Goal: Information Seeking & Learning: Compare options

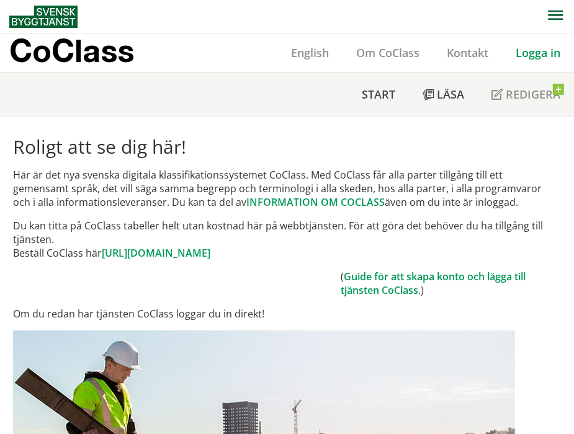
click at [531, 59] on link "Logga in" at bounding box center [538, 52] width 72 height 15
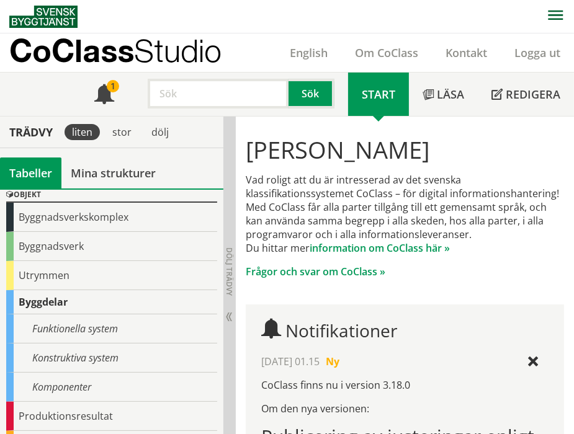
scroll to position [69, 0]
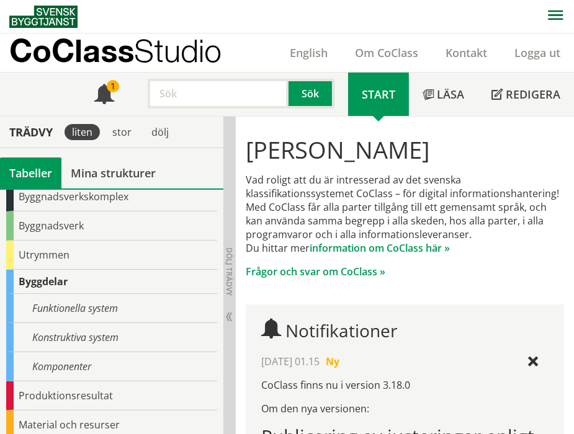
click at [113, 228] on div "Byggnadsverk" at bounding box center [111, 225] width 211 height 29
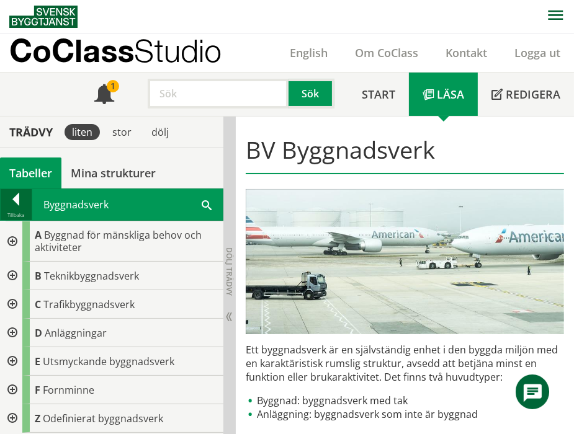
click at [19, 205] on div at bounding box center [16, 201] width 31 height 17
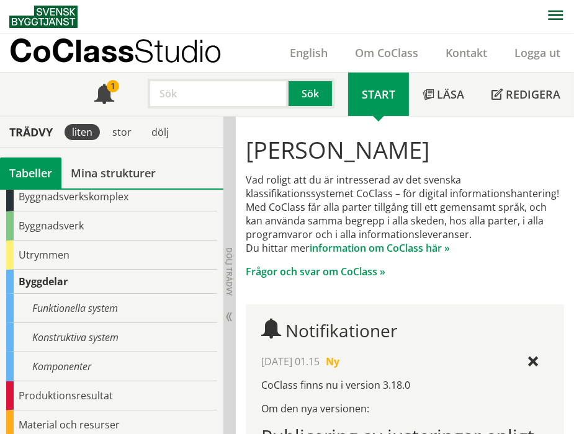
click at [45, 226] on div "Byggnadsverk" at bounding box center [111, 225] width 211 height 29
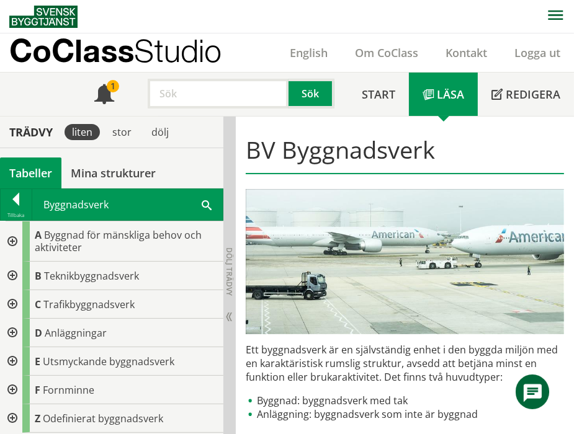
click at [206, 203] on span at bounding box center [207, 204] width 10 height 13
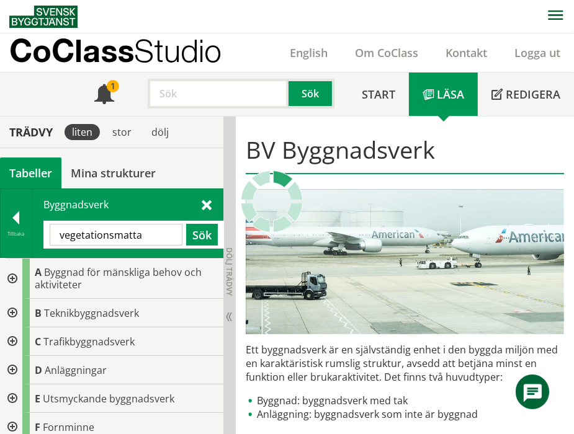
type input "vegetationsmatta"
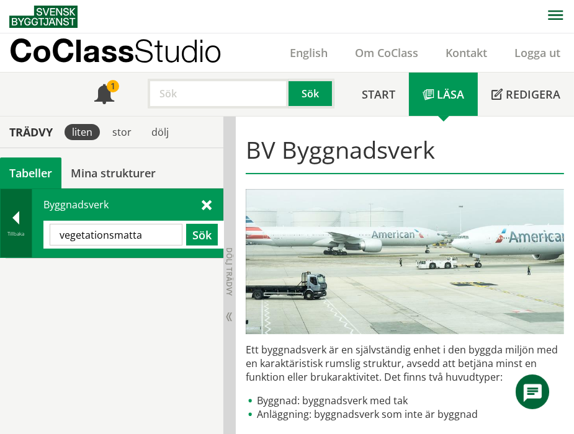
click at [30, 222] on div at bounding box center [16, 219] width 31 height 17
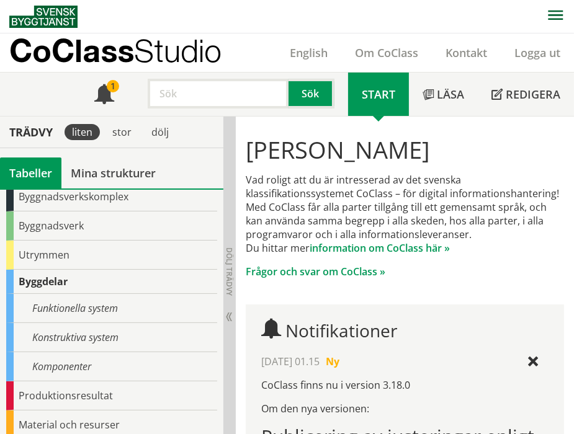
click at [61, 302] on div "Funktionella system" at bounding box center [111, 308] width 211 height 29
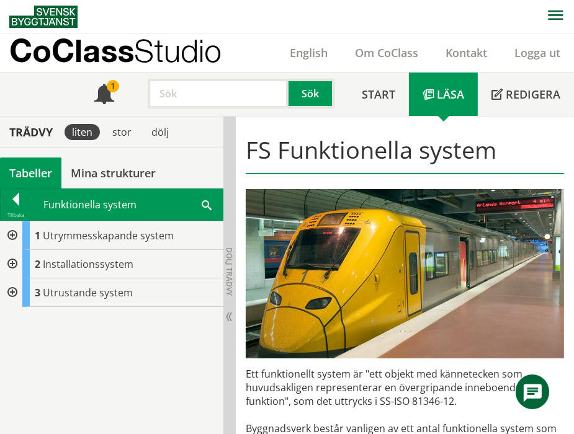
click at [215, 200] on div "Funktionella system Sök" at bounding box center [127, 204] width 190 height 31
click at [210, 205] on span at bounding box center [207, 204] width 10 height 13
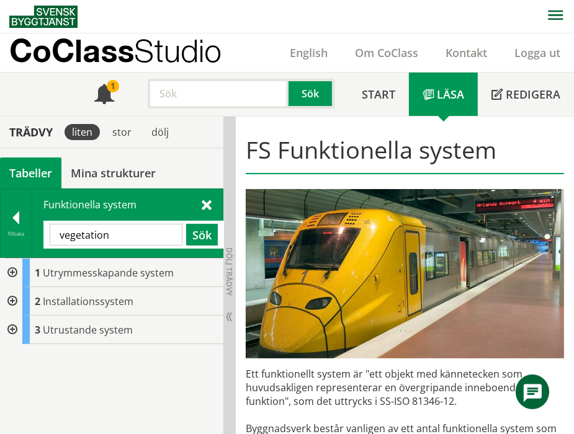
type input "vegetation"
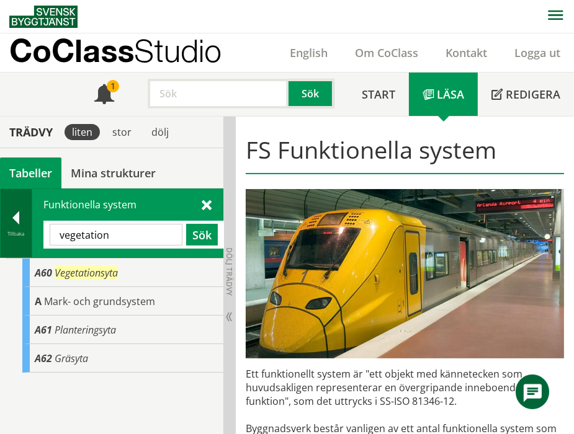
click at [17, 229] on div "Tillbaka" at bounding box center [16, 234] width 31 height 10
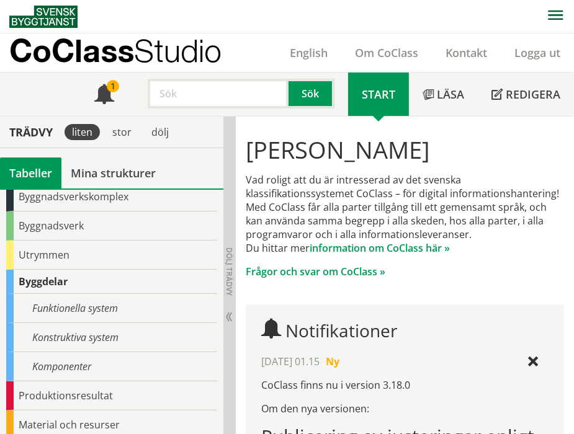
click at [72, 305] on div "Funktionella system" at bounding box center [111, 308] width 211 height 29
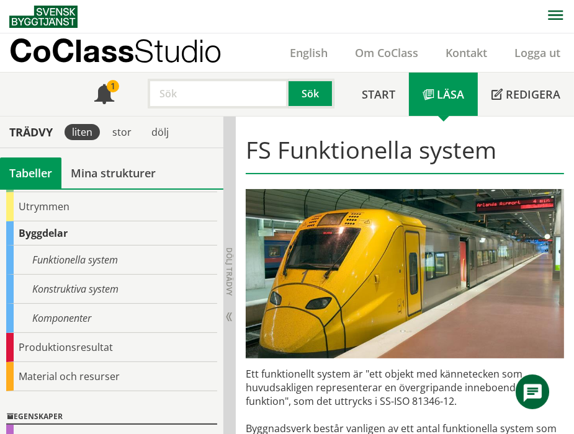
scroll to position [138, 0]
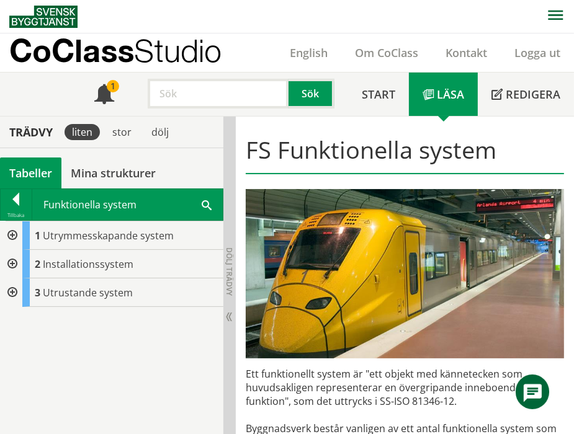
click at [5, 229] on div at bounding box center [11, 235] width 22 height 29
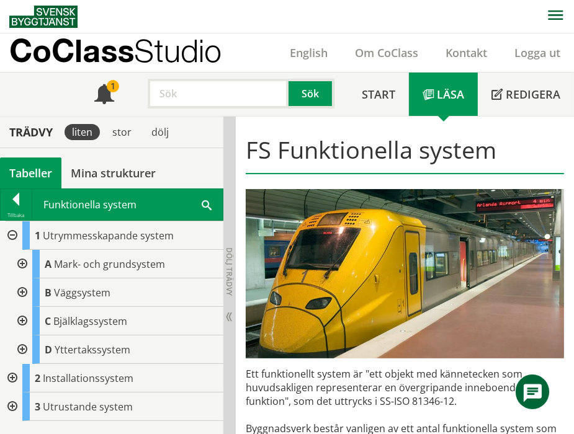
click at [21, 260] on div at bounding box center [21, 264] width 22 height 29
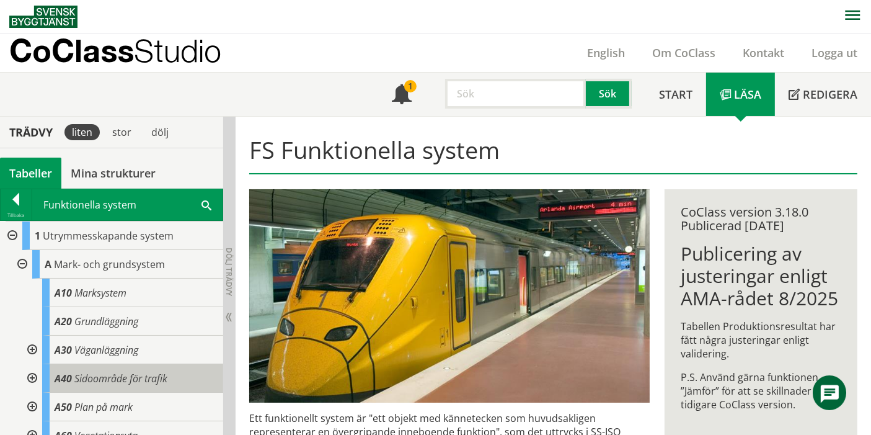
scroll to position [69, 0]
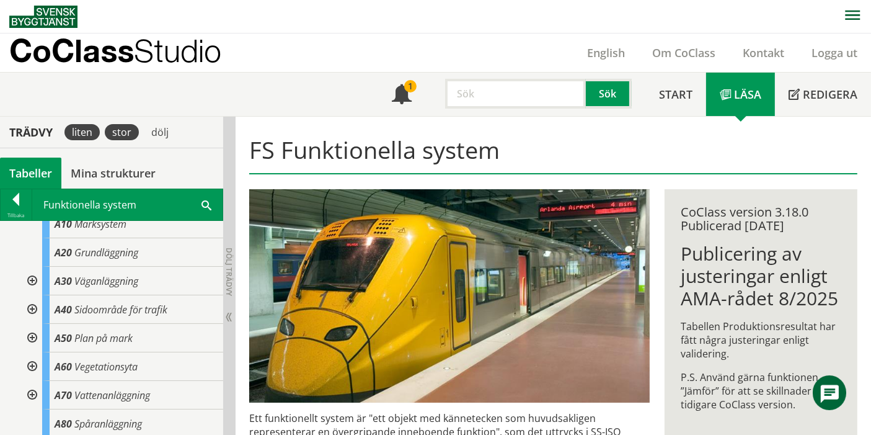
click at [118, 127] on div "stor" at bounding box center [122, 132] width 34 height 16
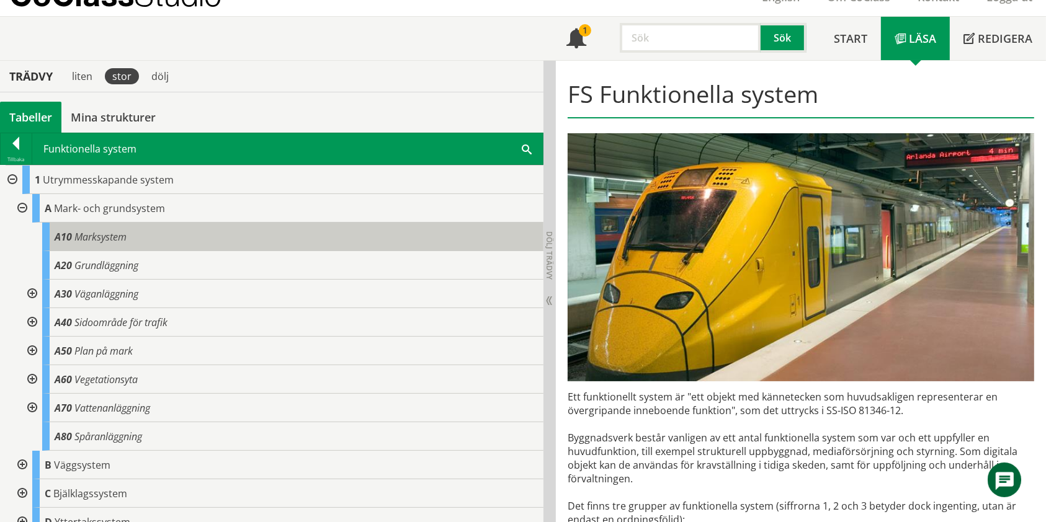
scroll to position [82, 0]
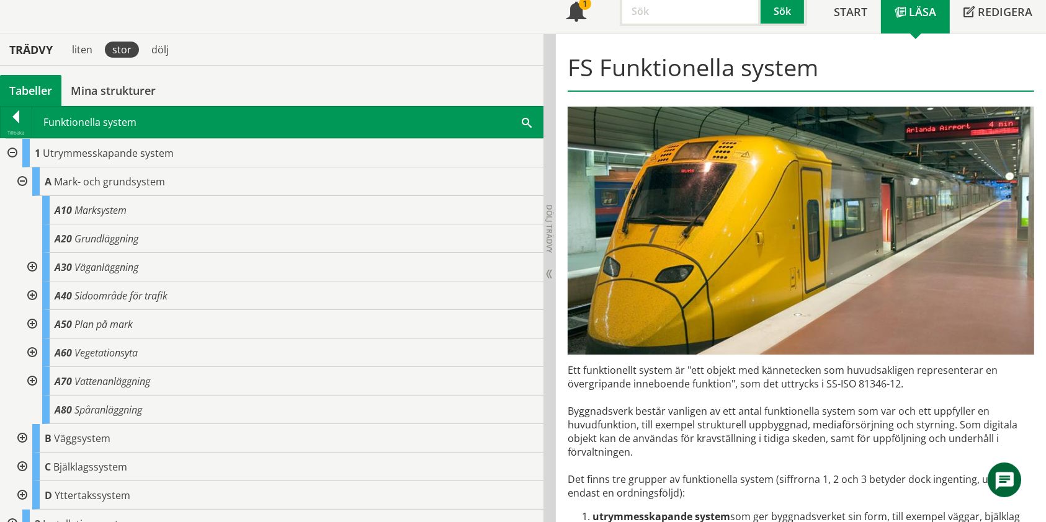
click at [33, 354] on div at bounding box center [31, 353] width 22 height 29
click at [8, 167] on div "1 Utrymmesskapande system A Mark- och grundsystem A10 Marksystem A20 Grundläggn…" at bounding box center [271, 353] width 543 height 428
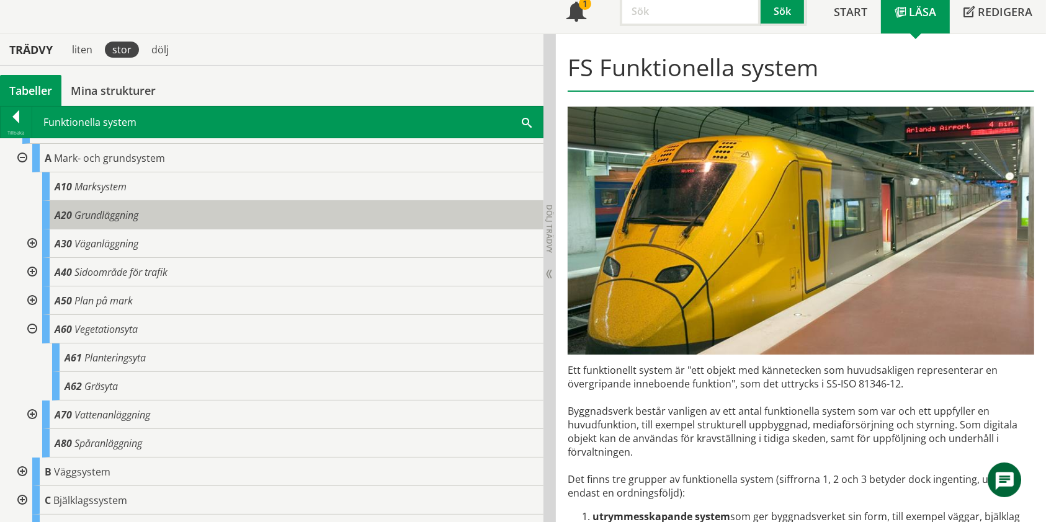
scroll to position [0, 0]
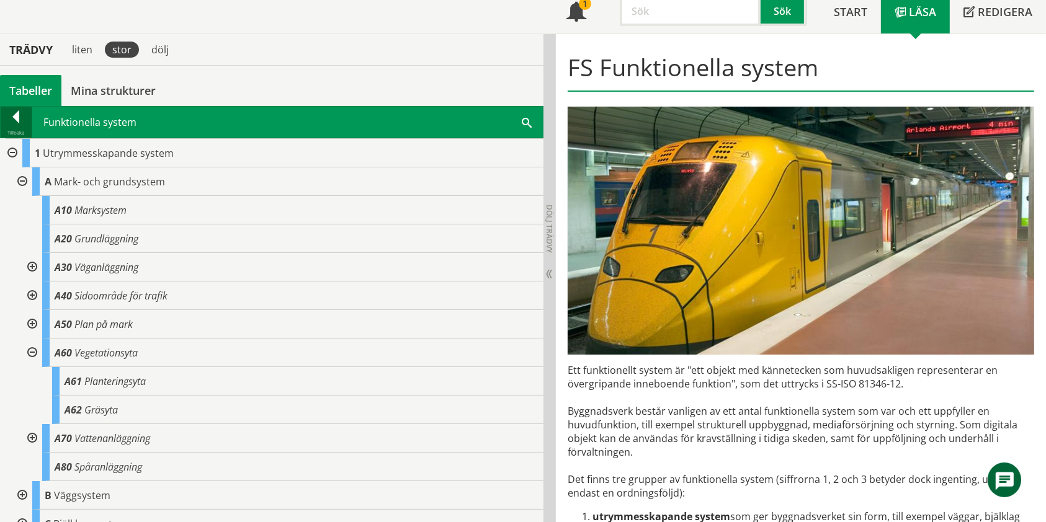
click at [15, 119] on div at bounding box center [16, 118] width 31 height 17
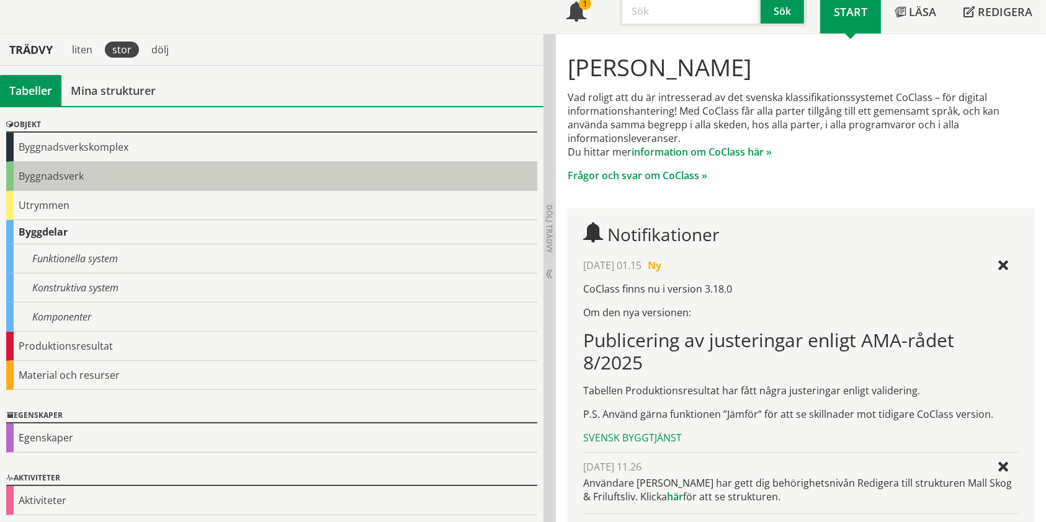
click at [50, 174] on div "Byggnadsverk" at bounding box center [271, 176] width 531 height 29
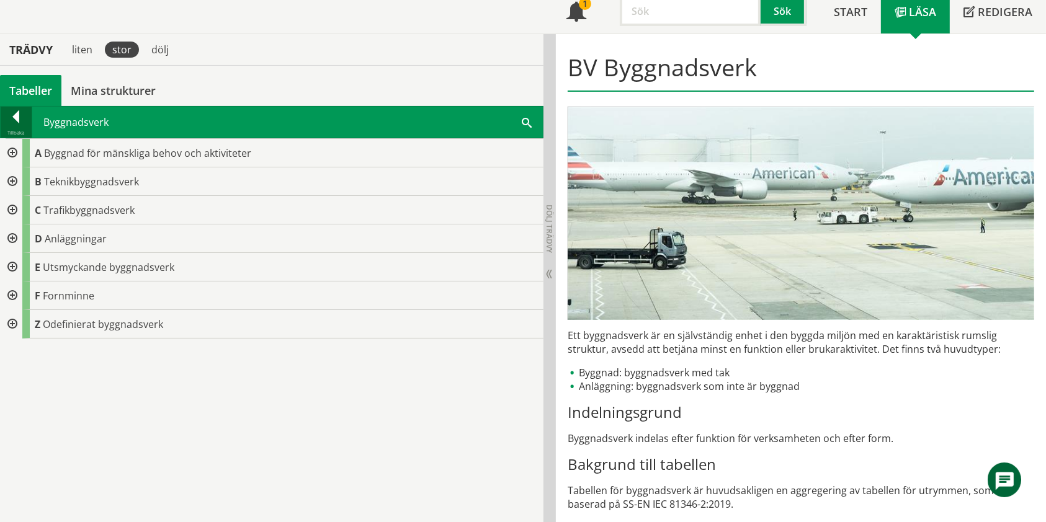
click at [15, 119] on div at bounding box center [16, 118] width 31 height 17
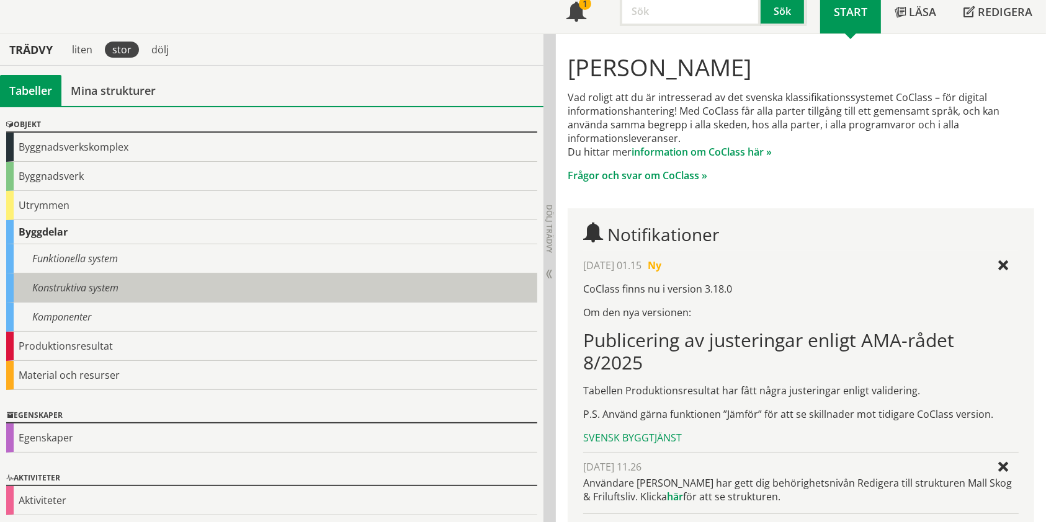
click at [84, 286] on div "Konstruktiva system" at bounding box center [271, 287] width 531 height 29
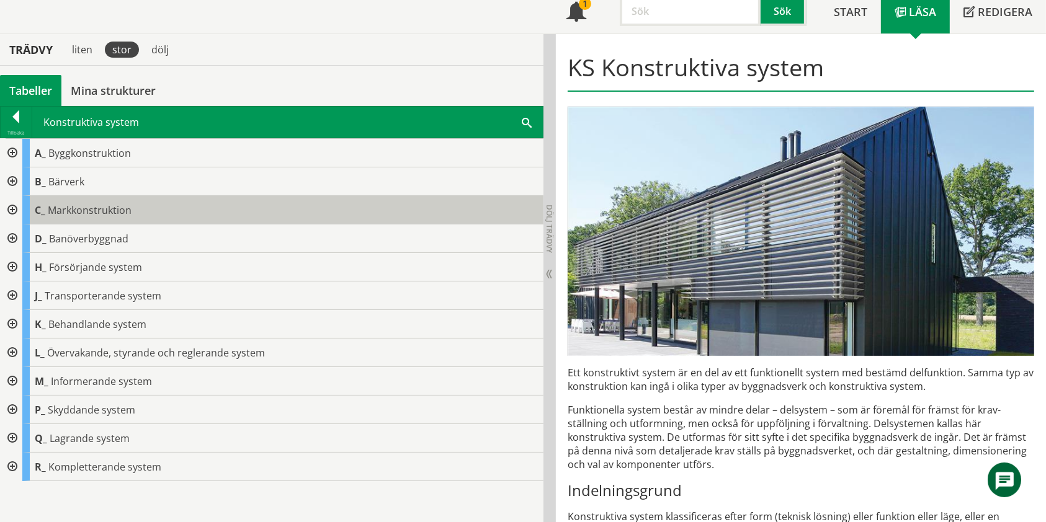
click at [94, 213] on span "Markkonstruktion" at bounding box center [90, 210] width 84 height 14
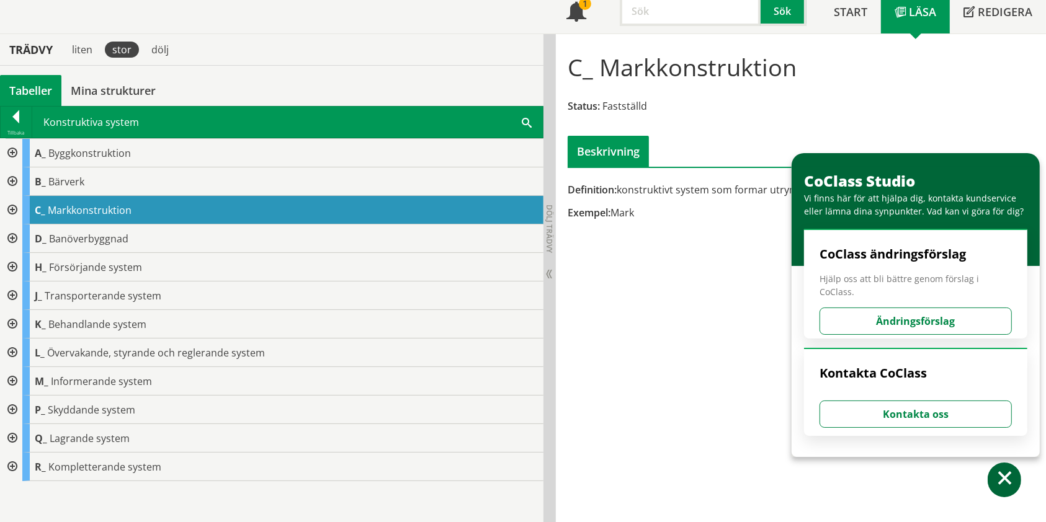
click at [9, 211] on div at bounding box center [11, 210] width 22 height 29
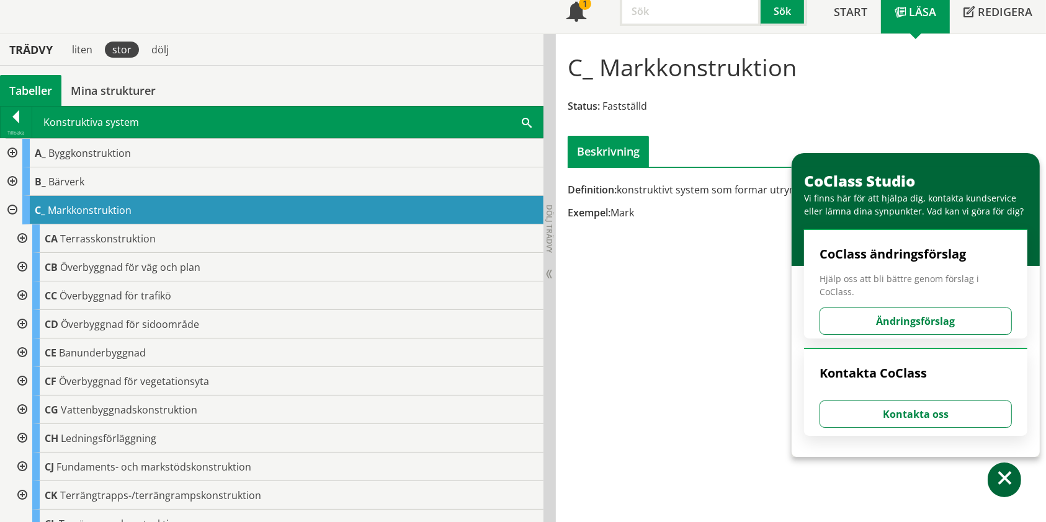
scroll to position [82, 0]
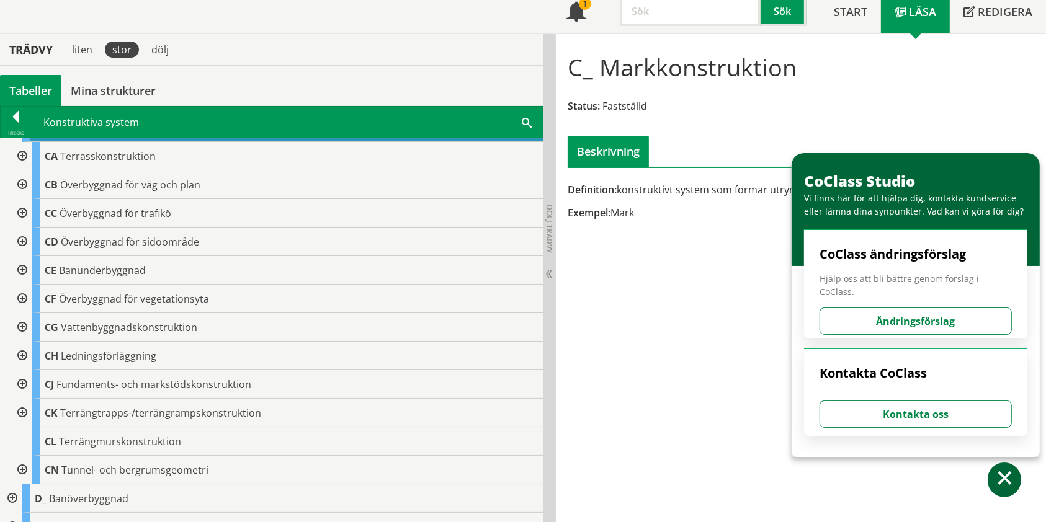
click at [25, 154] on div at bounding box center [21, 156] width 22 height 29
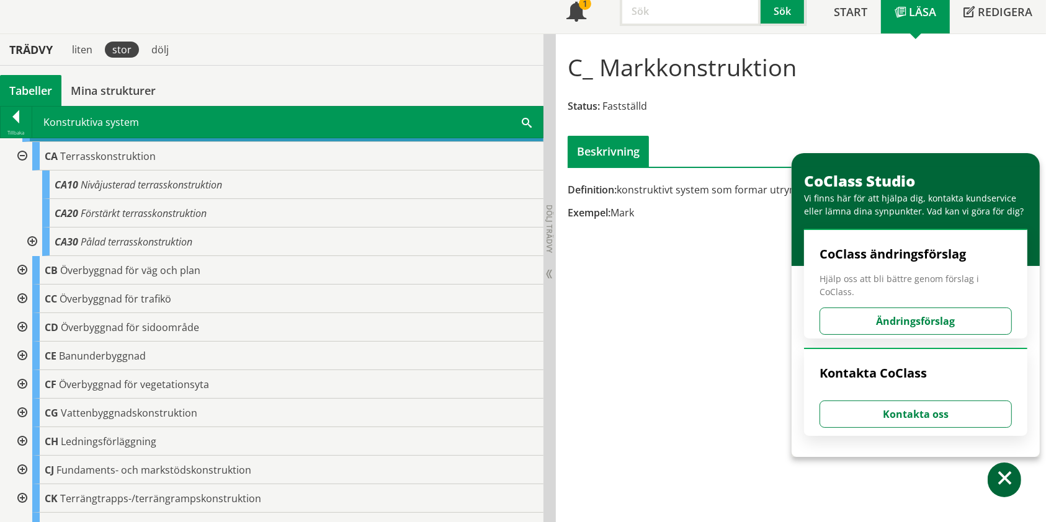
click at [23, 384] on div at bounding box center [21, 384] width 22 height 29
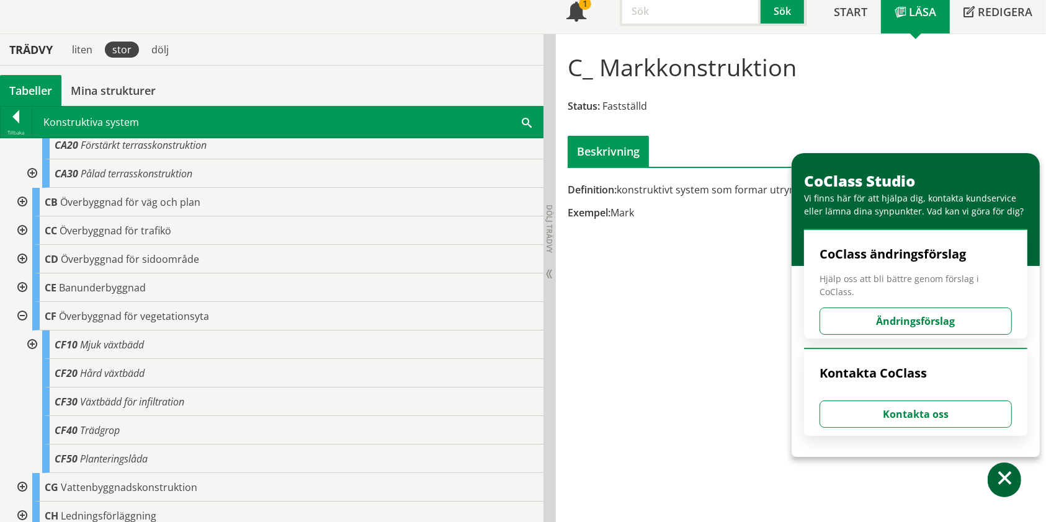
scroll to position [248, 0]
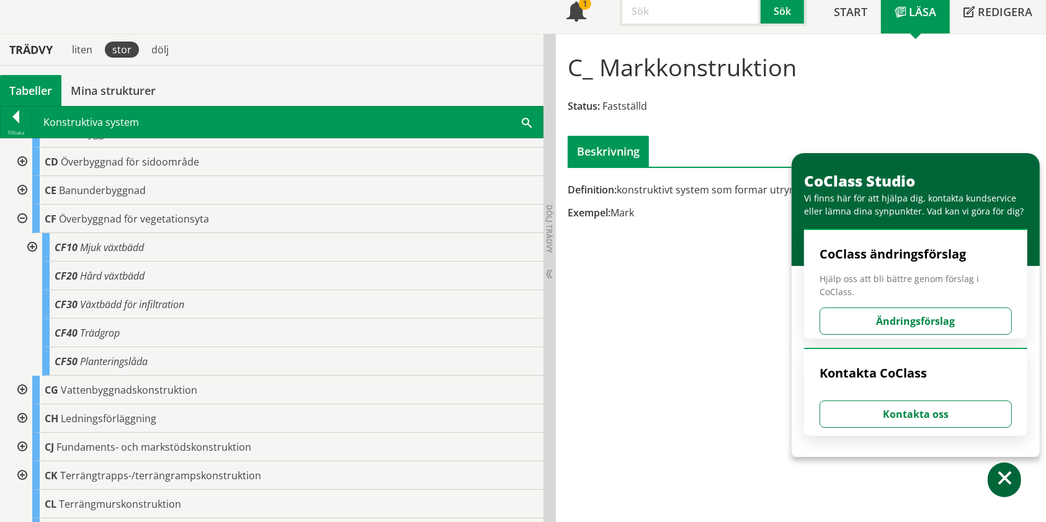
click at [29, 250] on div at bounding box center [31, 247] width 22 height 29
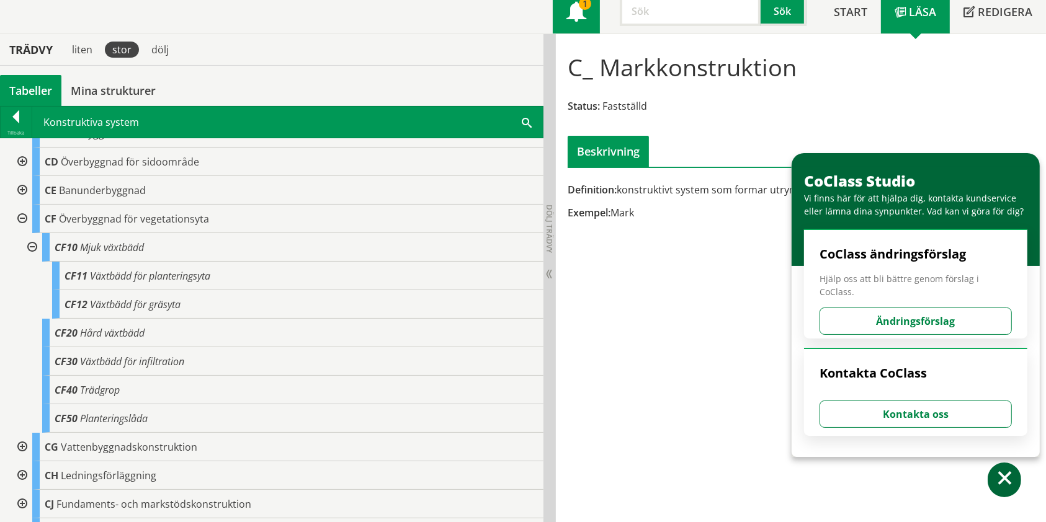
click at [572, 14] on span at bounding box center [576, 13] width 20 height 20
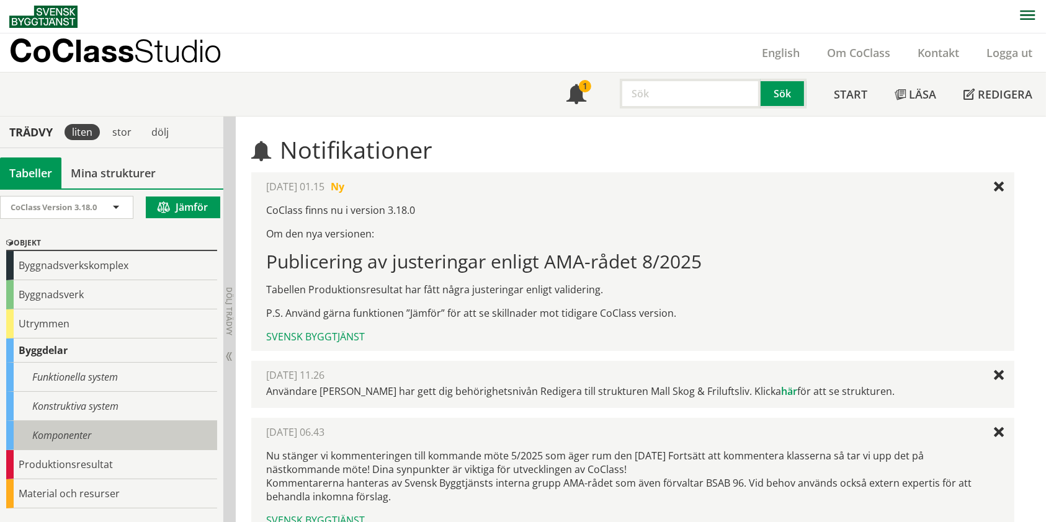
click at [81, 445] on div "Komponenter" at bounding box center [111, 435] width 211 height 29
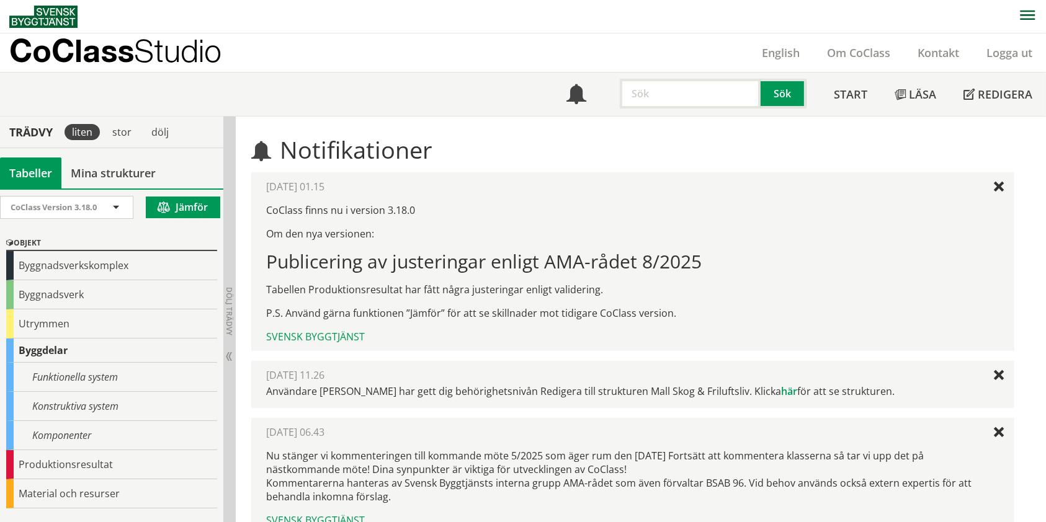
drag, startPoint x: 273, startPoint y: 287, endPoint x: 457, endPoint y: 306, distance: 185.1
click at [456, 301] on div "CoClass finns nu i version 3.18.0 Om den nya versionen: Publicering av justerin…" at bounding box center [632, 261] width 732 height 117
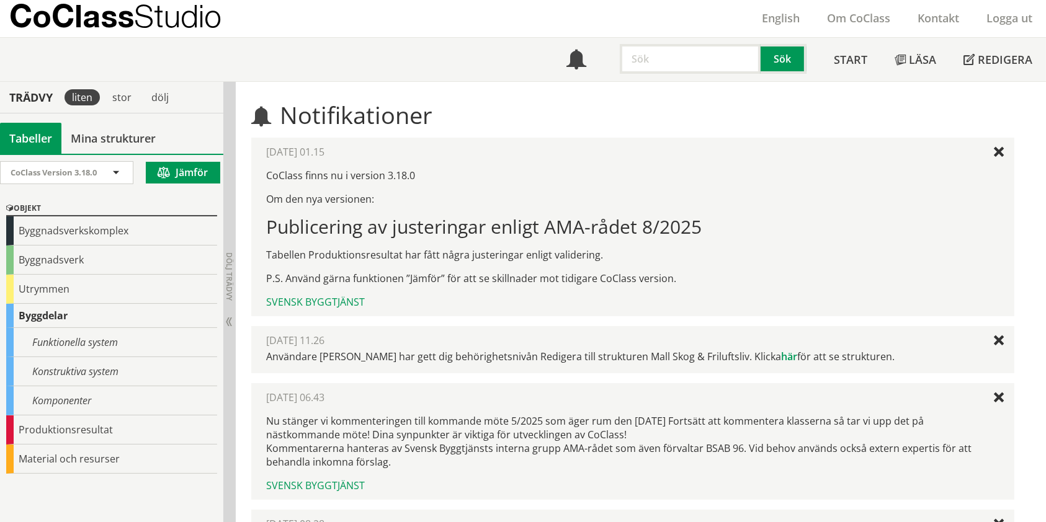
scroll to position [82, 0]
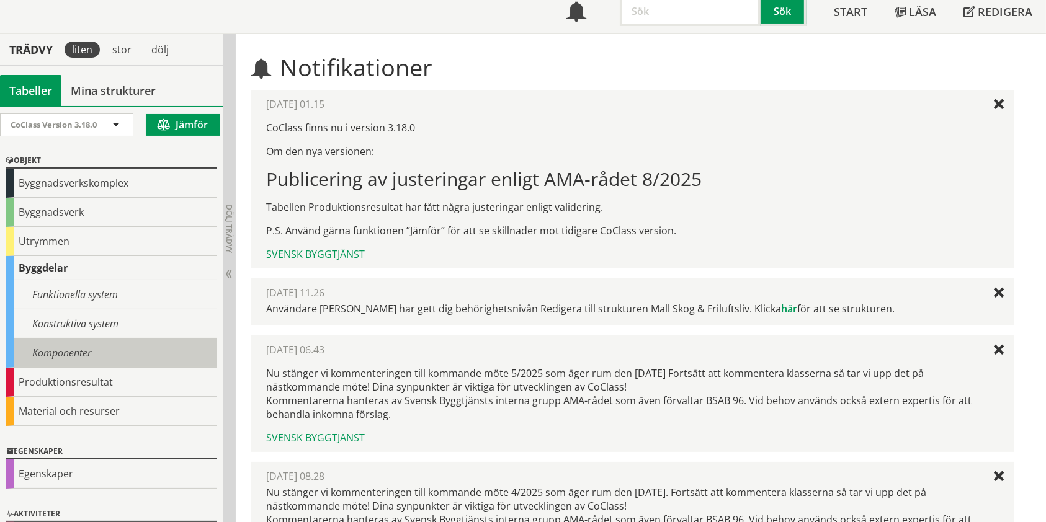
click at [126, 341] on div "Komponenter" at bounding box center [111, 353] width 211 height 29
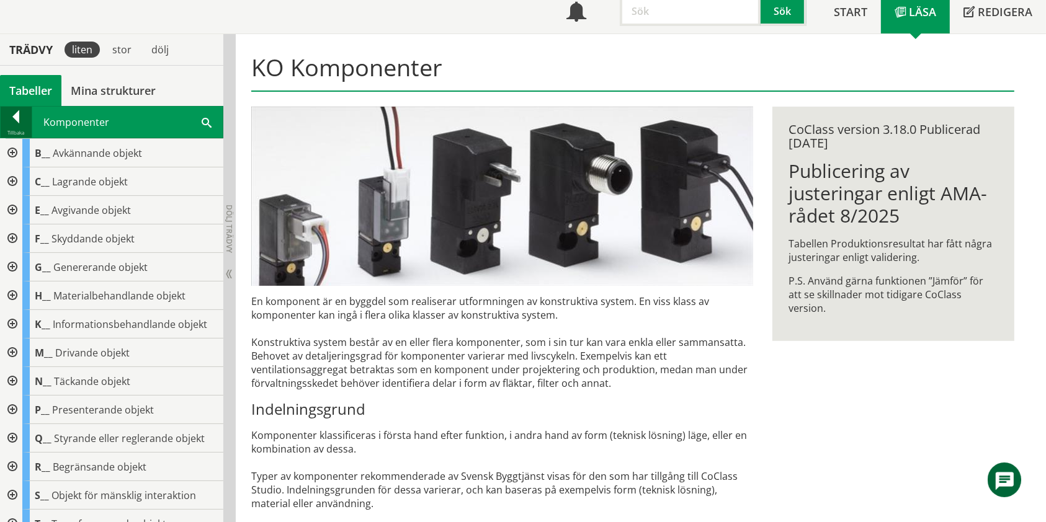
click at [22, 117] on div at bounding box center [16, 118] width 31 height 17
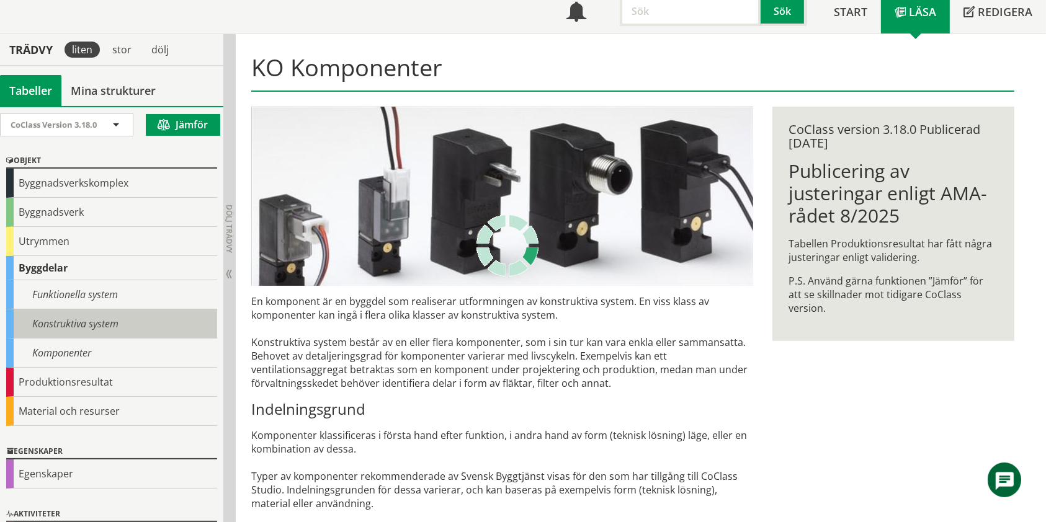
click at [97, 330] on div "Konstruktiva system" at bounding box center [111, 323] width 211 height 29
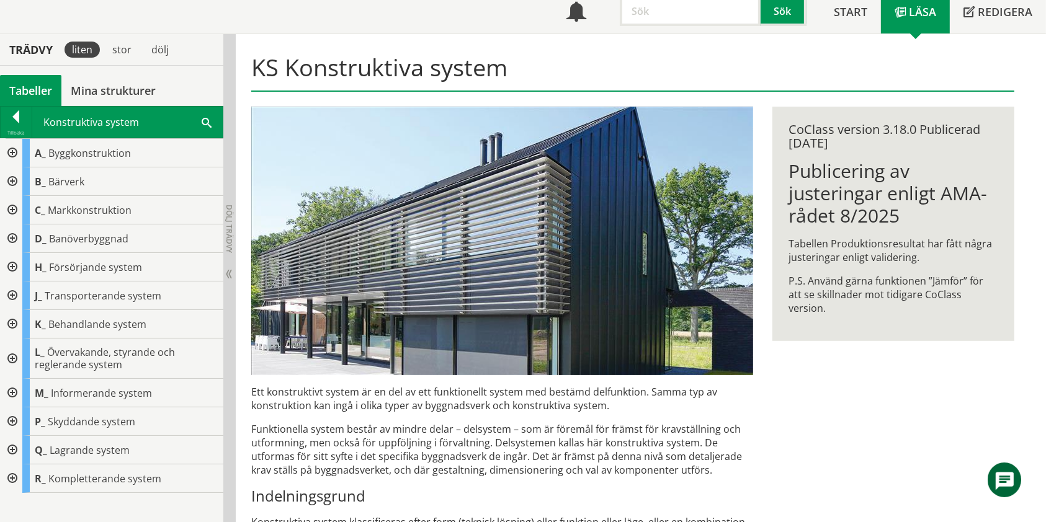
click at [8, 211] on div at bounding box center [11, 210] width 22 height 29
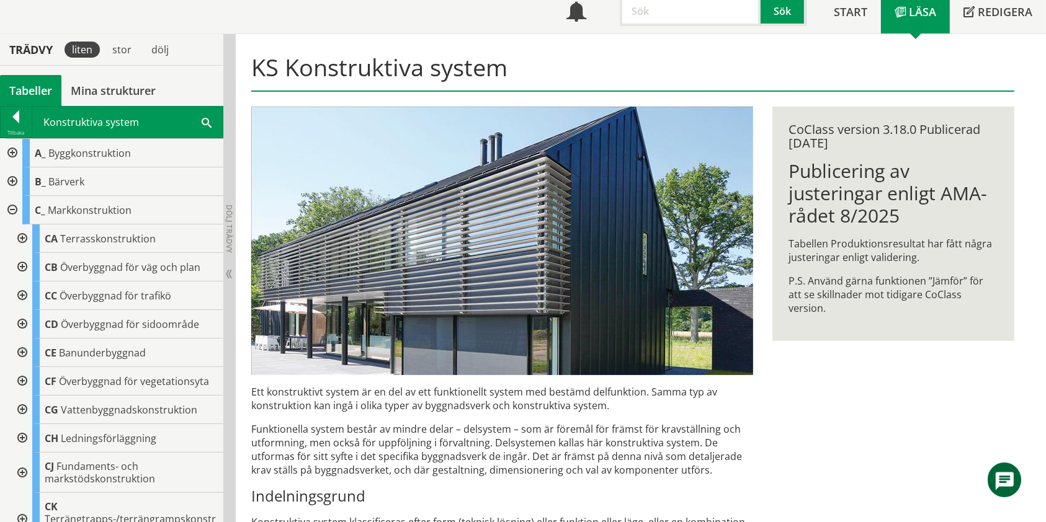
click at [21, 236] on div at bounding box center [21, 239] width 22 height 29
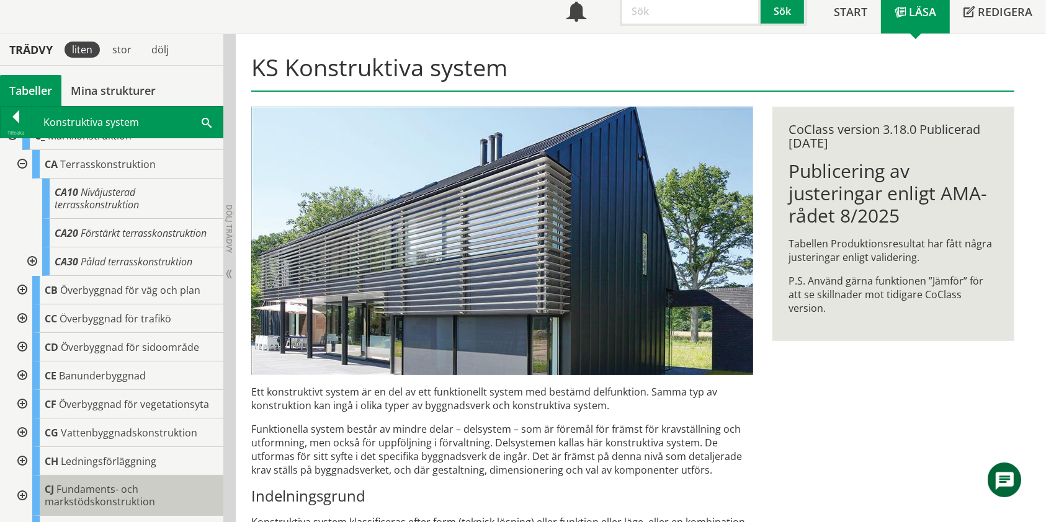
scroll to position [165, 0]
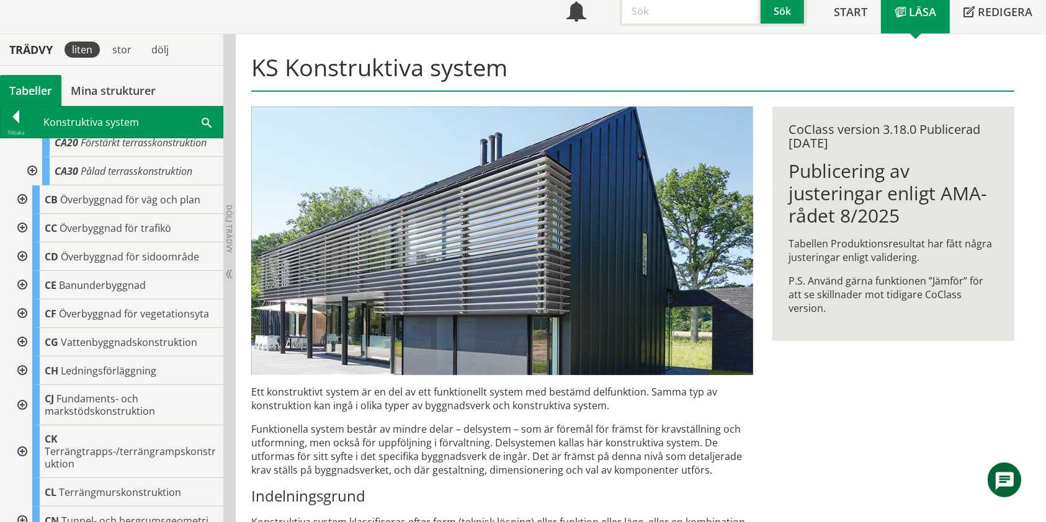
click at [25, 328] on div at bounding box center [21, 314] width 22 height 29
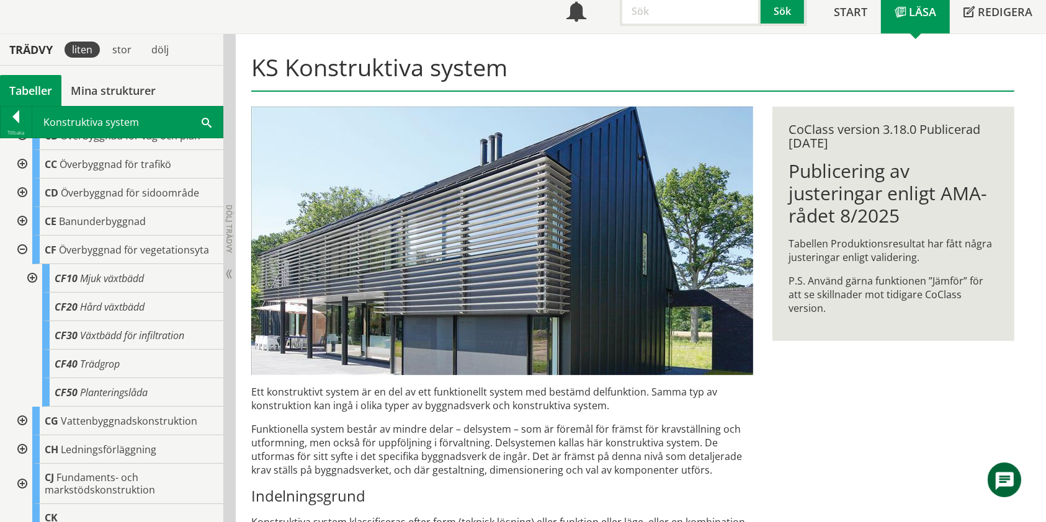
scroll to position [248, 0]
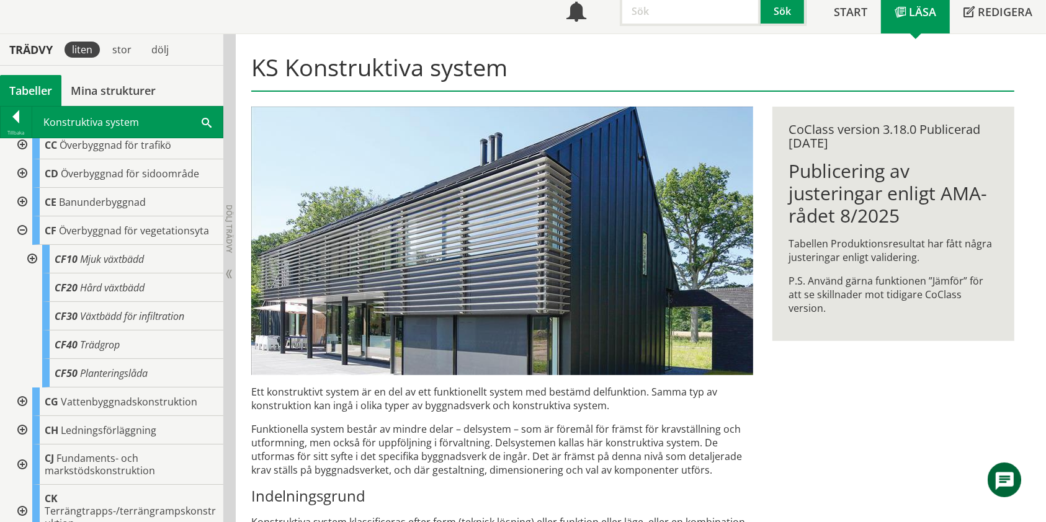
click at [37, 273] on div at bounding box center [31, 259] width 22 height 29
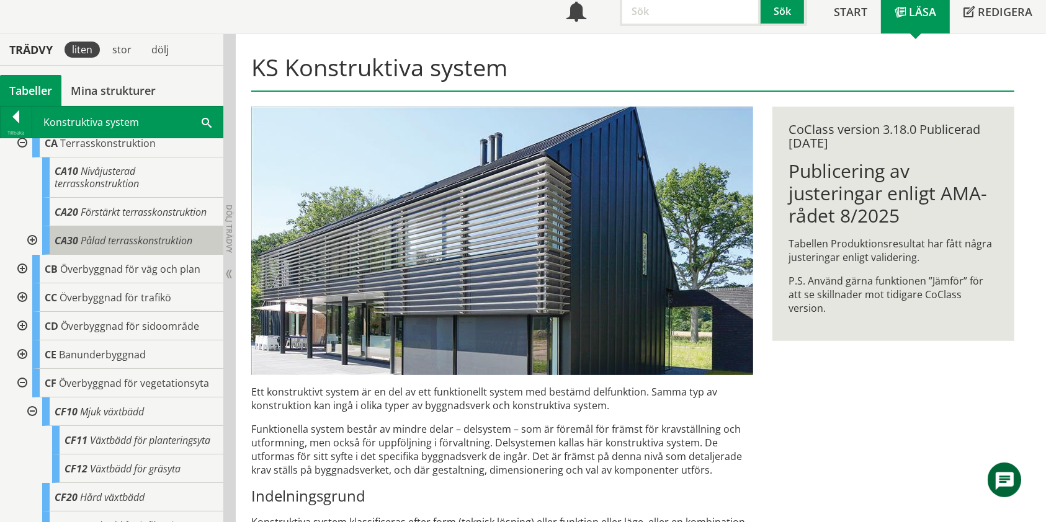
scroll to position [0, 0]
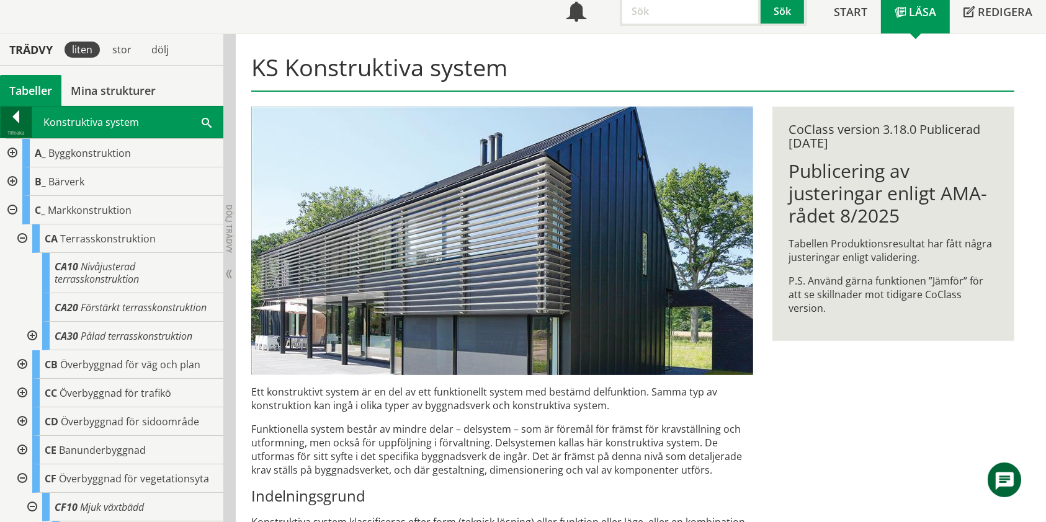
click at [19, 121] on div at bounding box center [16, 118] width 31 height 17
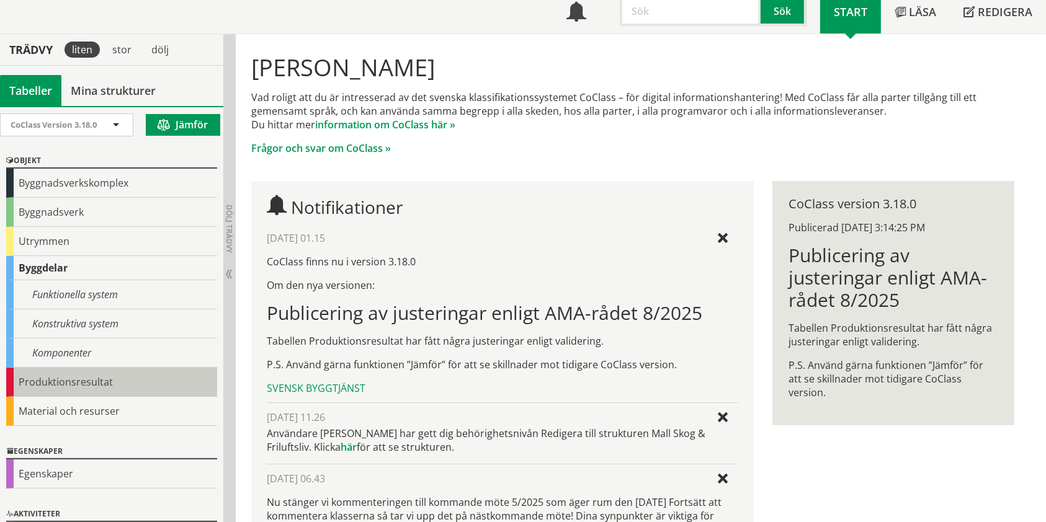
click at [123, 375] on div "Produktionsresultat" at bounding box center [111, 382] width 211 height 29
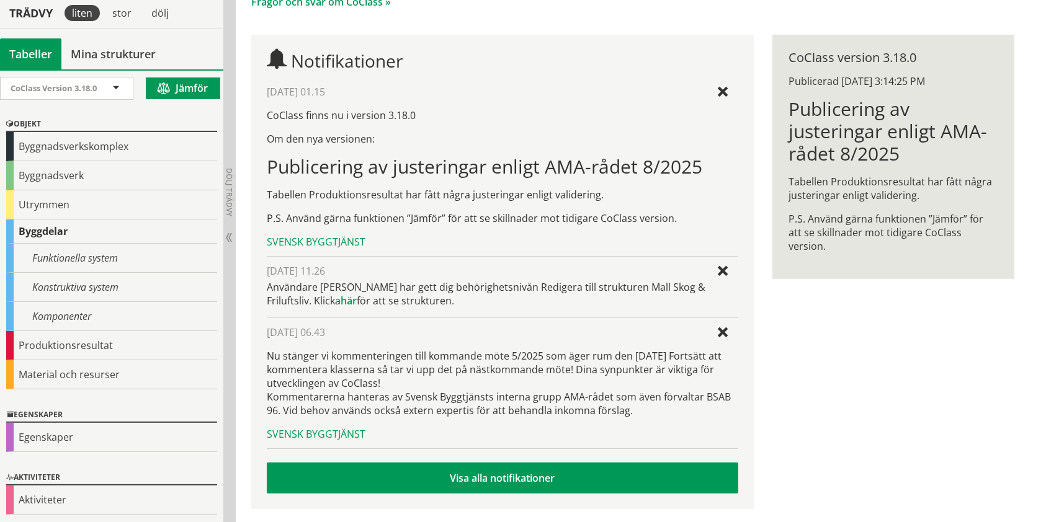
scroll to position [231, 0]
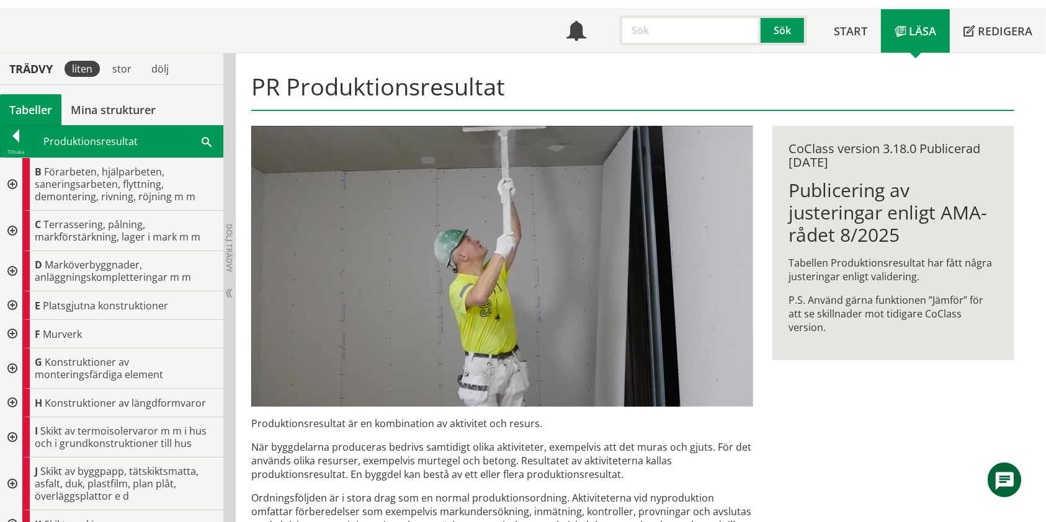
scroll to position [82, 0]
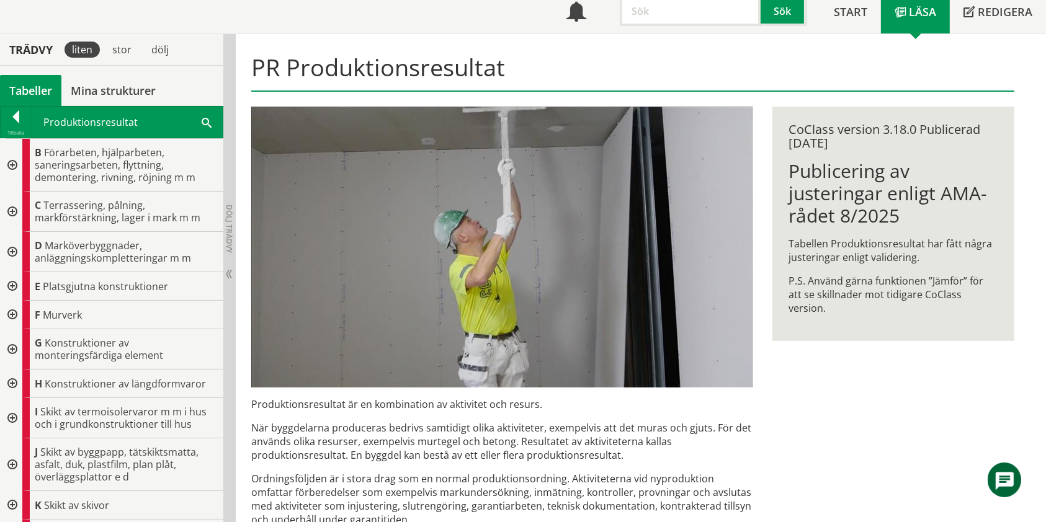
click at [867, 153] on div "CoClass version 3.18.0 Publicerad 9/29/2025 Publicering av justeringar enligt A…" at bounding box center [892, 224] width 241 height 234
click at [851, 199] on h1 "Publicering av justeringar enligt AMA-rådet 8/2025" at bounding box center [892, 193] width 209 height 67
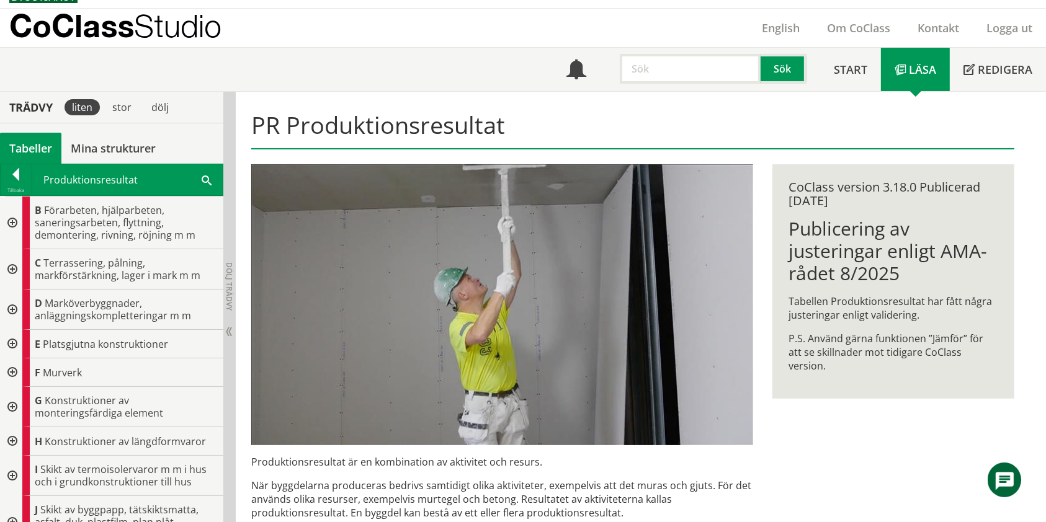
scroll to position [0, 0]
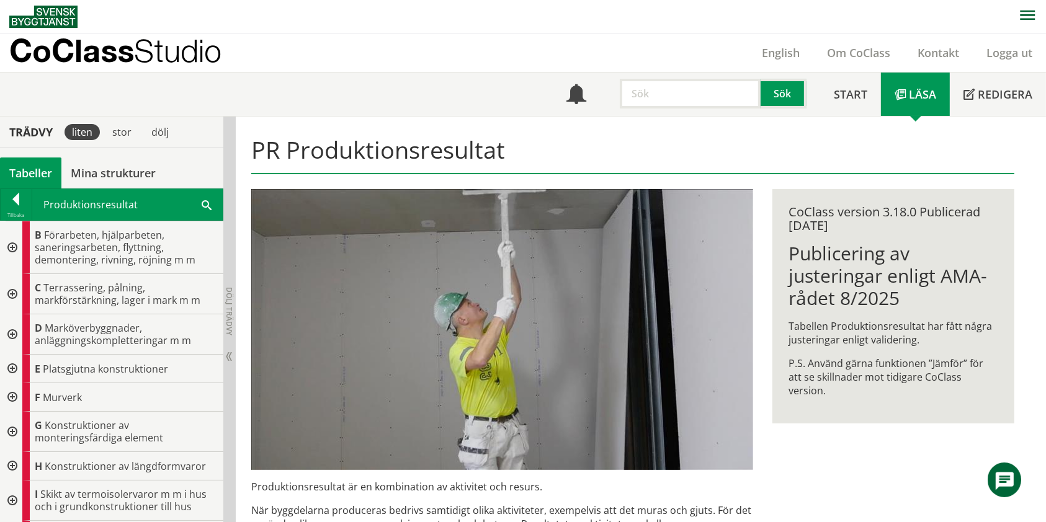
click at [161, 41] on span "Studio" at bounding box center [177, 50] width 87 height 37
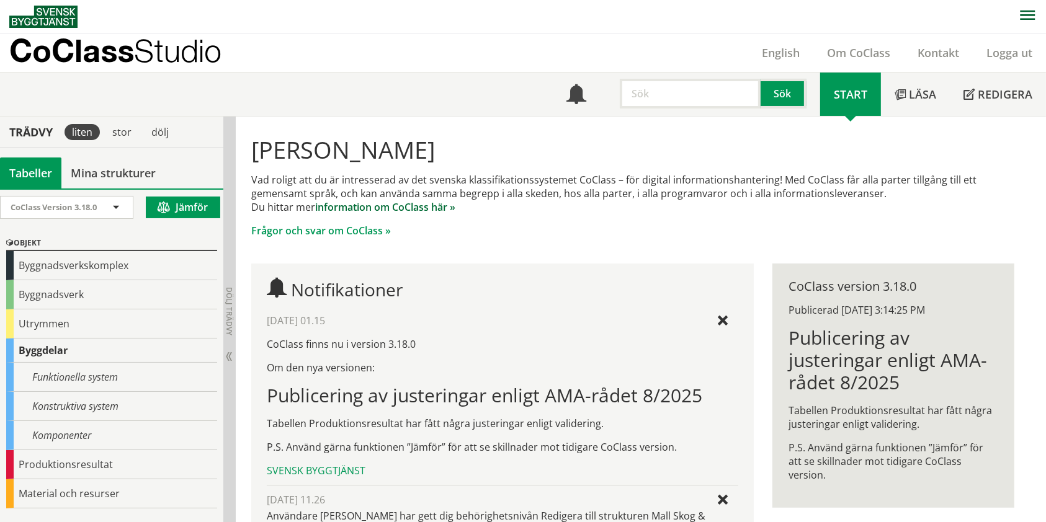
click at [374, 208] on link "information om CoClass här »" at bounding box center [385, 207] width 140 height 14
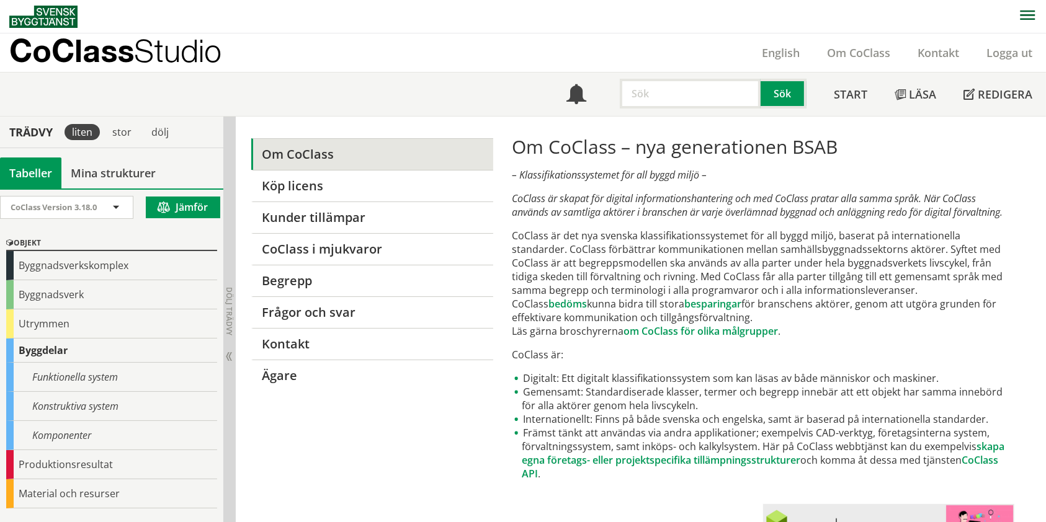
scroll to position [82, 0]
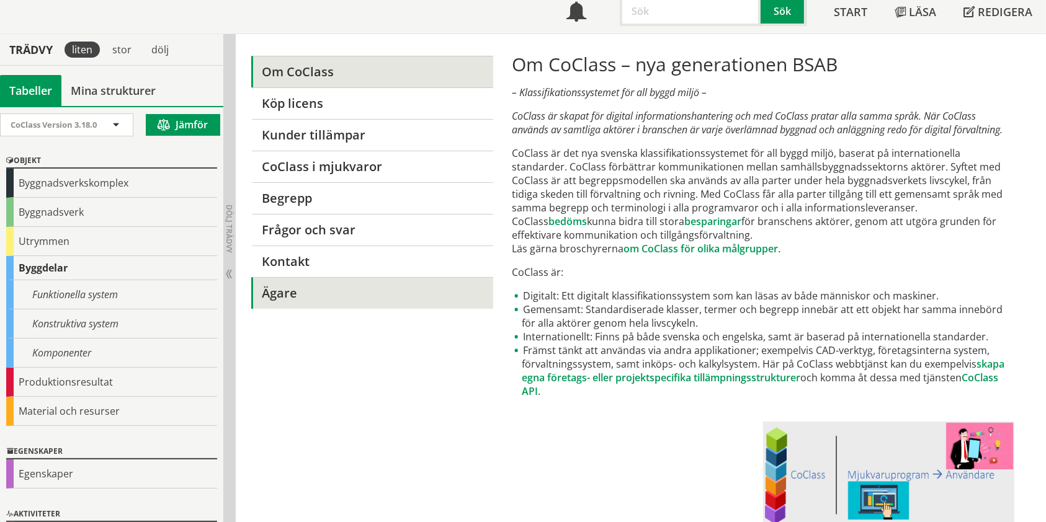
click at [376, 284] on link "Ägare" at bounding box center [371, 293] width 241 height 32
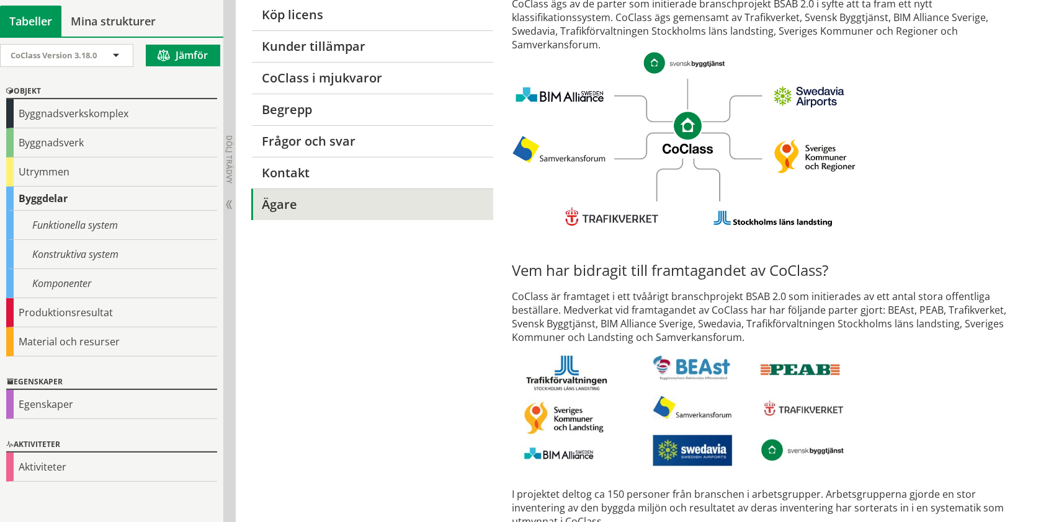
scroll to position [197, 0]
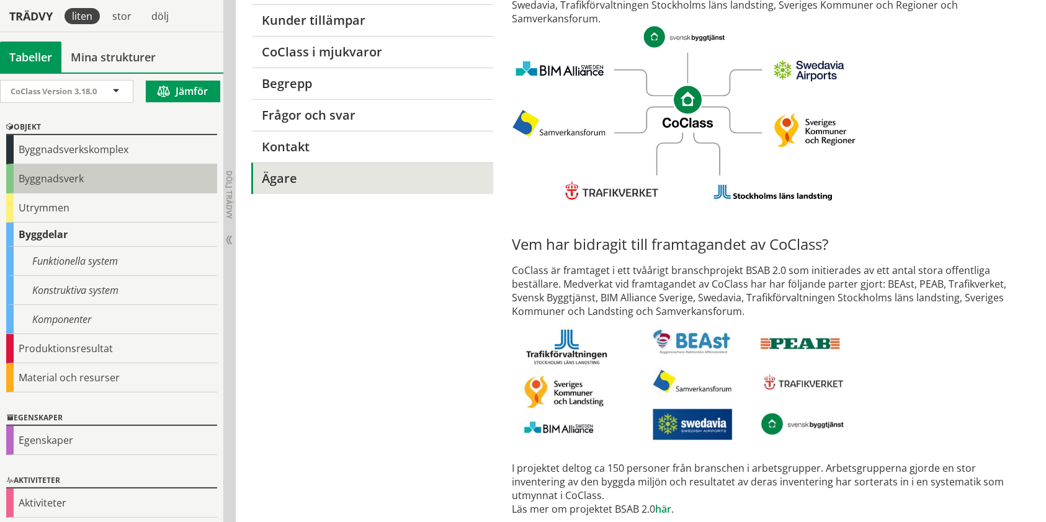
click at [95, 168] on div "Byggnadsverk" at bounding box center [111, 178] width 211 height 29
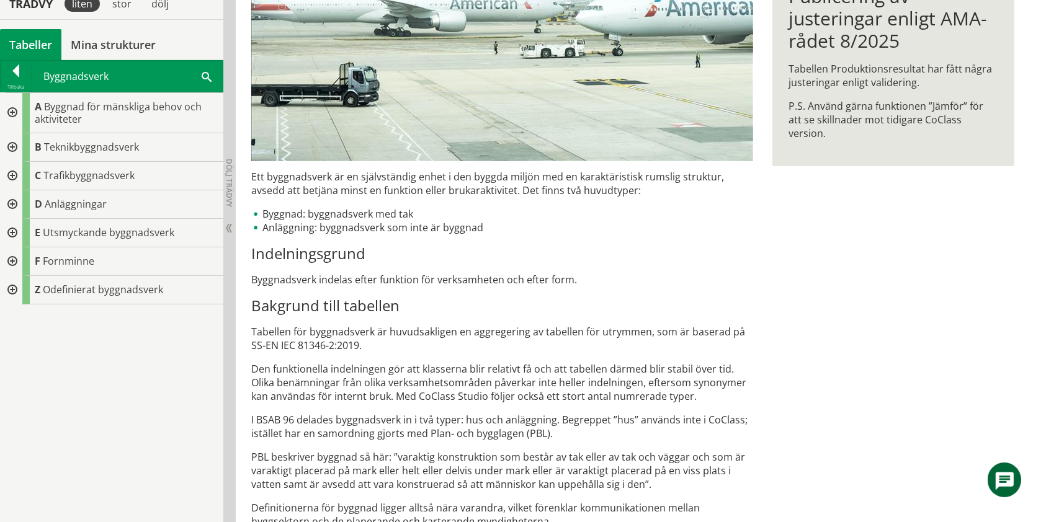
scroll to position [280, 0]
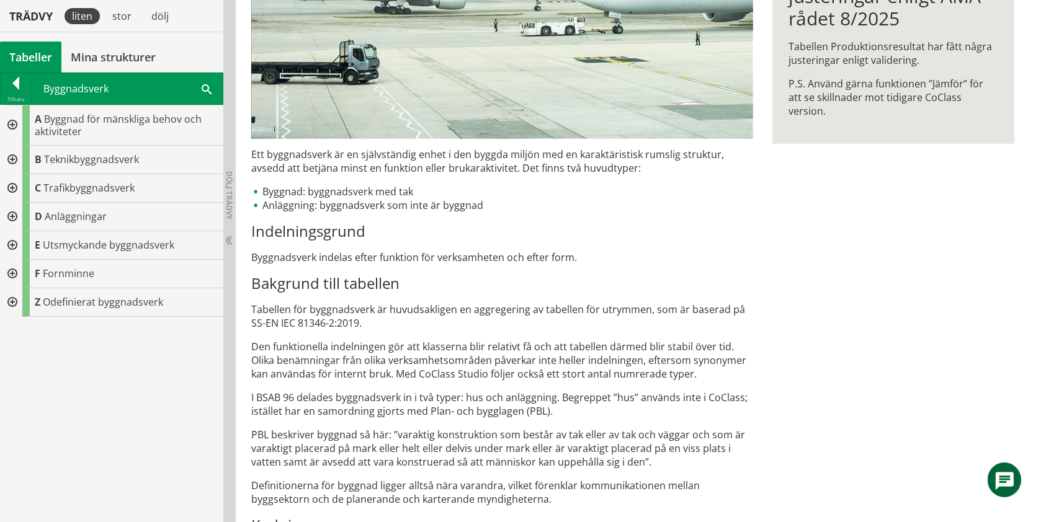
drag, startPoint x: 291, startPoint y: 302, endPoint x: 369, endPoint y: 324, distance: 81.1
click at [369, 324] on p "Tabellen för byggnadsverk är huvudsakligen en aggregering av tabellen för utrym…" at bounding box center [502, 316] width 502 height 27
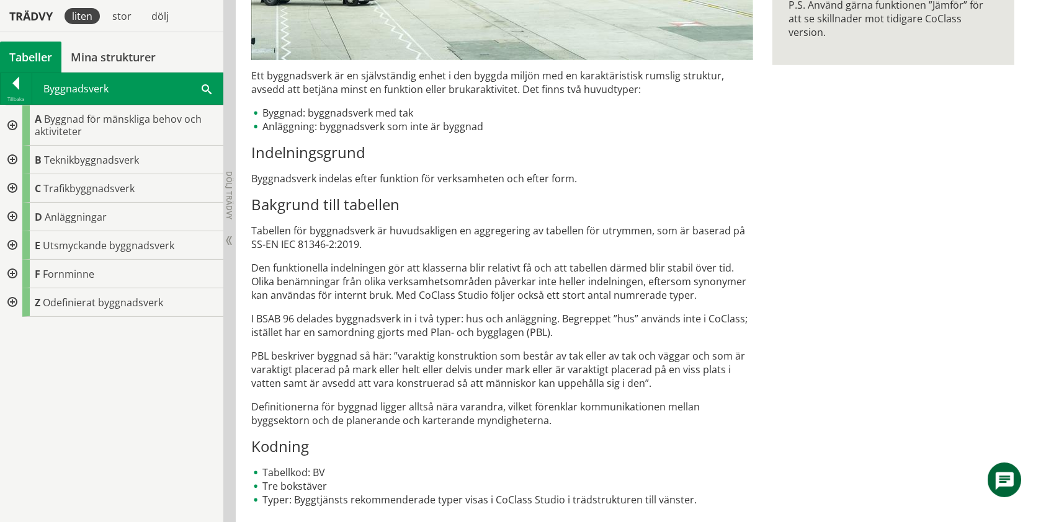
click at [19, 126] on div at bounding box center [11, 125] width 22 height 40
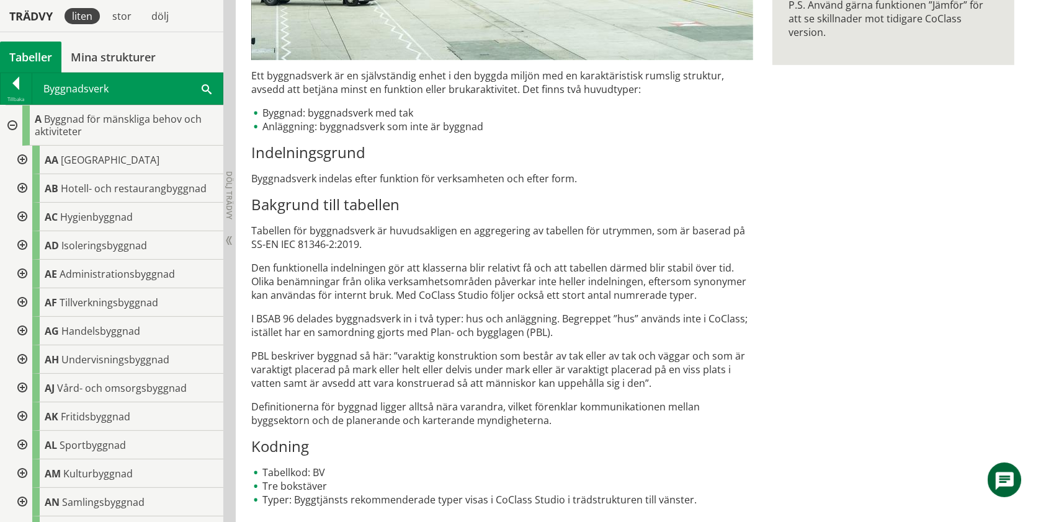
click at [12, 125] on div at bounding box center [11, 125] width 22 height 40
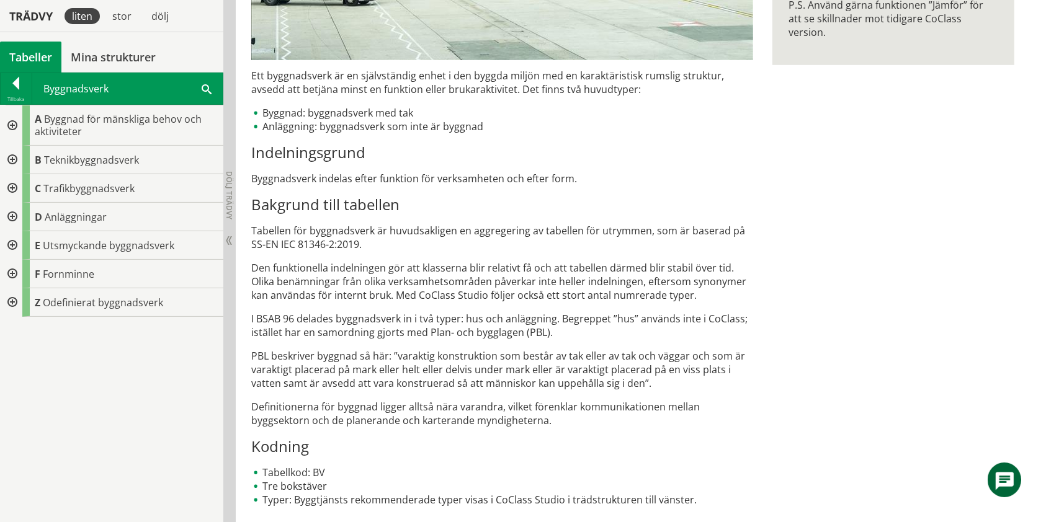
click at [15, 214] on div at bounding box center [11, 217] width 22 height 29
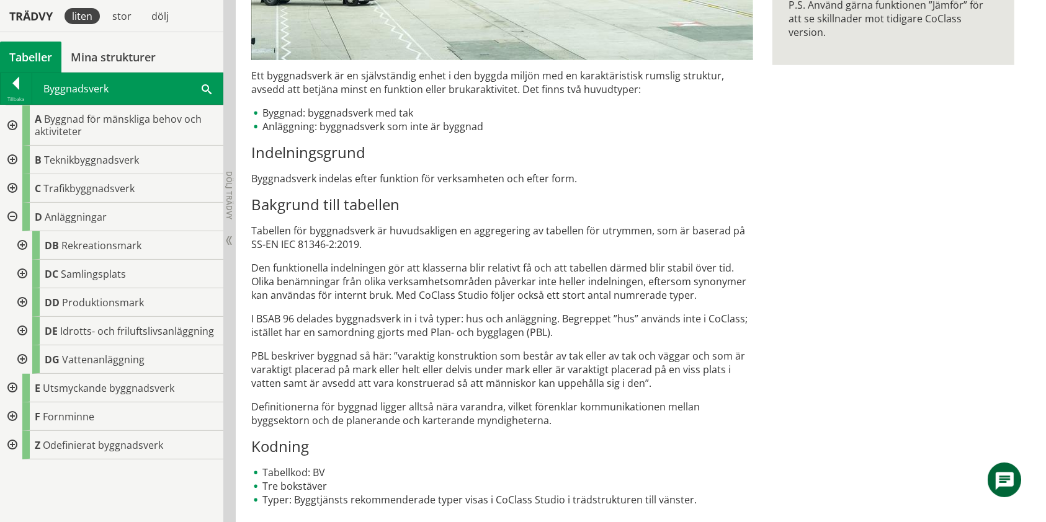
click at [10, 213] on div at bounding box center [11, 217] width 22 height 29
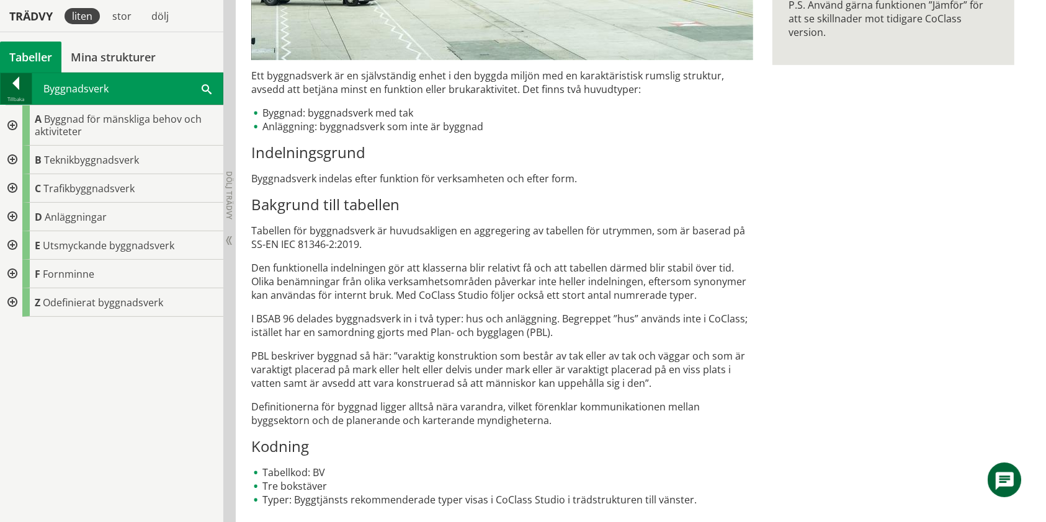
click at [12, 77] on div at bounding box center [16, 85] width 31 height 17
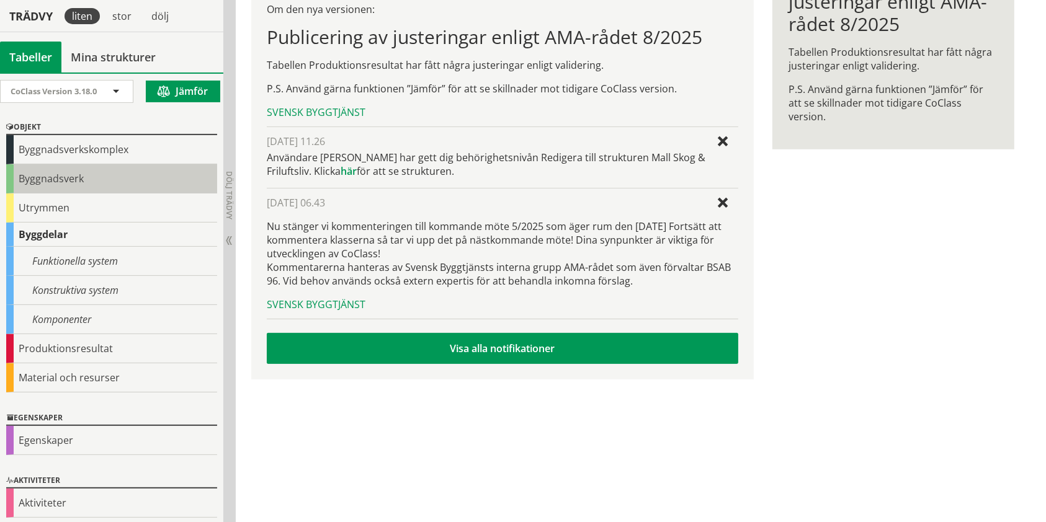
click at [86, 184] on div "Byggnadsverk" at bounding box center [111, 178] width 211 height 29
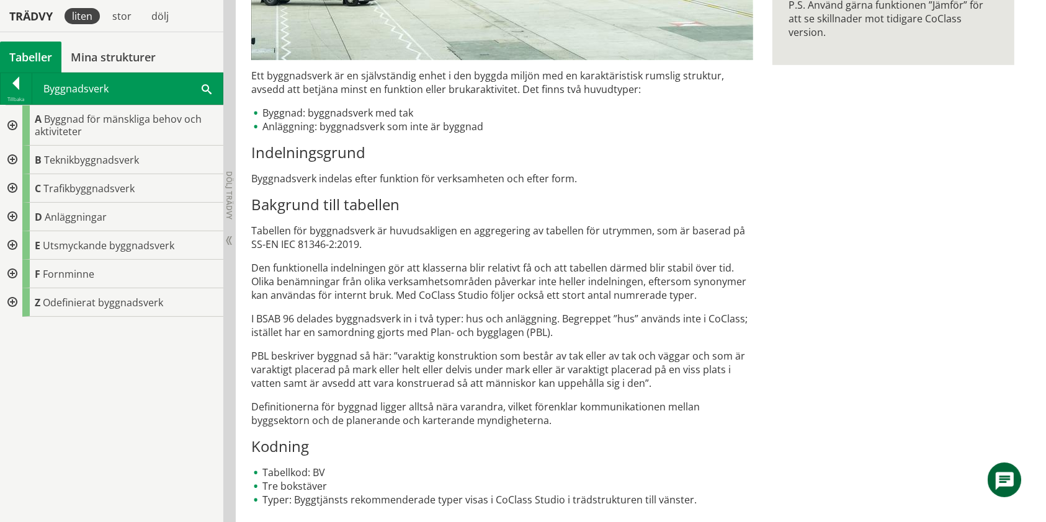
click at [208, 89] on span at bounding box center [207, 88] width 10 height 13
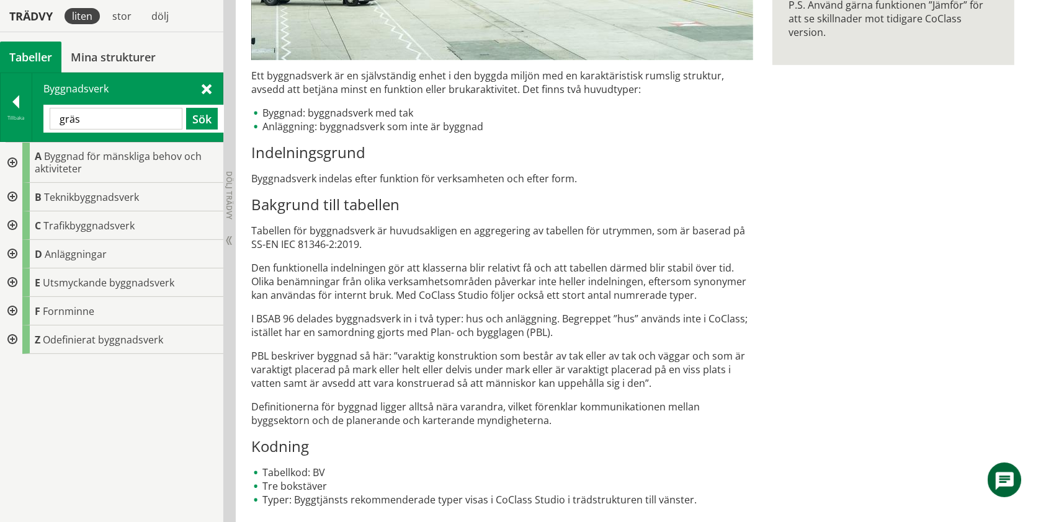
type input "gräs"
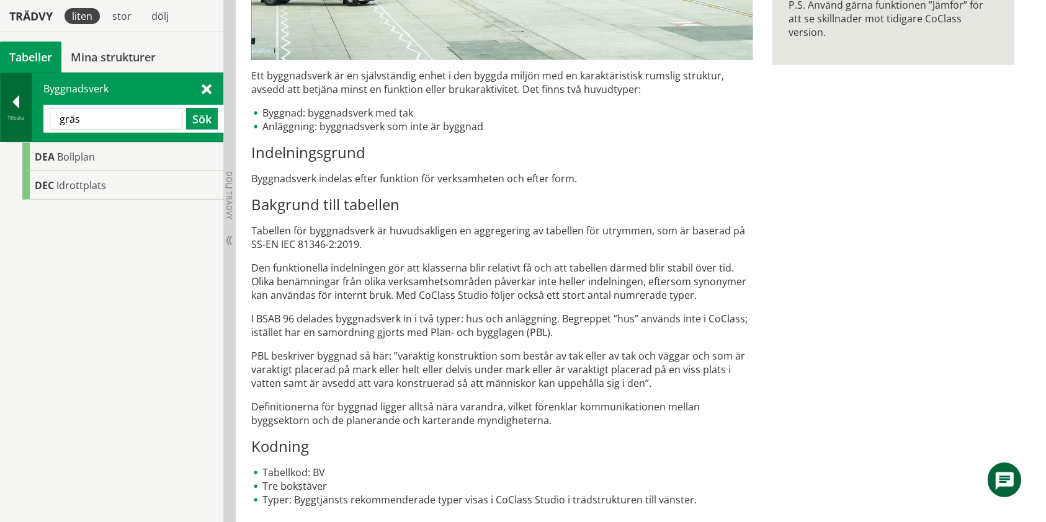
click at [22, 122] on div "Tillbaka" at bounding box center [16, 118] width 31 height 10
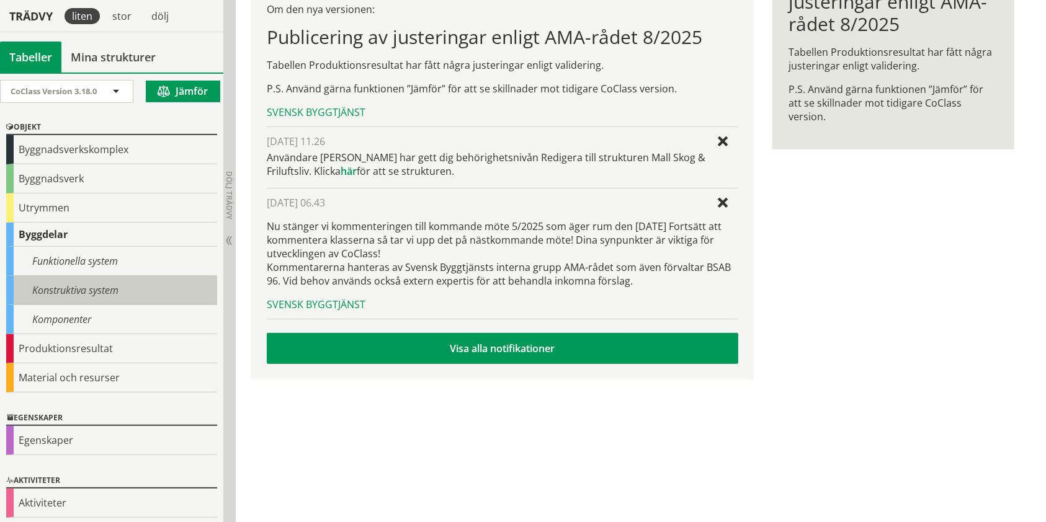
click at [82, 285] on div "Konstruktiva system" at bounding box center [111, 290] width 211 height 29
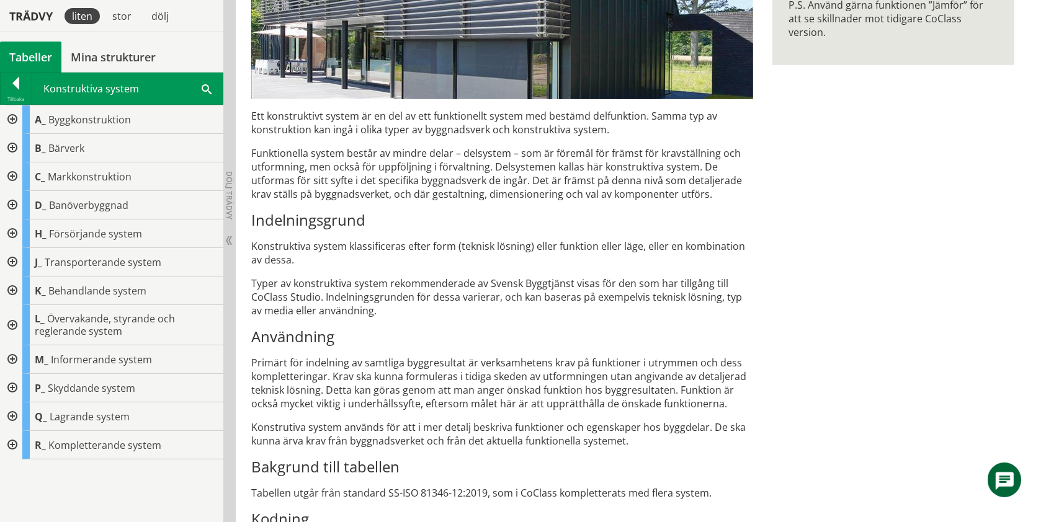
click at [9, 176] on div at bounding box center [11, 176] width 22 height 29
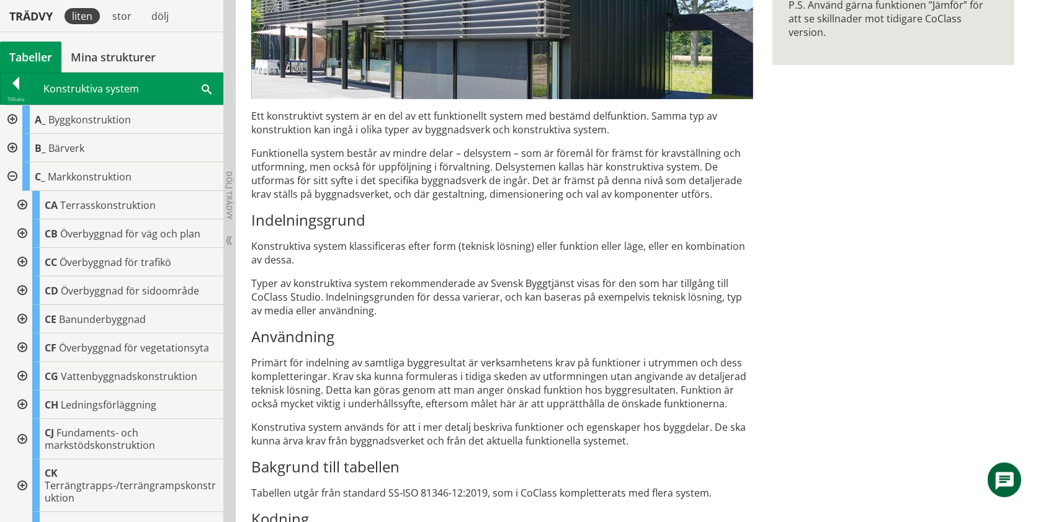
click at [24, 203] on div at bounding box center [21, 205] width 22 height 29
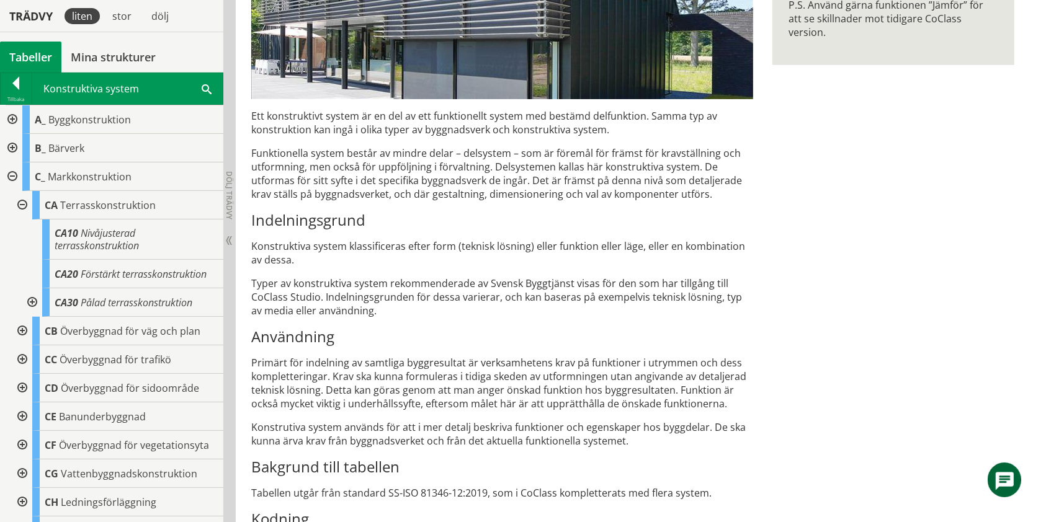
click at [26, 199] on div at bounding box center [21, 205] width 22 height 29
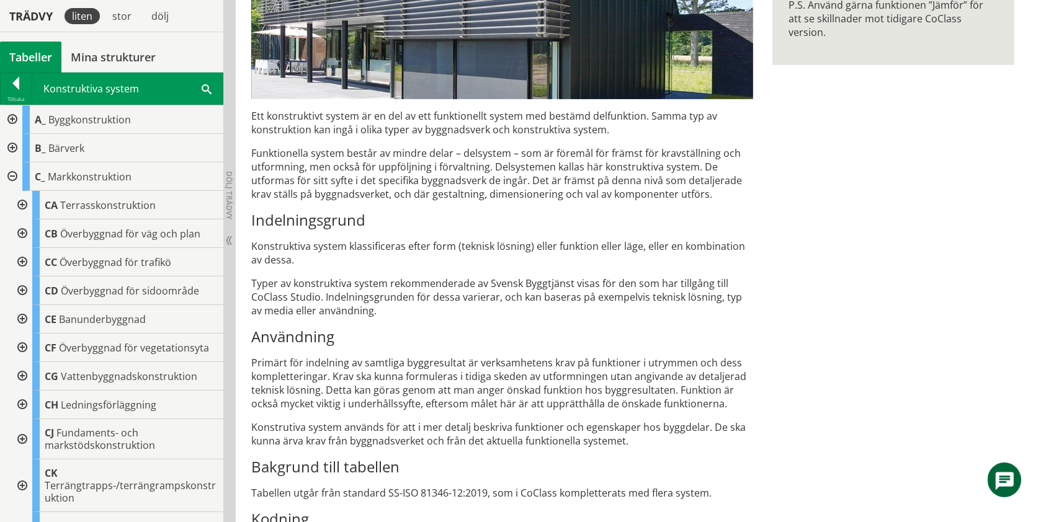
click at [17, 100] on div "Tillbaka" at bounding box center [16, 99] width 31 height 10
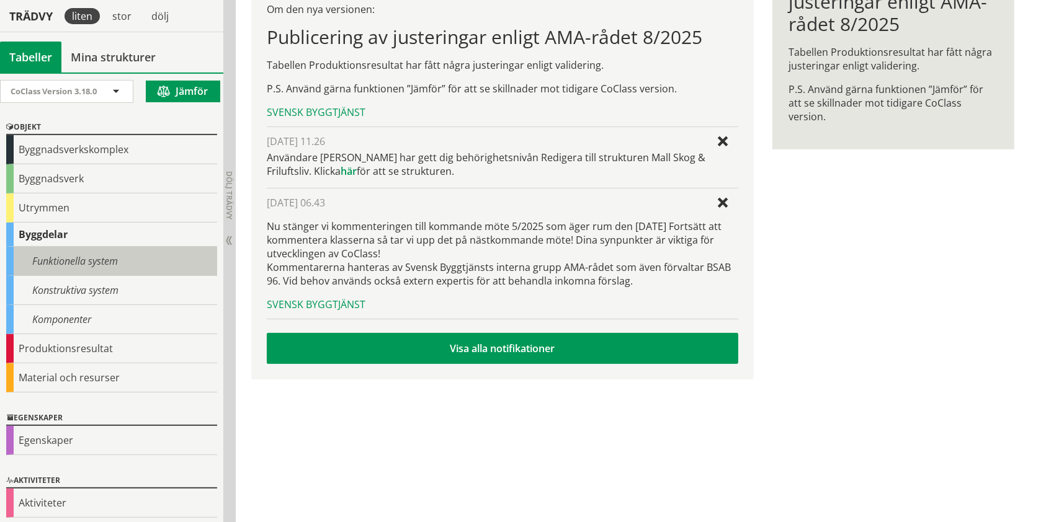
click at [55, 264] on div "Funktionella system" at bounding box center [111, 261] width 211 height 29
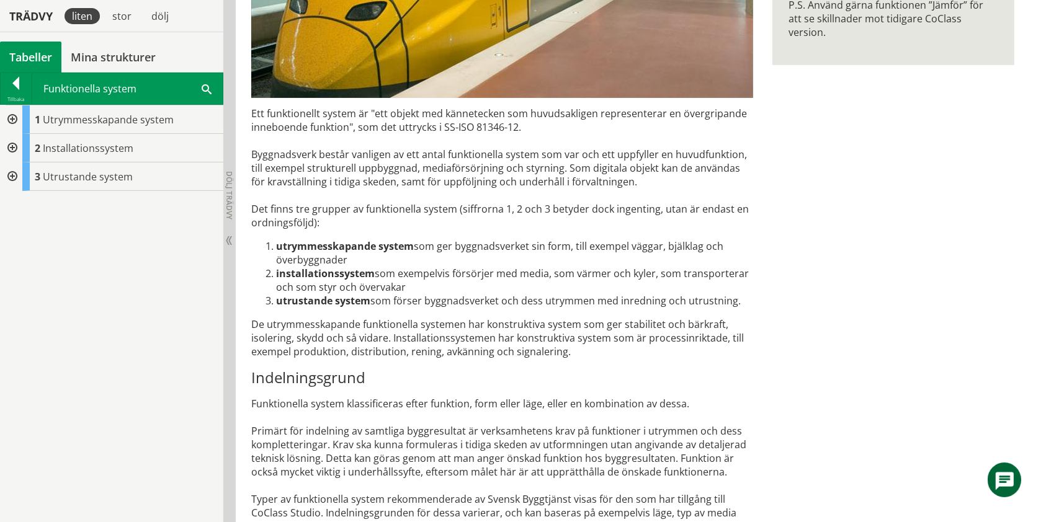
click at [4, 121] on div at bounding box center [11, 119] width 22 height 29
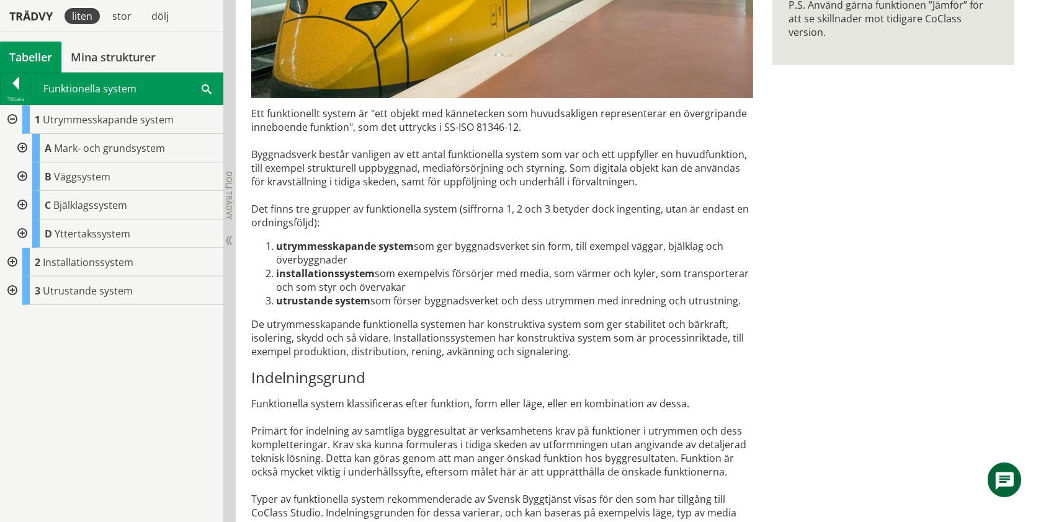
click at [25, 152] on div at bounding box center [21, 148] width 22 height 29
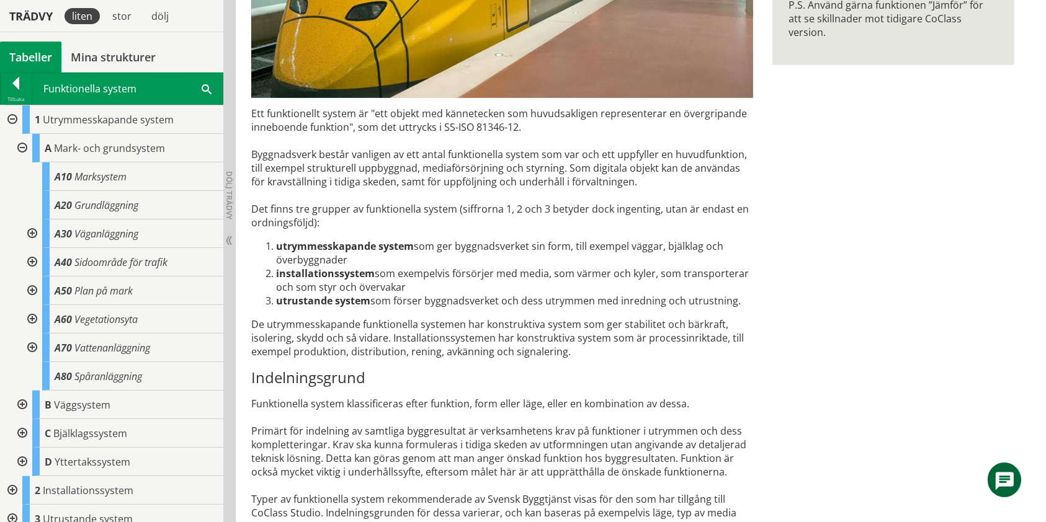
click at [29, 310] on div at bounding box center [31, 319] width 22 height 29
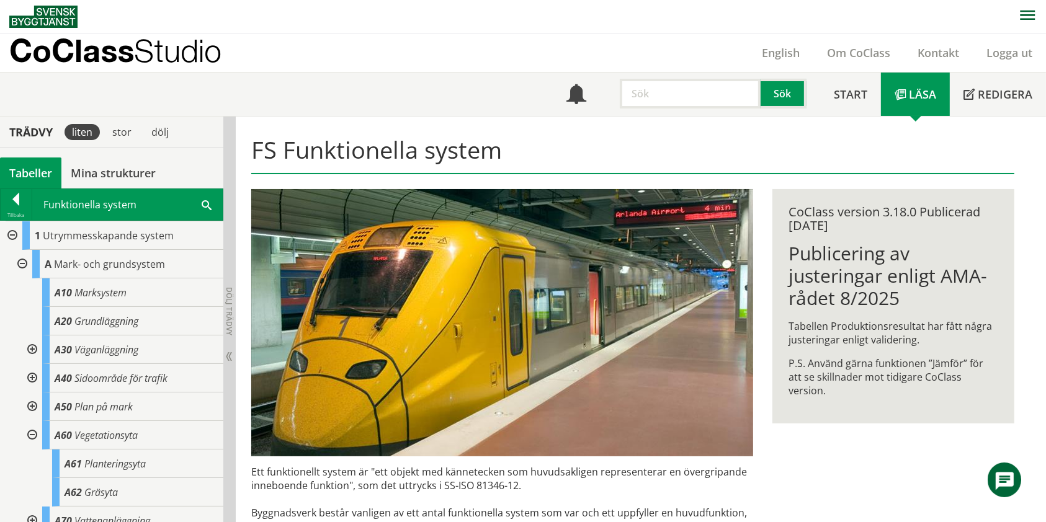
click at [179, 51] on span "Studio" at bounding box center [177, 50] width 87 height 37
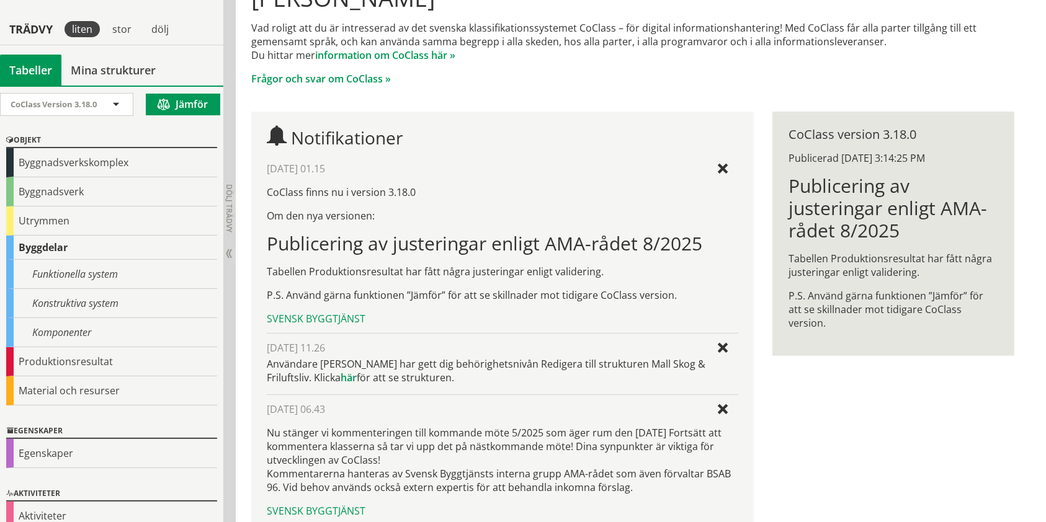
scroll to position [165, 0]
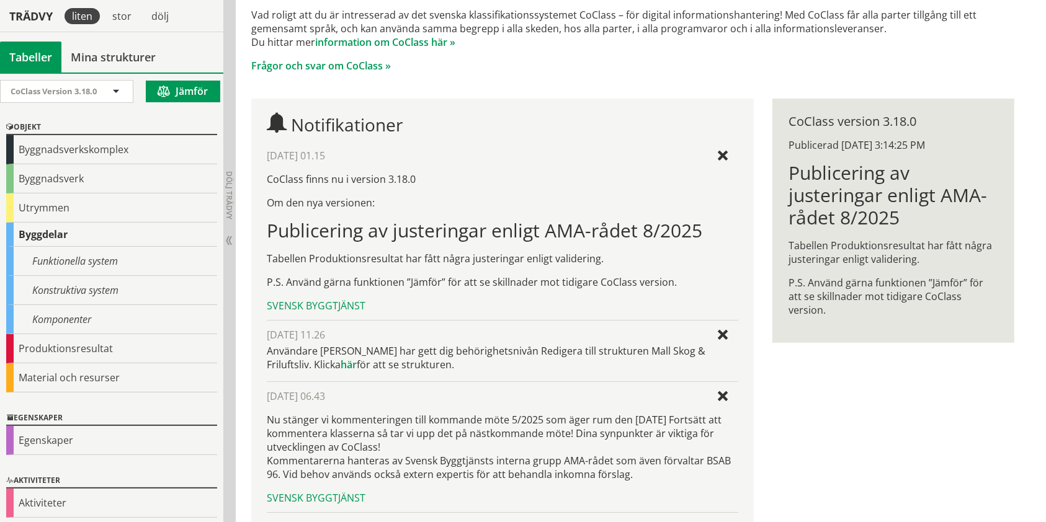
drag, startPoint x: 313, startPoint y: 262, endPoint x: 447, endPoint y: 265, distance: 134.0
click at [447, 265] on div "CoClass finns nu i version 3.18.0 Om den nya versionen: Publicering av justerin…" at bounding box center [502, 230] width 471 height 117
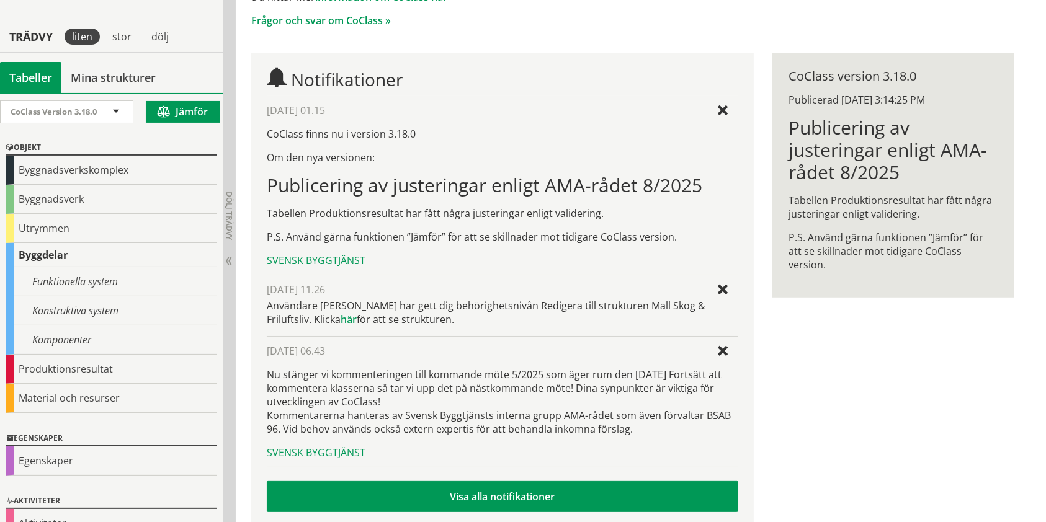
scroll to position [231, 0]
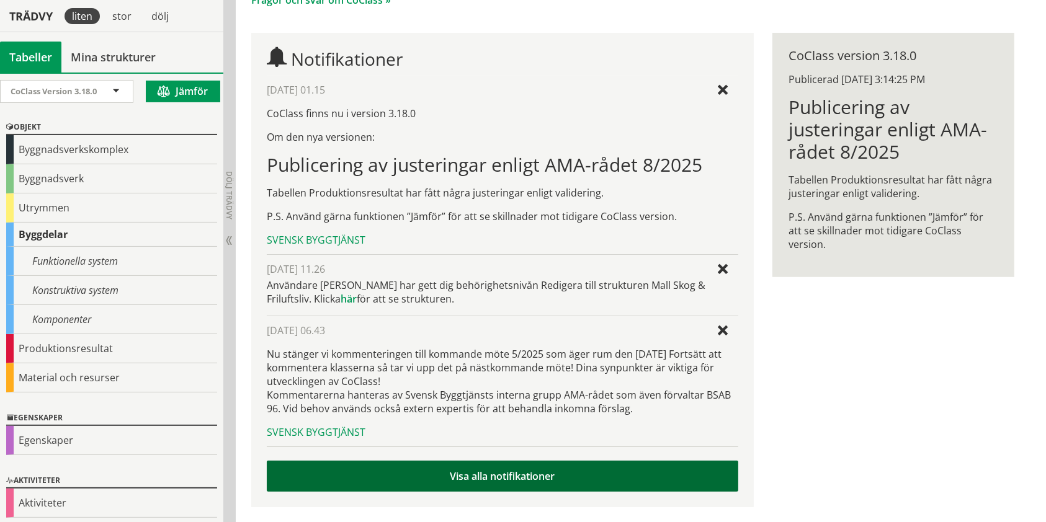
click at [497, 484] on link "Visa alla notifikationer" at bounding box center [502, 476] width 471 height 31
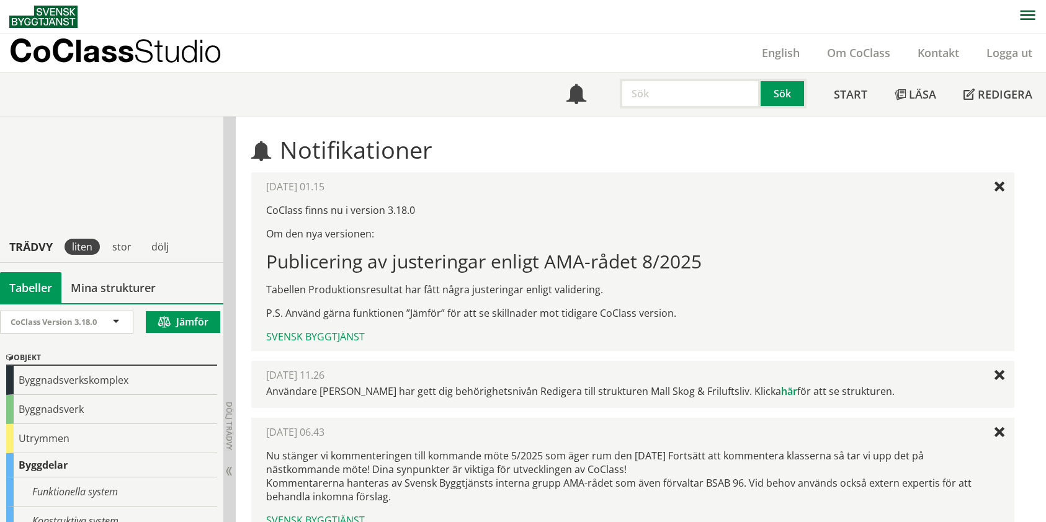
scroll to position [231, 0]
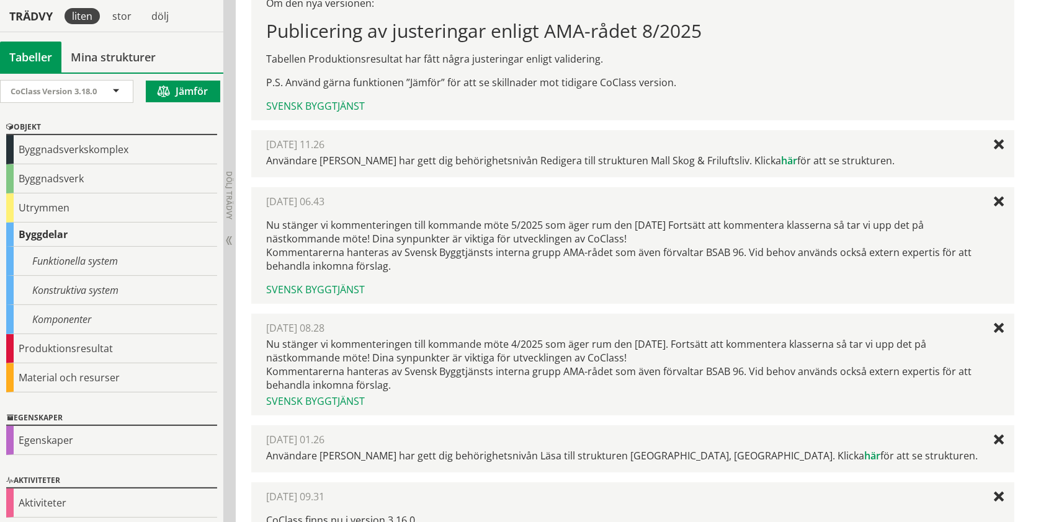
drag, startPoint x: 262, startPoint y: 161, endPoint x: 638, endPoint y: 162, distance: 375.2
click at [638, 162] on div "[DATE] 11.26 Användare [PERSON_NAME] har gett dig behörighetsnivån Redigera til…" at bounding box center [632, 153] width 762 height 47
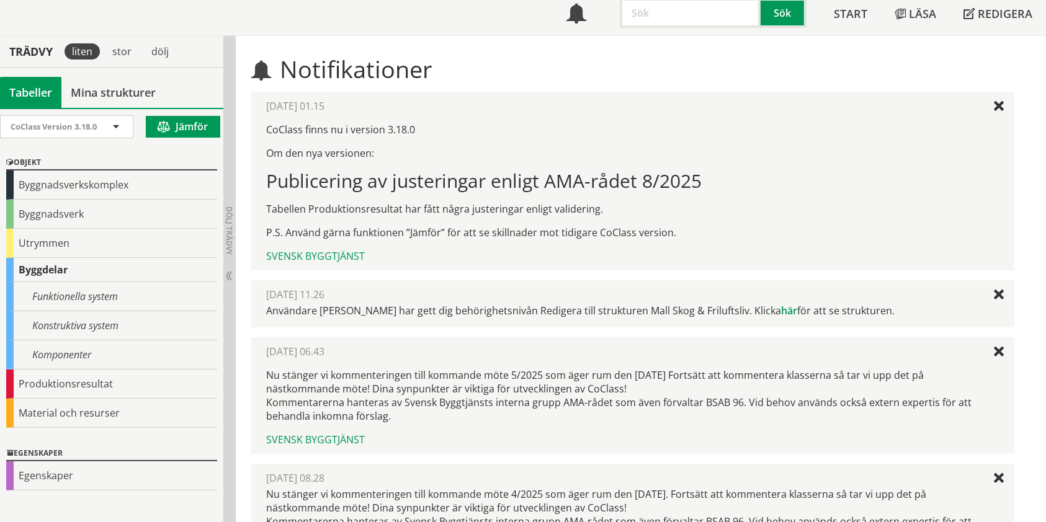
scroll to position [65, 0]
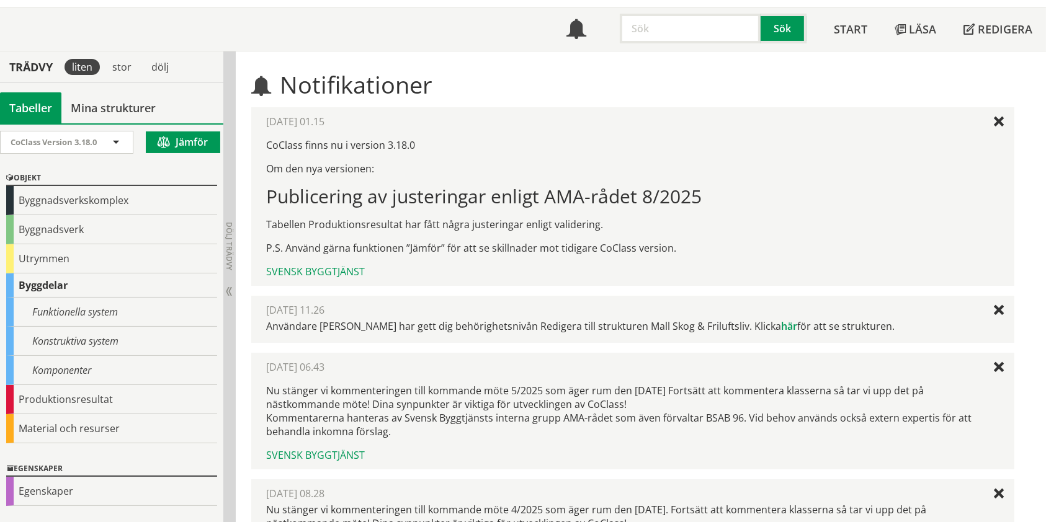
drag, startPoint x: 393, startPoint y: 404, endPoint x: 585, endPoint y: 401, distance: 192.3
click at [585, 401] on p "Nu stänger vi kommenteringen till kommande möte 5/2025 som äger rum den [DATE] …" at bounding box center [632, 411] width 732 height 55
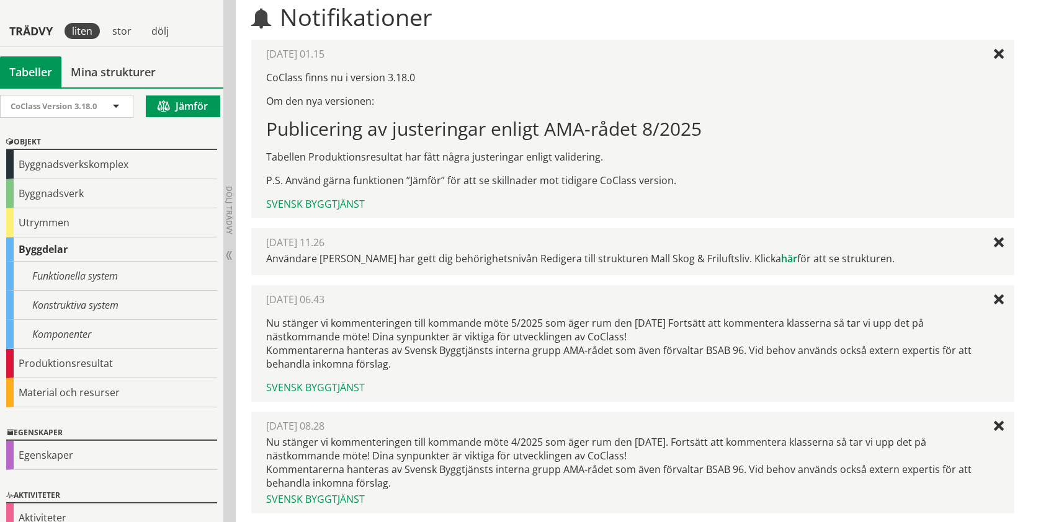
scroll to position [148, 0]
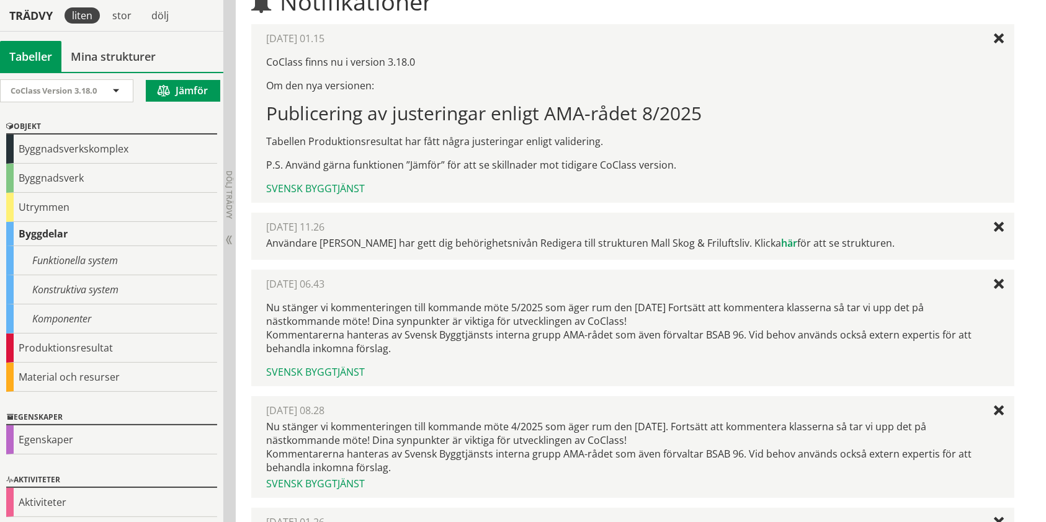
drag, startPoint x: 564, startPoint y: 435, endPoint x: 451, endPoint y: 427, distance: 113.2
click at [452, 427] on div "Nu stänger vi kommenteringen till kommande möte 4/2025 som äger rum den [DATE].…" at bounding box center [632, 447] width 732 height 55
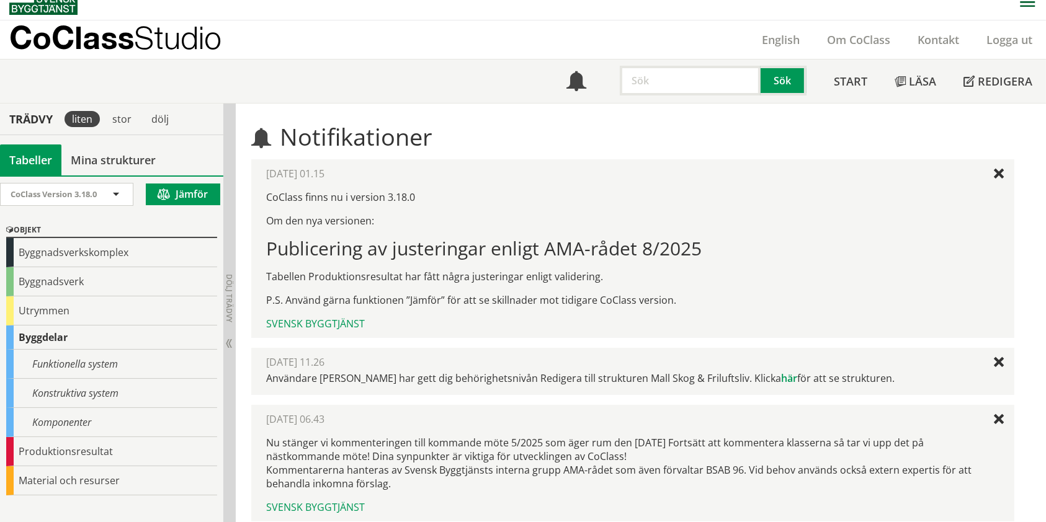
scroll to position [0, 0]
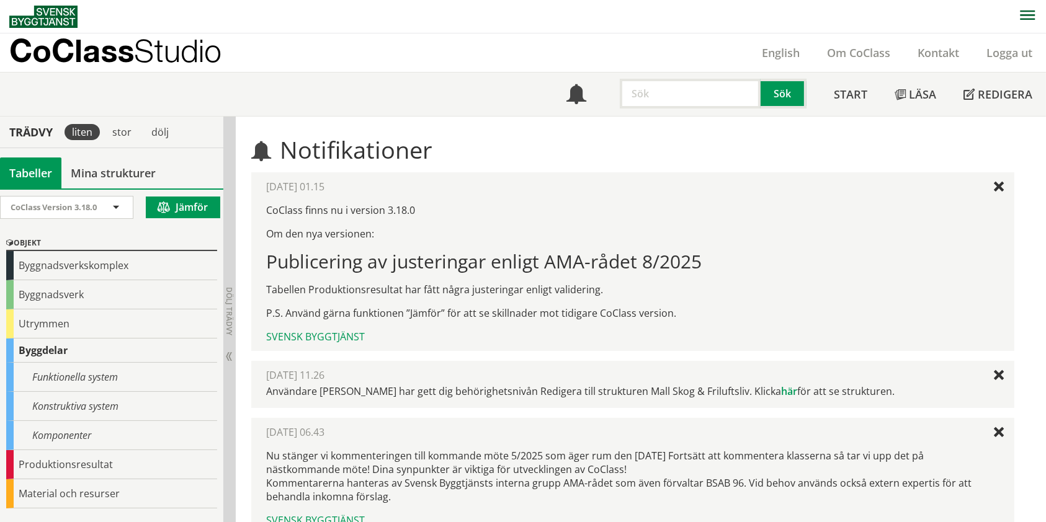
drag, startPoint x: 378, startPoint y: 314, endPoint x: 494, endPoint y: 314, distance: 116.6
click at [494, 314] on p "P.S. Använd gärna funktionen ”Jämför” för att se skillnader mot tidigare CoClas…" at bounding box center [632, 313] width 732 height 14
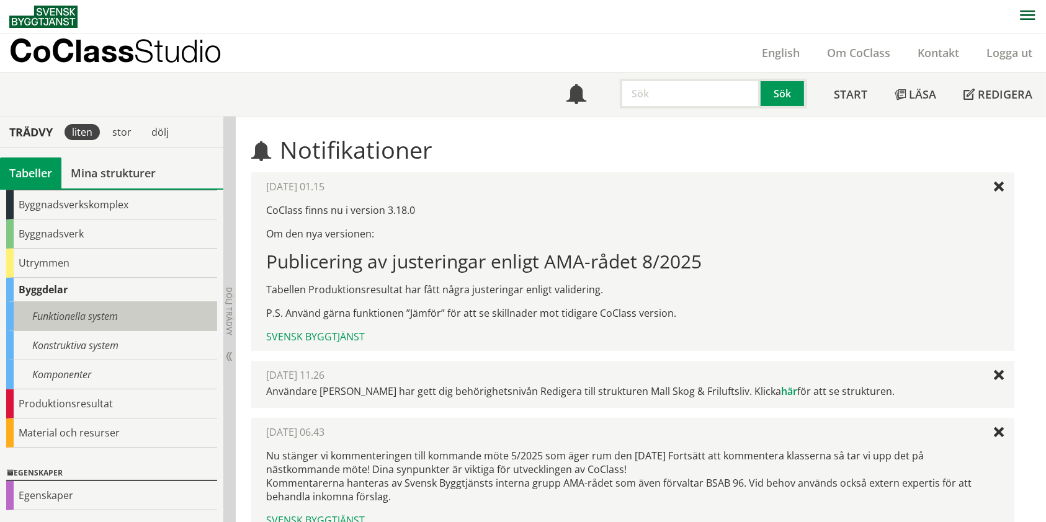
scroll to position [82, 0]
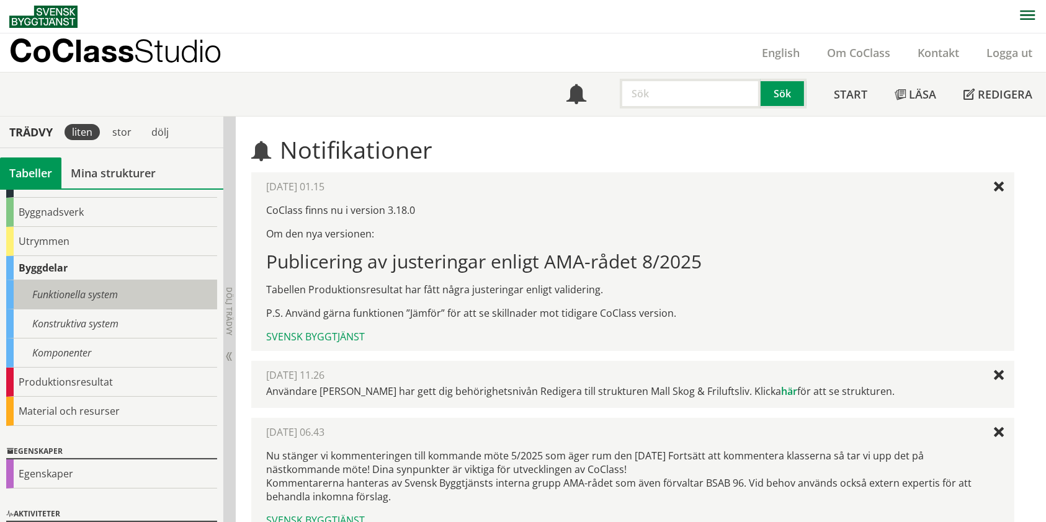
click at [107, 292] on div "Funktionella system" at bounding box center [111, 294] width 211 height 29
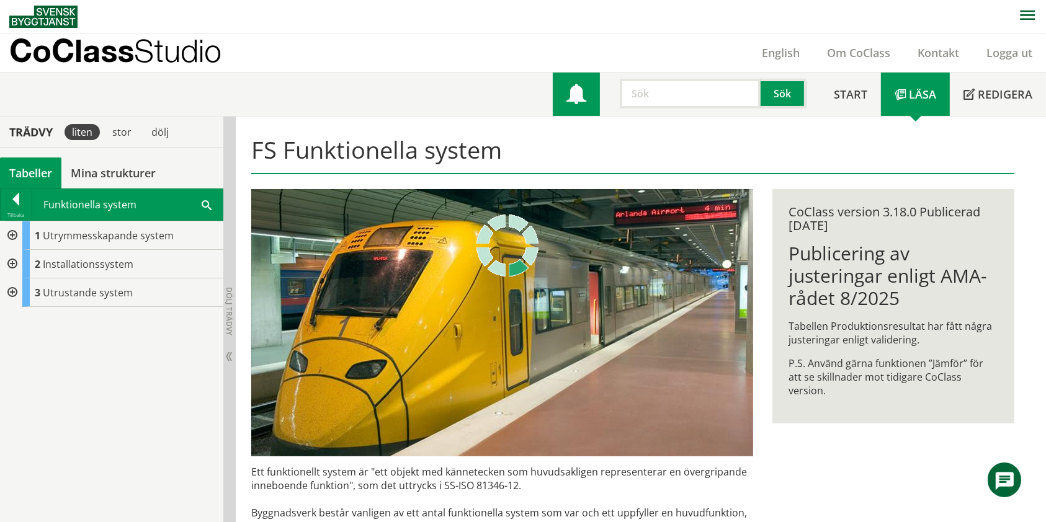
click at [576, 104] on span at bounding box center [576, 96] width 20 height 20
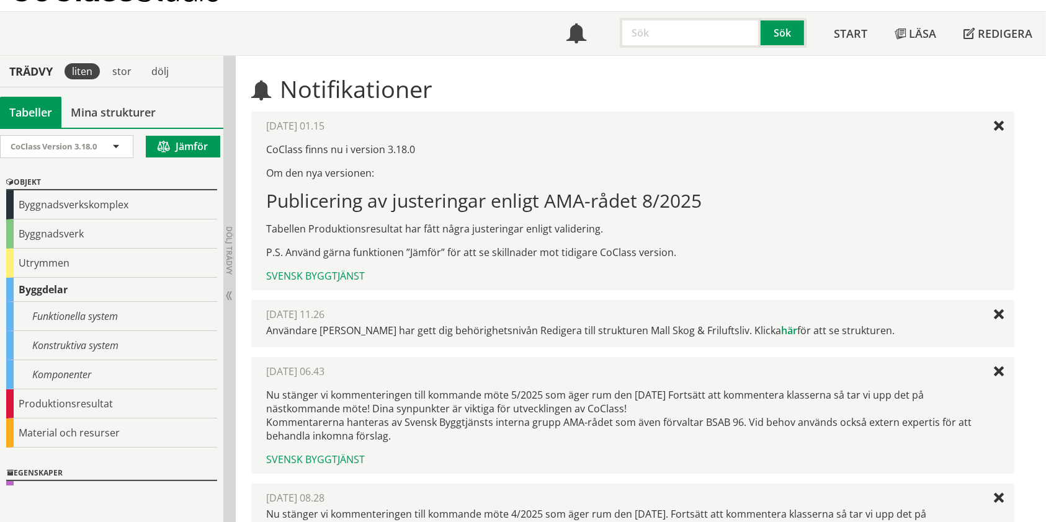
scroll to position [82, 0]
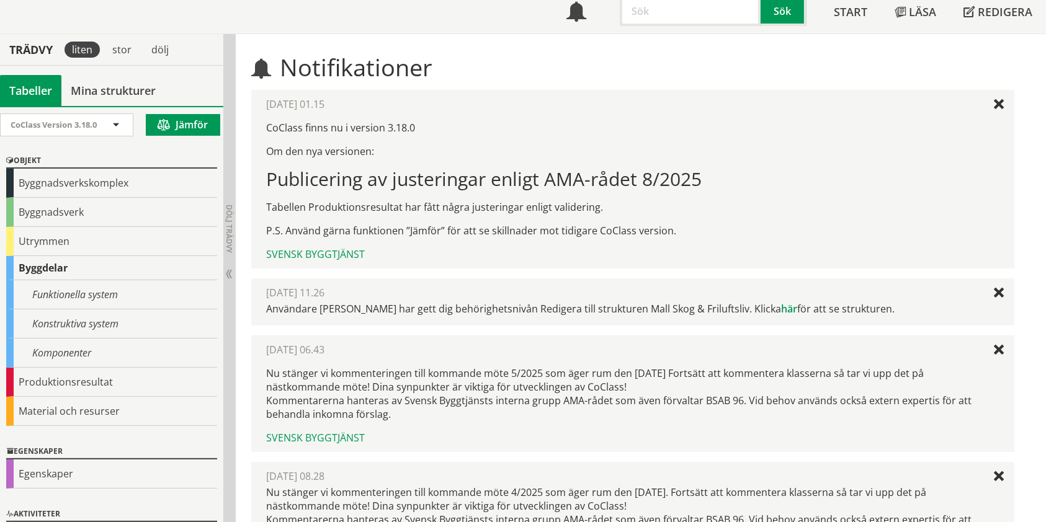
click at [166, 127] on button "Jämför" at bounding box center [183, 125] width 74 height 22
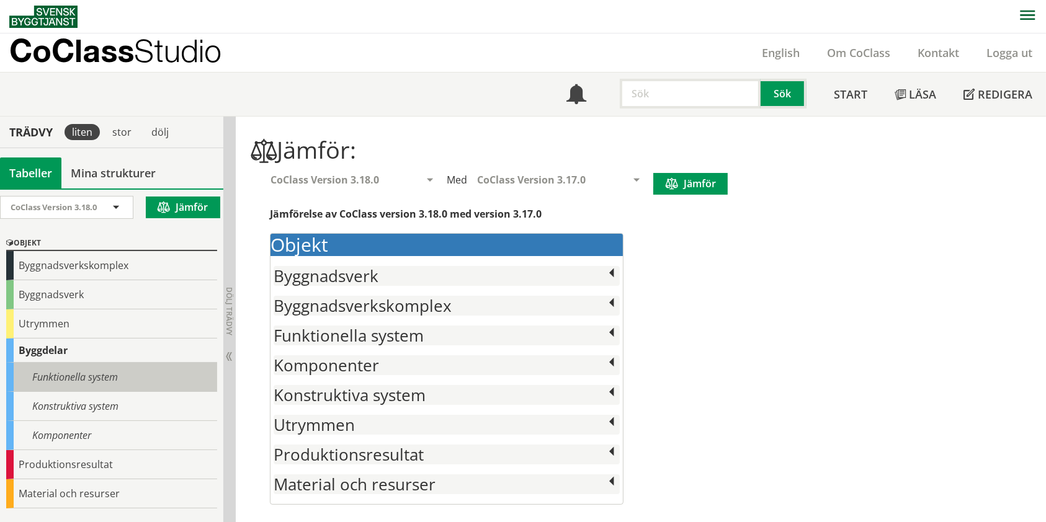
click at [102, 366] on div "Funktionella system" at bounding box center [111, 377] width 211 height 29
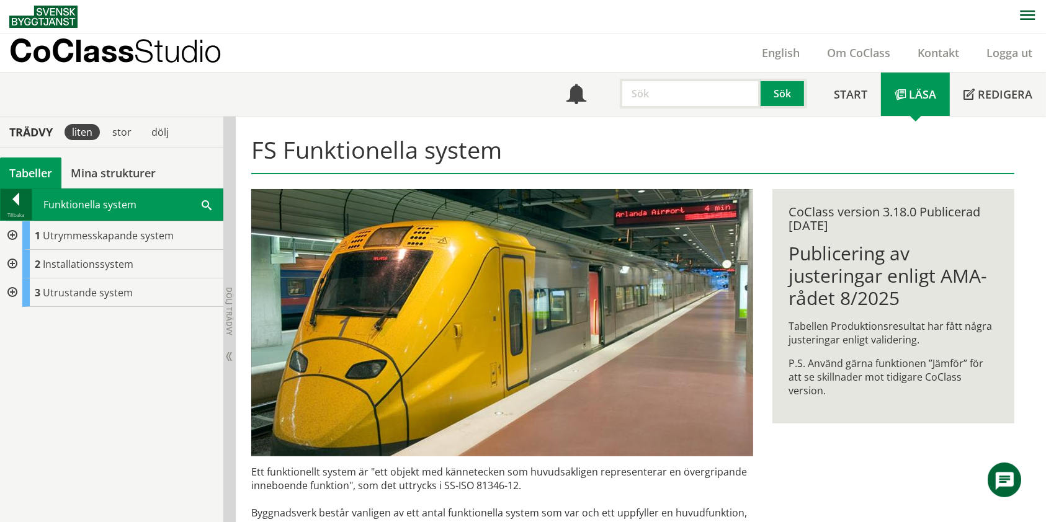
click at [16, 203] on div at bounding box center [16, 201] width 31 height 17
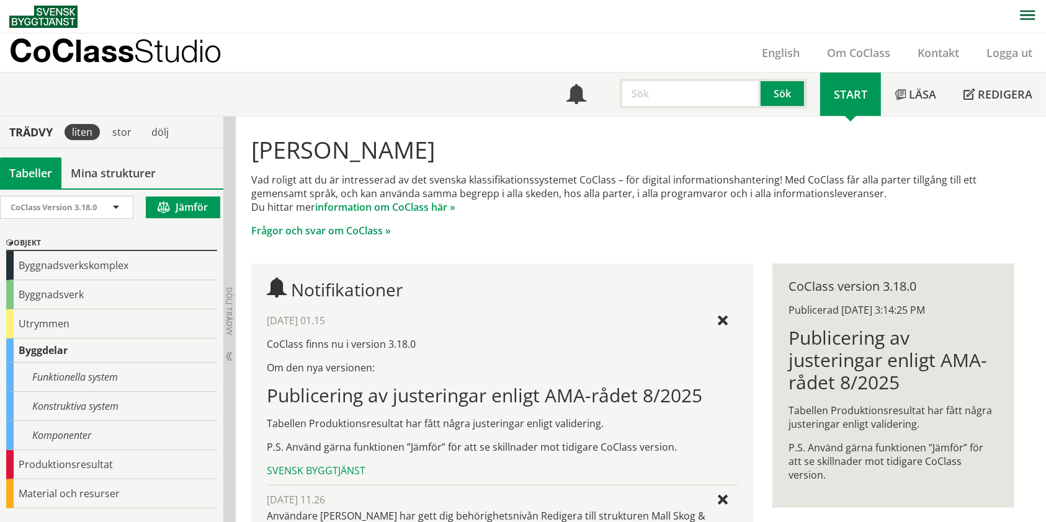
click at [156, 200] on button "Jämför" at bounding box center [183, 208] width 74 height 22
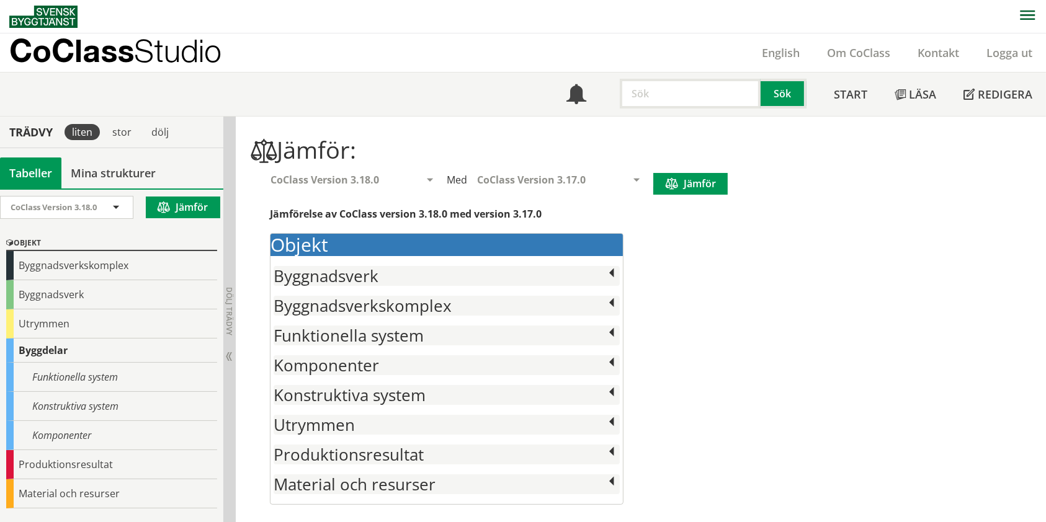
click at [685, 187] on button "Jämför" at bounding box center [690, 184] width 74 height 22
click at [611, 399] on span at bounding box center [611, 393] width 16 height 16
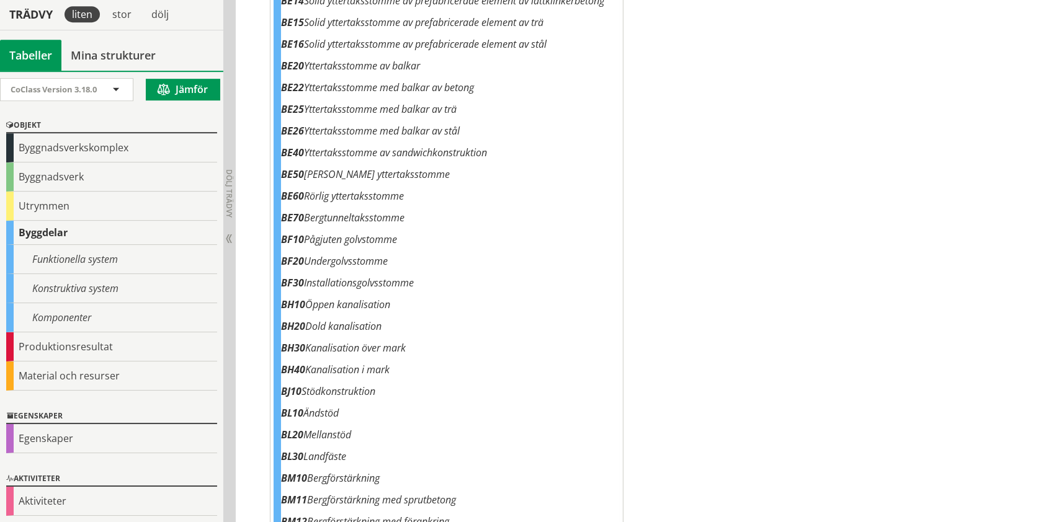
scroll to position [3857, 0]
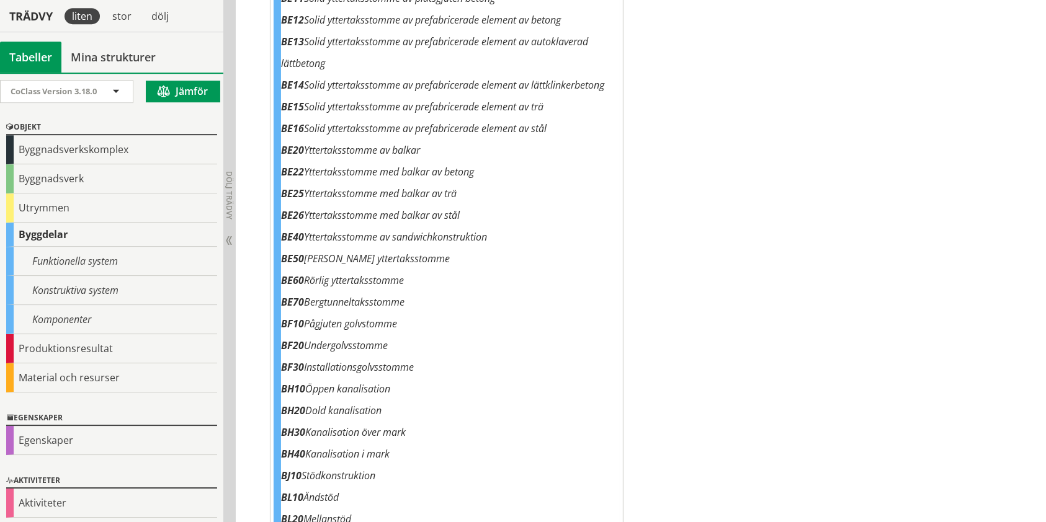
drag, startPoint x: 422, startPoint y: 264, endPoint x: 349, endPoint y: 259, distance: 72.7
click at [349, 226] on div "BE26 Yttertaksstomme med balkar av stål" at bounding box center [450, 216] width 339 height 22
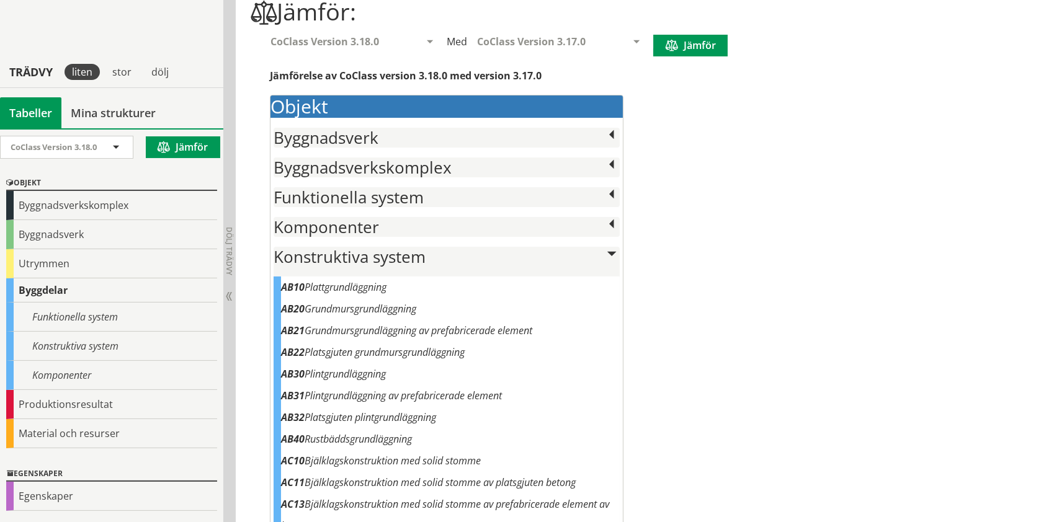
scroll to position [136, 0]
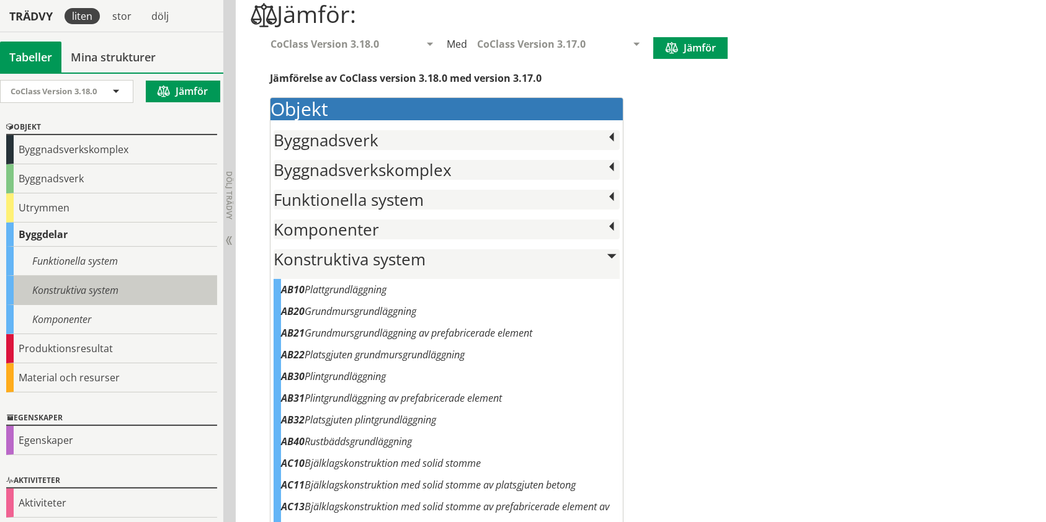
click at [105, 294] on div "Konstruktiva system" at bounding box center [111, 290] width 211 height 29
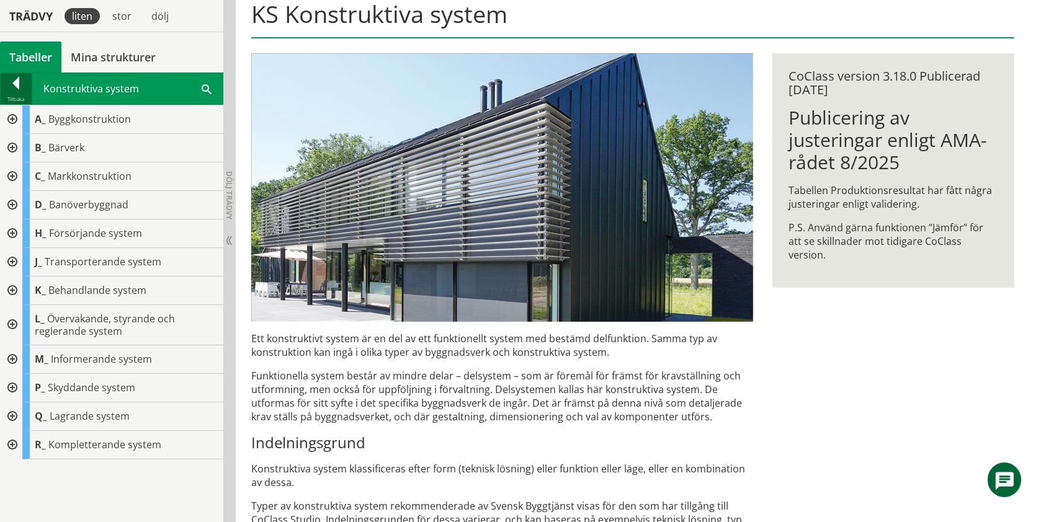
click at [5, 82] on div at bounding box center [16, 85] width 31 height 17
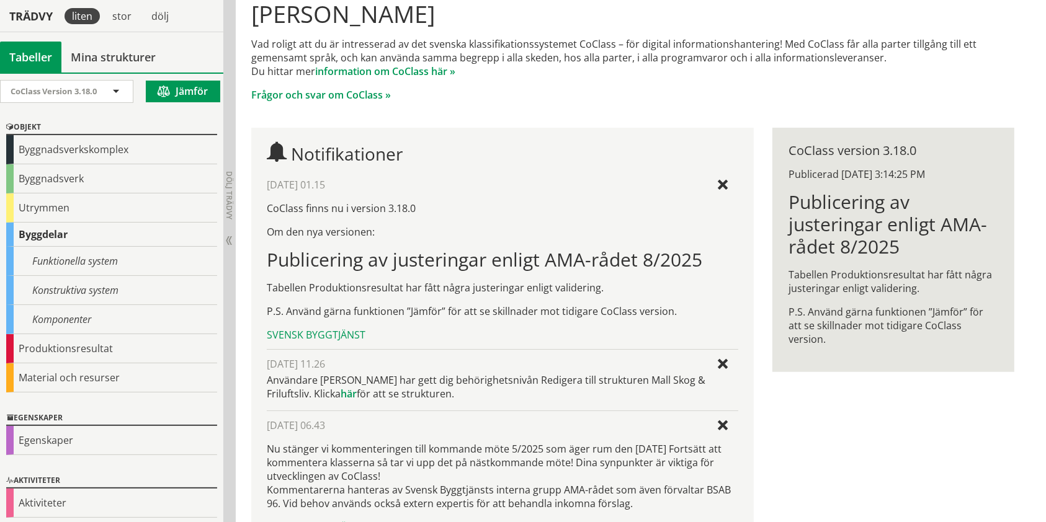
click at [159, 87] on span at bounding box center [167, 91] width 18 height 11
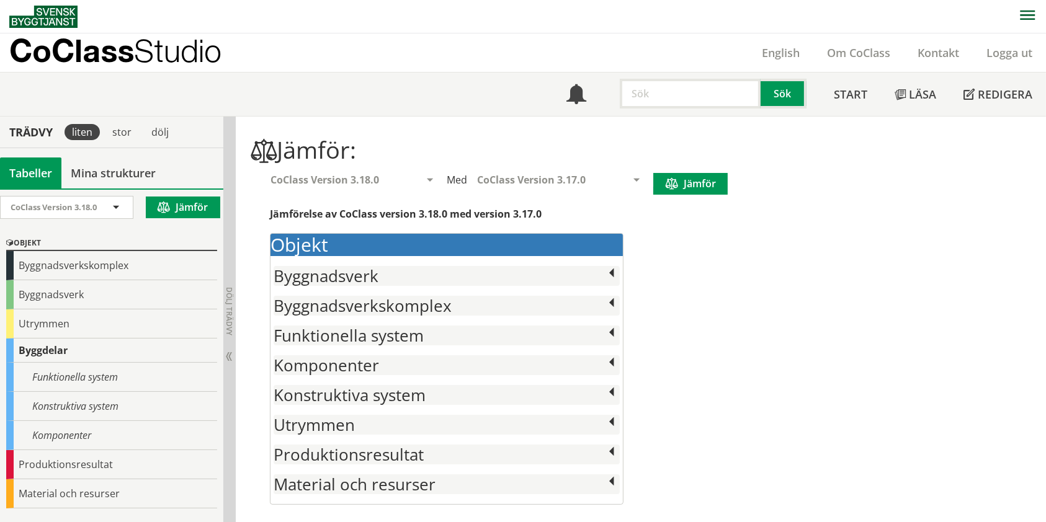
click at [525, 211] on div "Jämförelse av CoClass version 3.18.0 med version 3.17.0" at bounding box center [632, 214] width 762 height 14
click at [102, 207] on div "CoClass Version 3.18.0" at bounding box center [61, 208] width 100 height 22
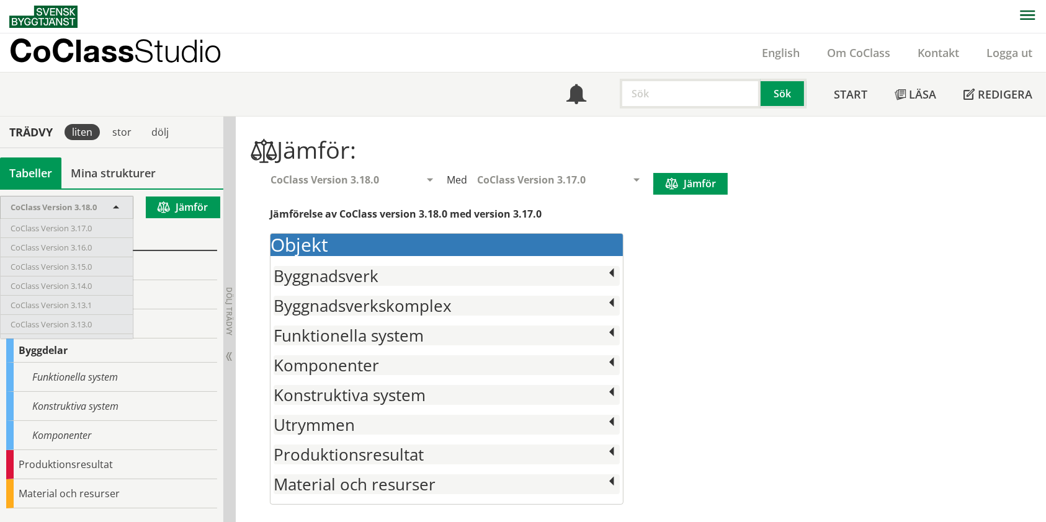
click at [106, 227] on div "CoClass Version 3.17.0" at bounding box center [67, 227] width 132 height 19
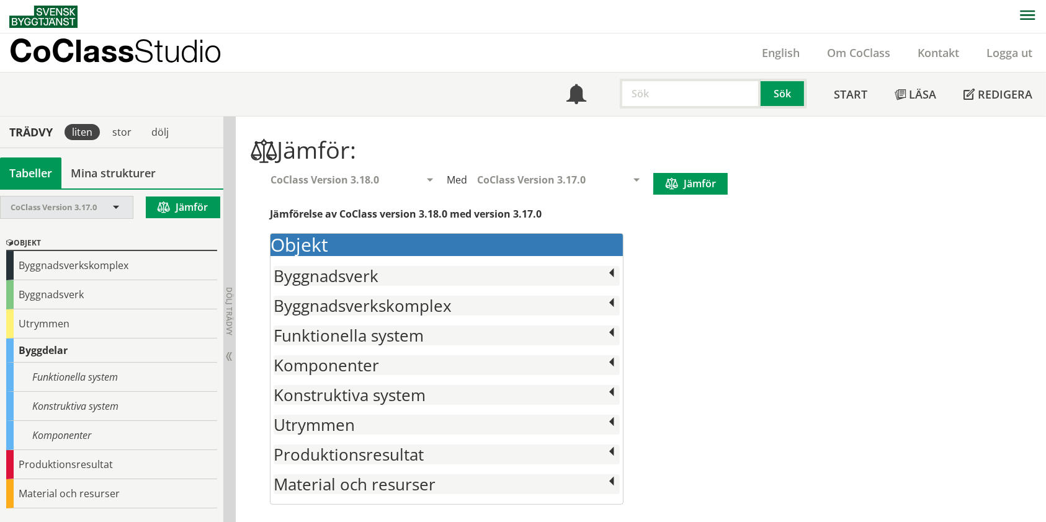
click at [104, 209] on div "CoClass Version 3.17.0" at bounding box center [61, 208] width 100 height 22
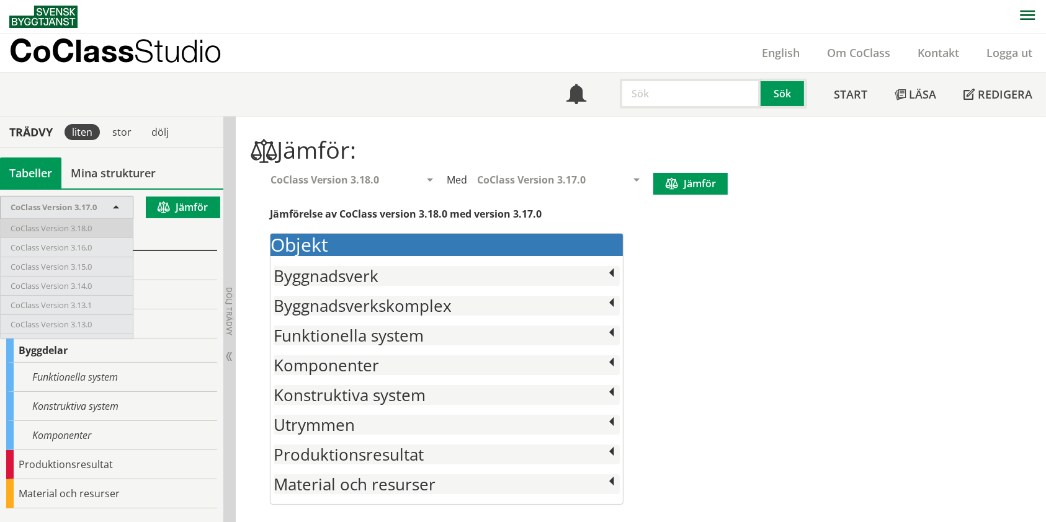
click at [104, 223] on div "CoClass Version 3.18.0" at bounding box center [67, 227] width 132 height 19
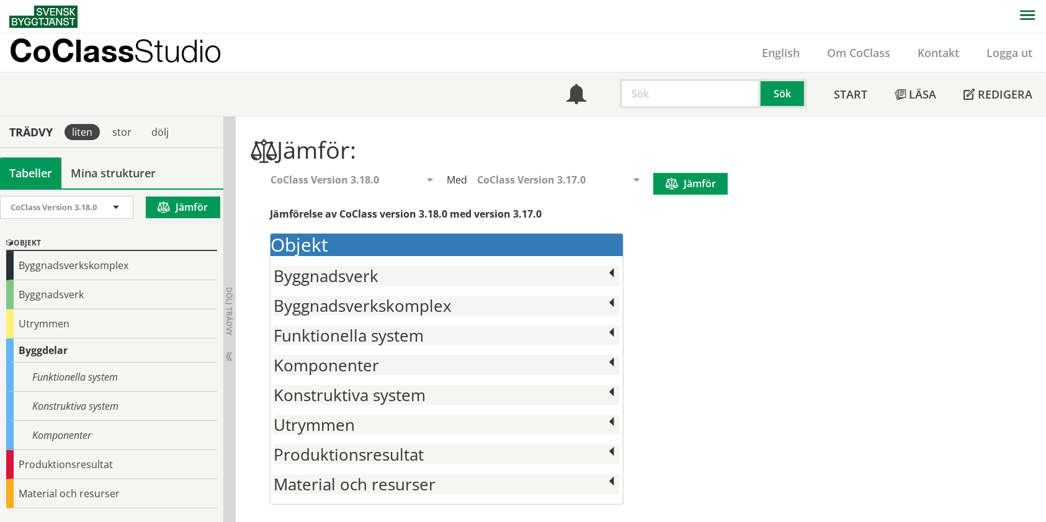
click at [515, 391] on h2 "Konstruktiva system" at bounding box center [446, 395] width 346 height 20
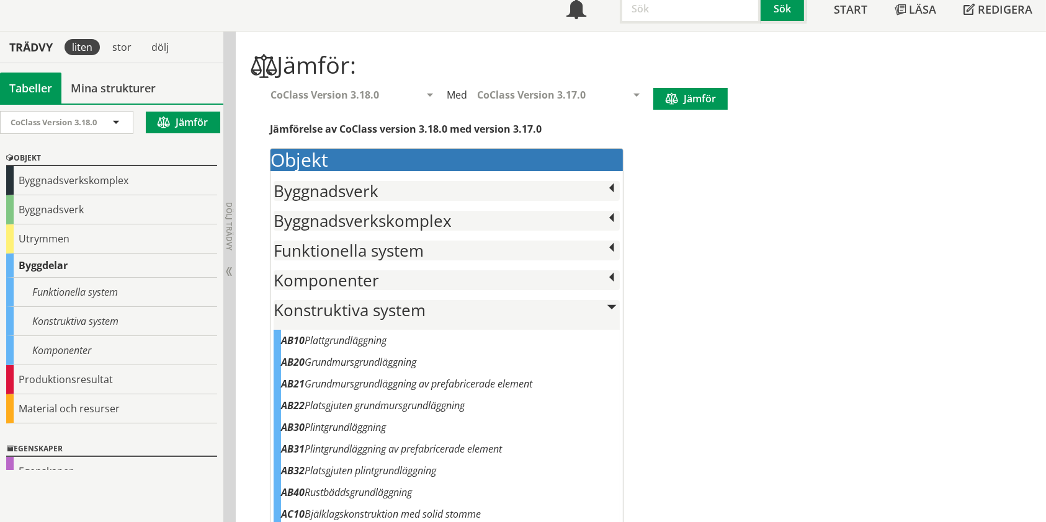
scroll to position [165, 0]
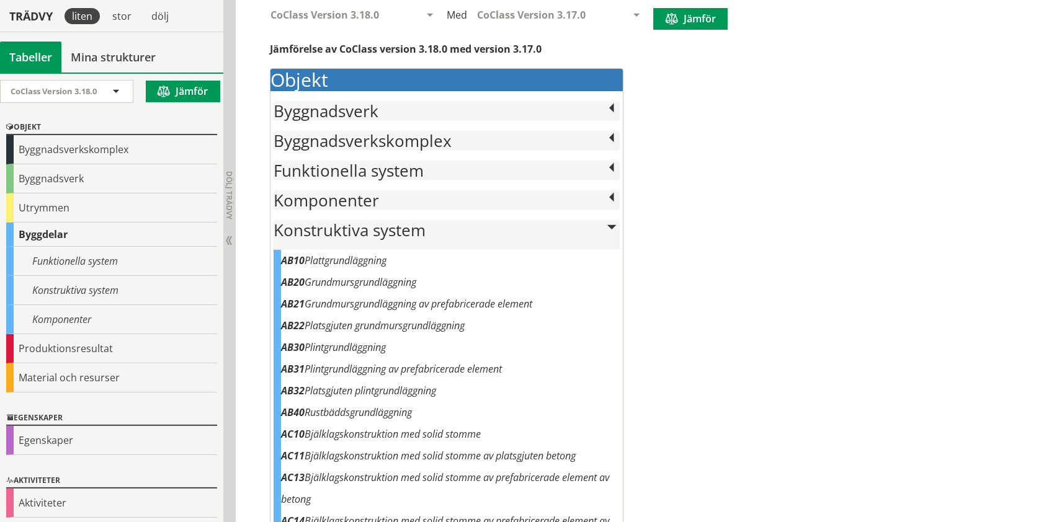
click at [374, 252] on div "AB10 Plattgrundläggning" at bounding box center [450, 261] width 339 height 22
click at [369, 260] on div "AB10 Plattgrundläggning" at bounding box center [450, 261] width 339 height 22
click at [678, 22] on span at bounding box center [674, 19] width 18 height 11
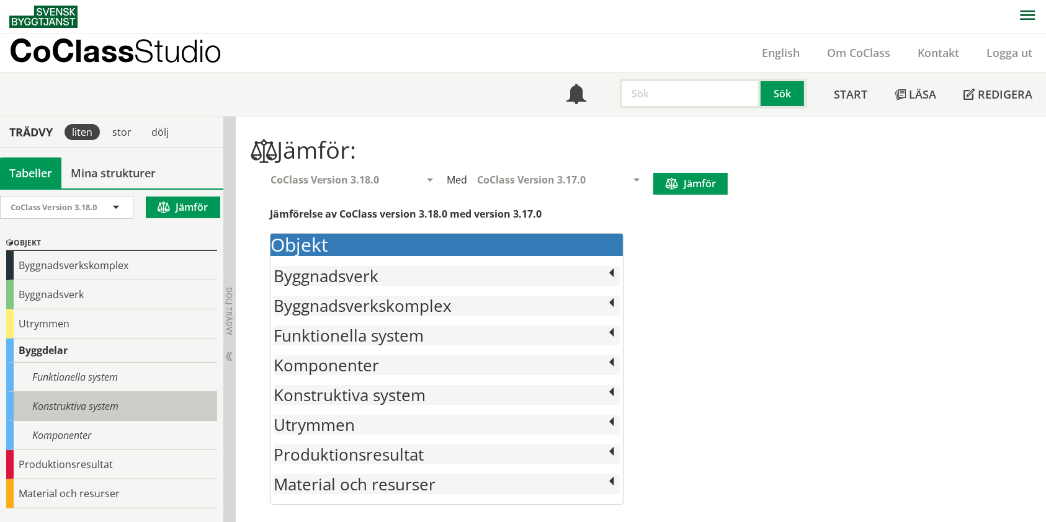
click at [132, 402] on div "Konstruktiva system" at bounding box center [111, 406] width 211 height 29
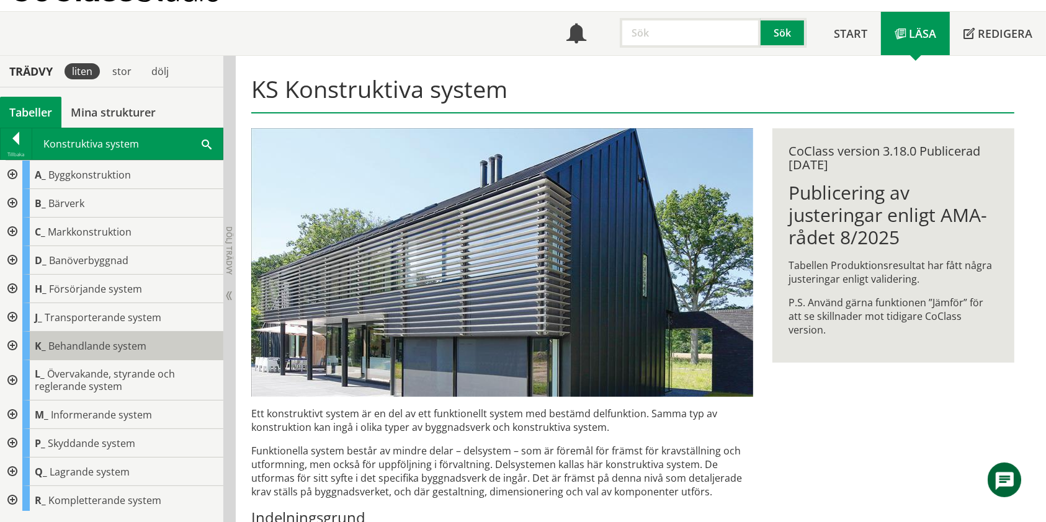
scroll to position [83, 0]
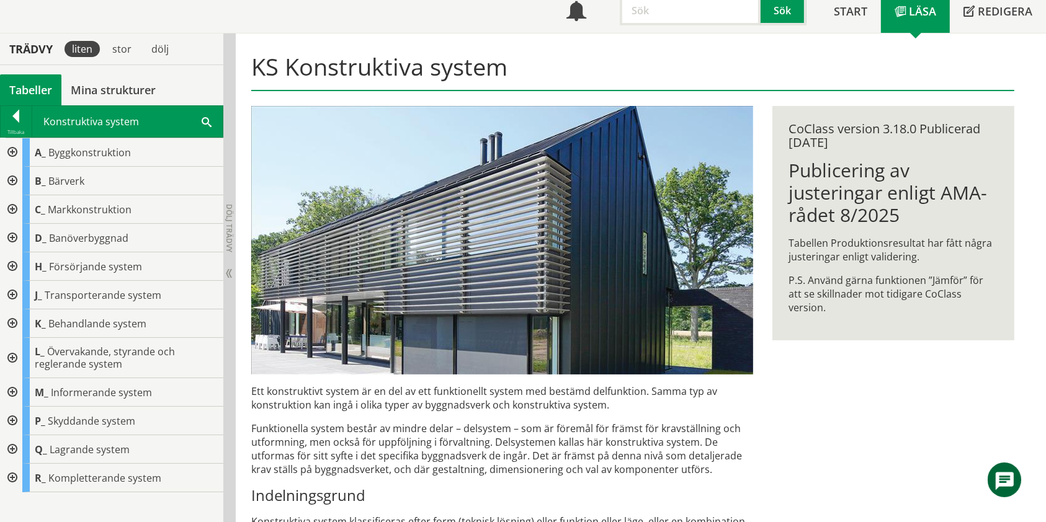
click at [16, 210] on div at bounding box center [11, 209] width 22 height 29
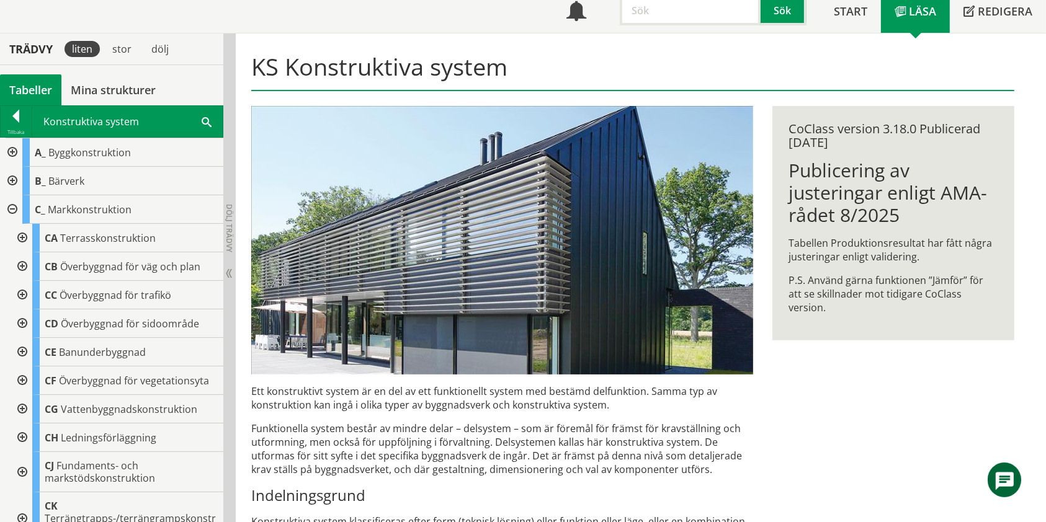
click at [12, 234] on div at bounding box center [21, 238] width 22 height 29
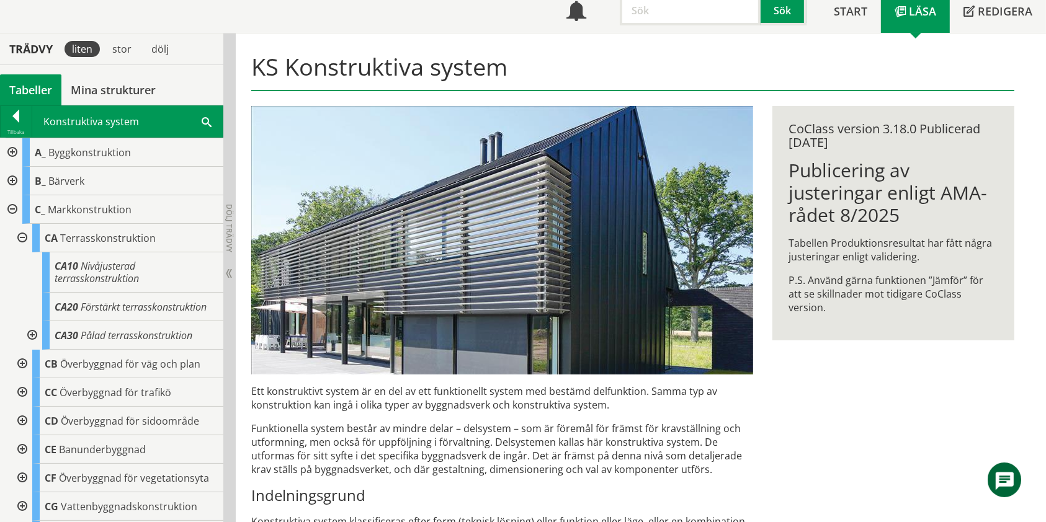
click at [20, 235] on div at bounding box center [21, 238] width 22 height 29
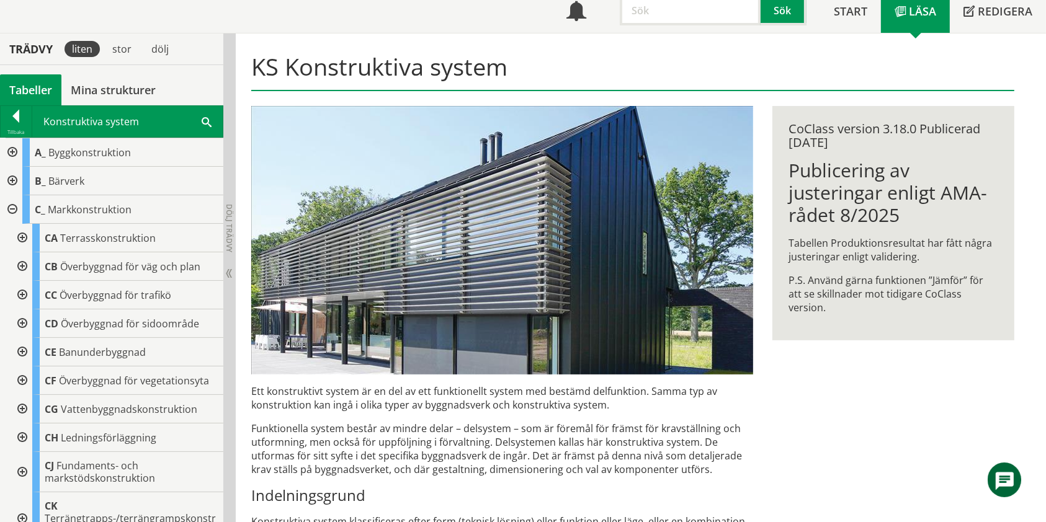
click at [20, 381] on div at bounding box center [21, 381] width 22 height 29
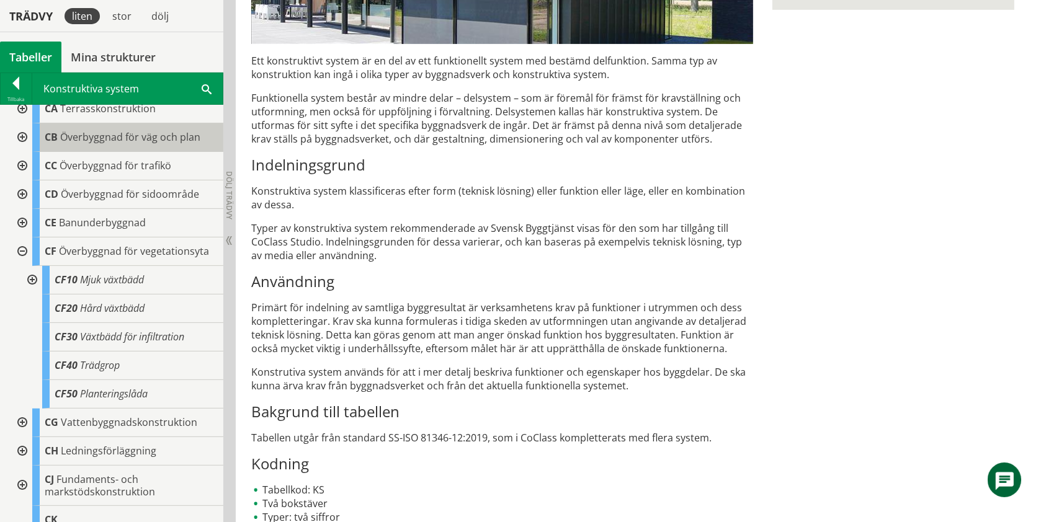
scroll to position [165, 0]
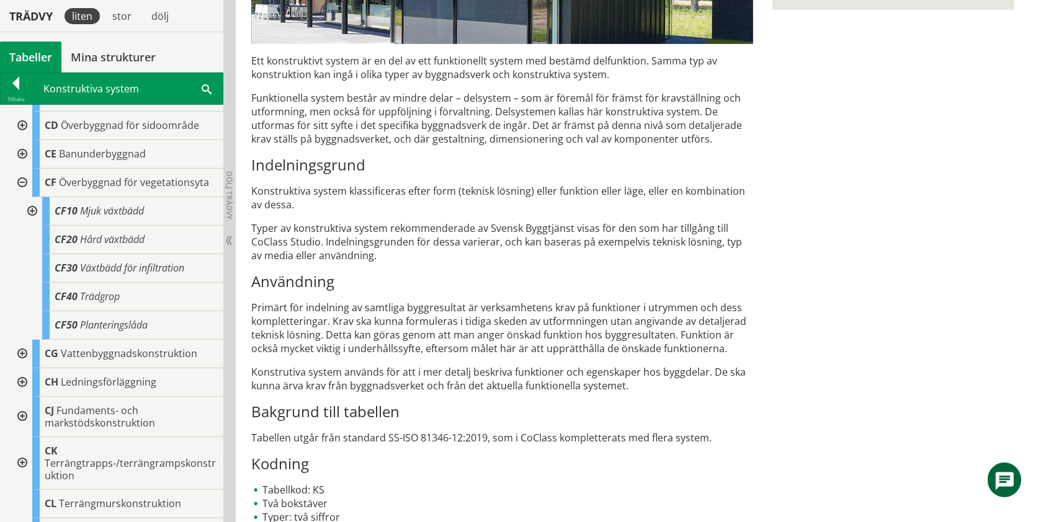
click at [18, 187] on div at bounding box center [21, 183] width 22 height 29
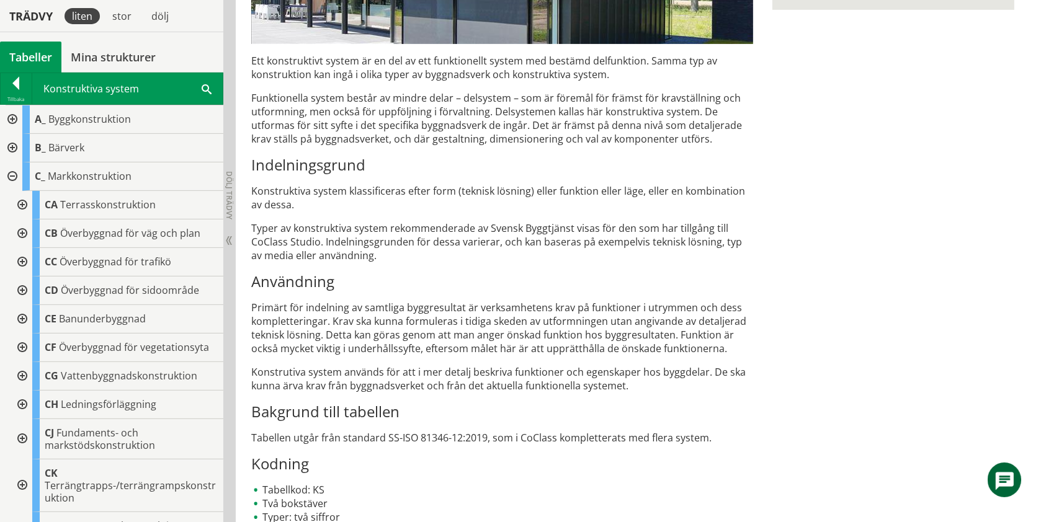
scroll to position [0, 0]
click at [9, 171] on div at bounding box center [11, 176] width 22 height 29
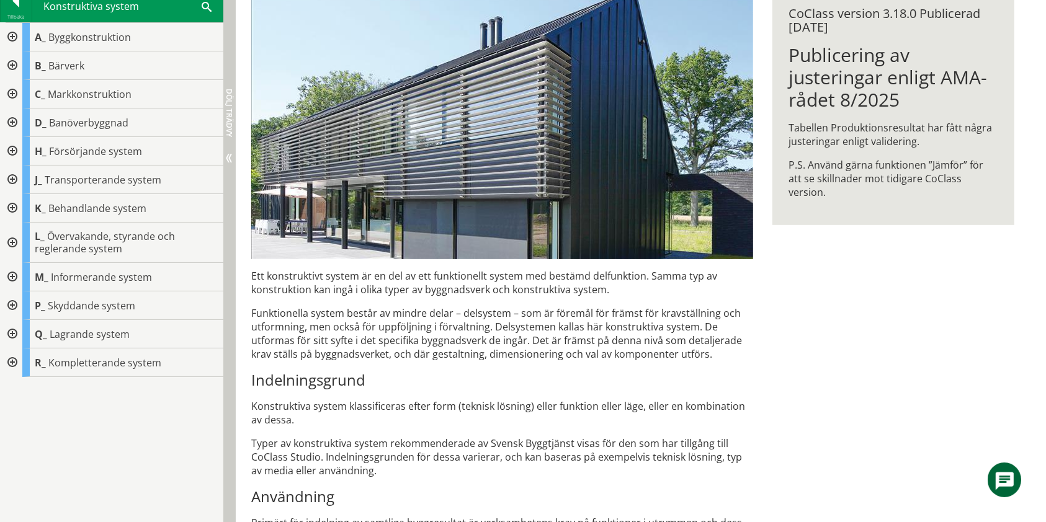
scroll to position [83, 0]
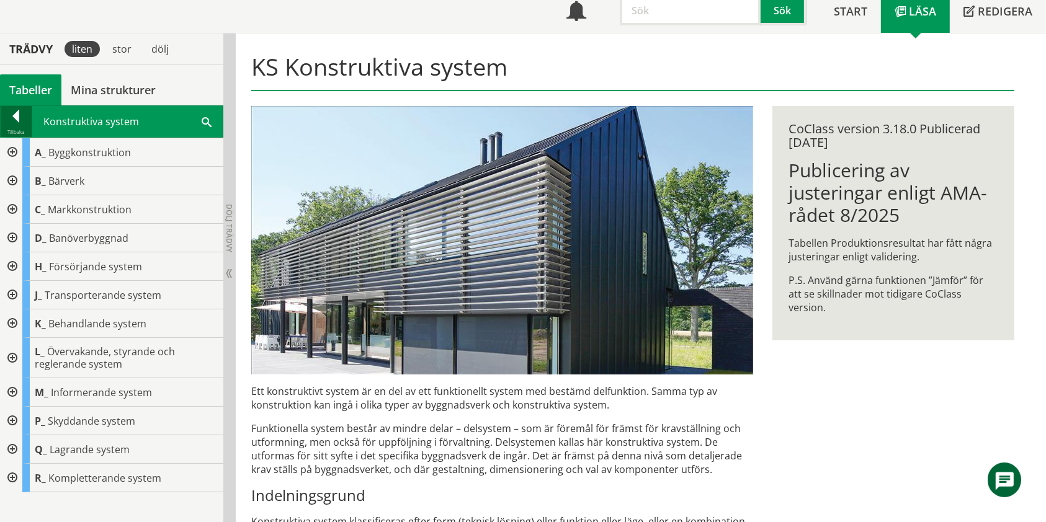
click at [9, 120] on div at bounding box center [16, 118] width 31 height 17
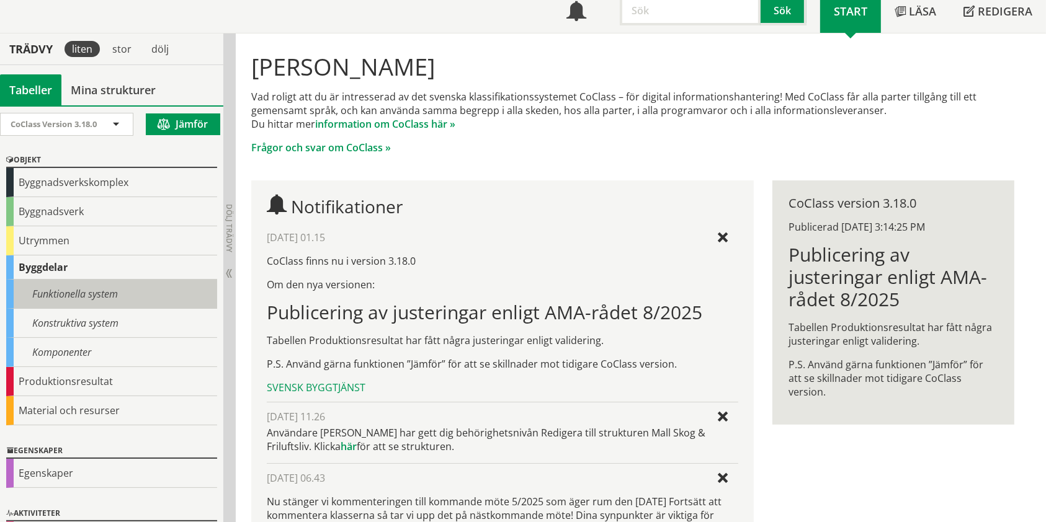
click at [55, 289] on div "Funktionella system" at bounding box center [111, 294] width 211 height 29
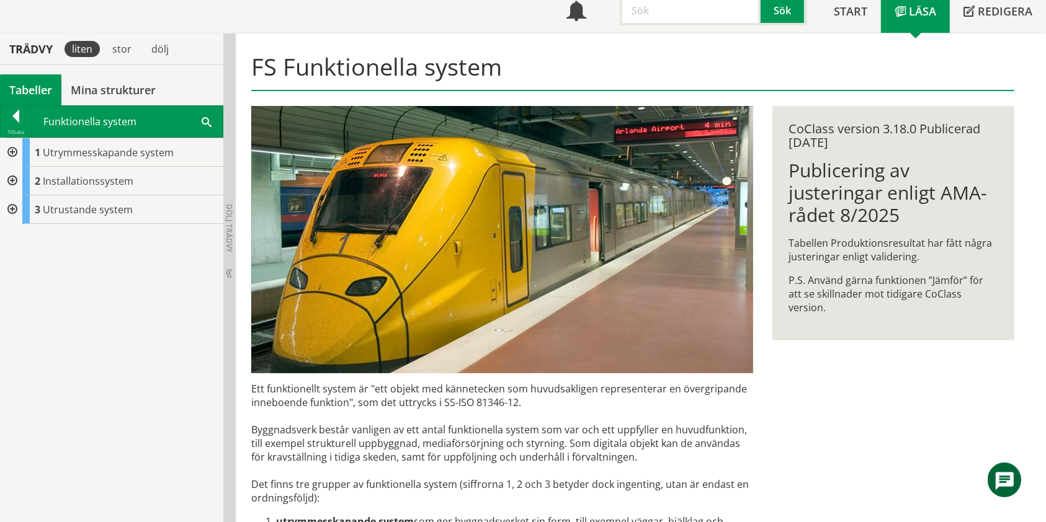
click at [6, 155] on div at bounding box center [11, 152] width 22 height 29
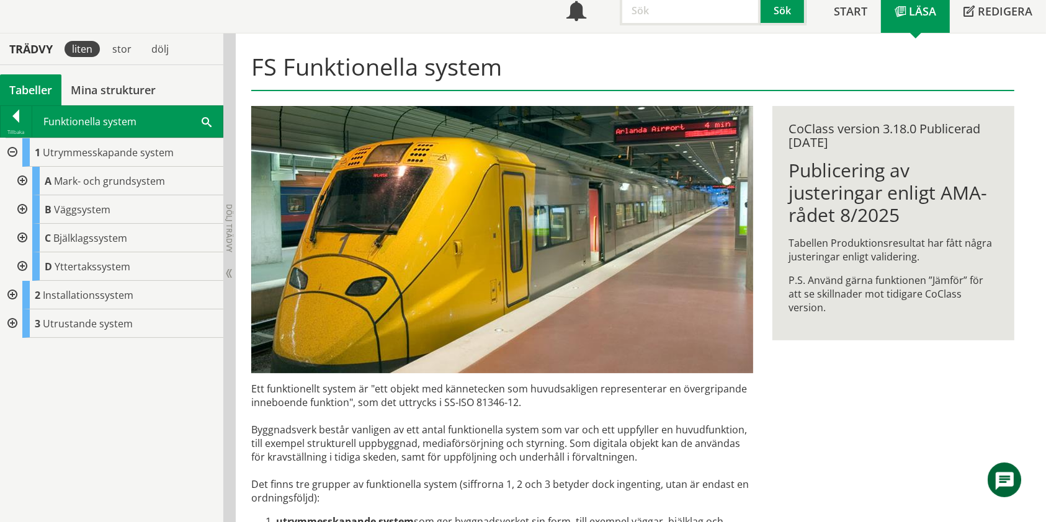
click at [15, 295] on div at bounding box center [11, 295] width 22 height 29
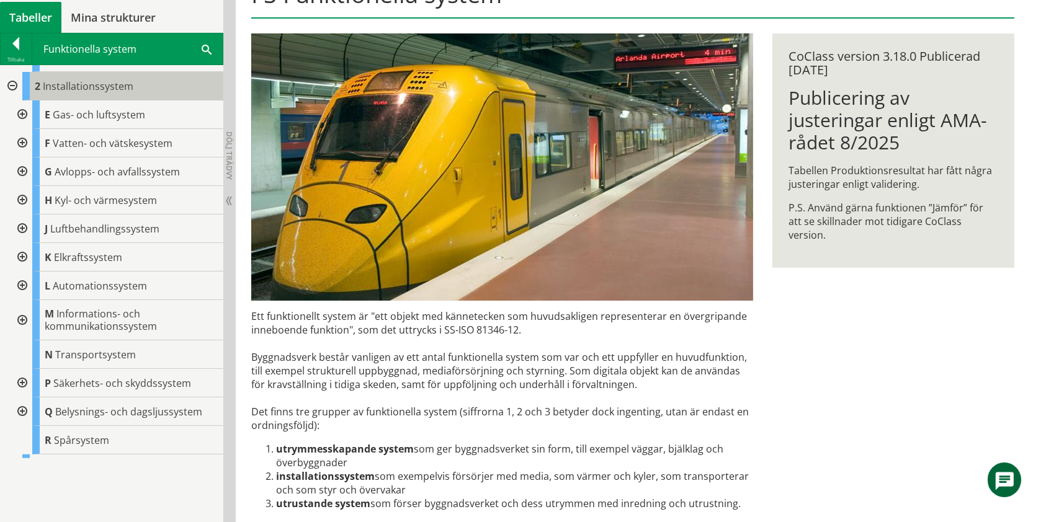
scroll to position [248, 0]
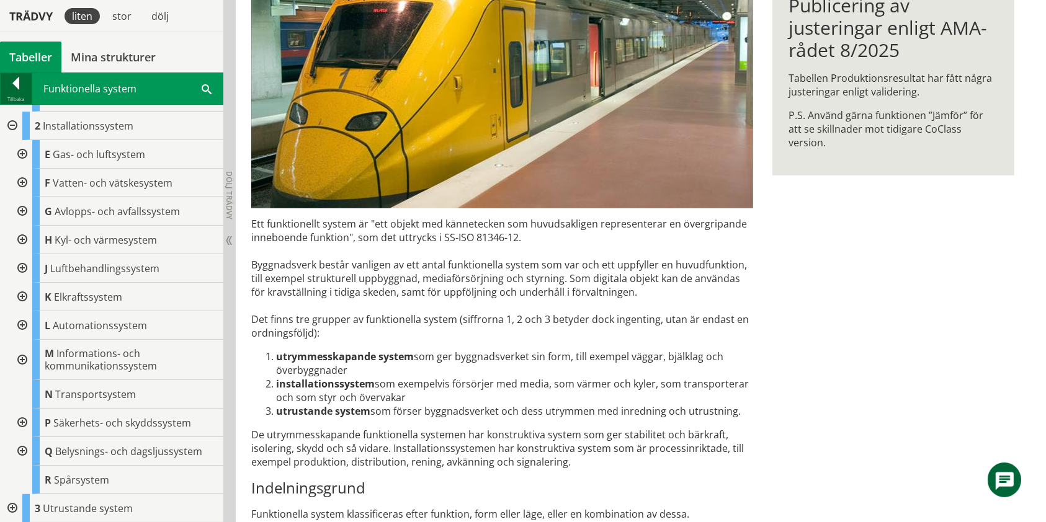
click at [14, 91] on div at bounding box center [16, 85] width 31 height 17
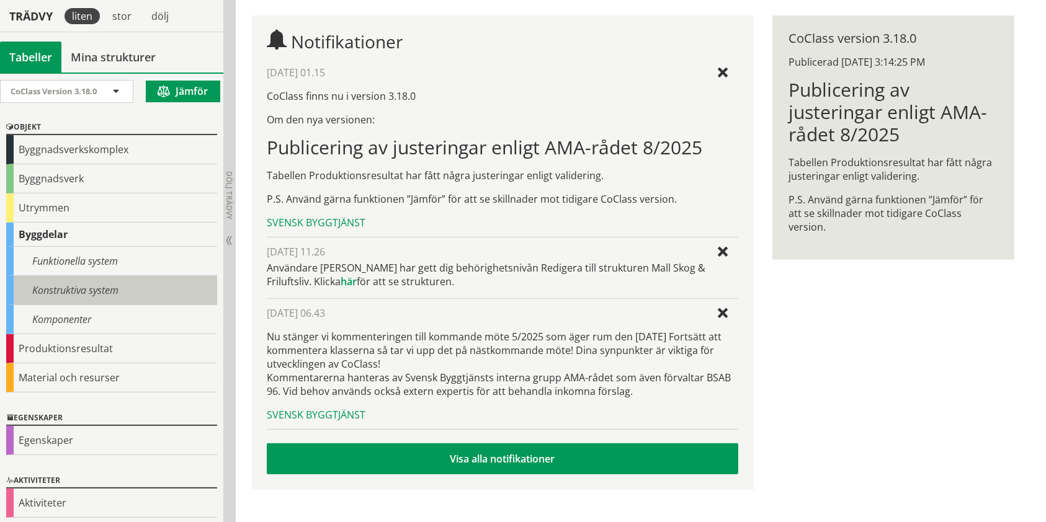
click at [55, 294] on div "Konstruktiva system" at bounding box center [111, 290] width 211 height 29
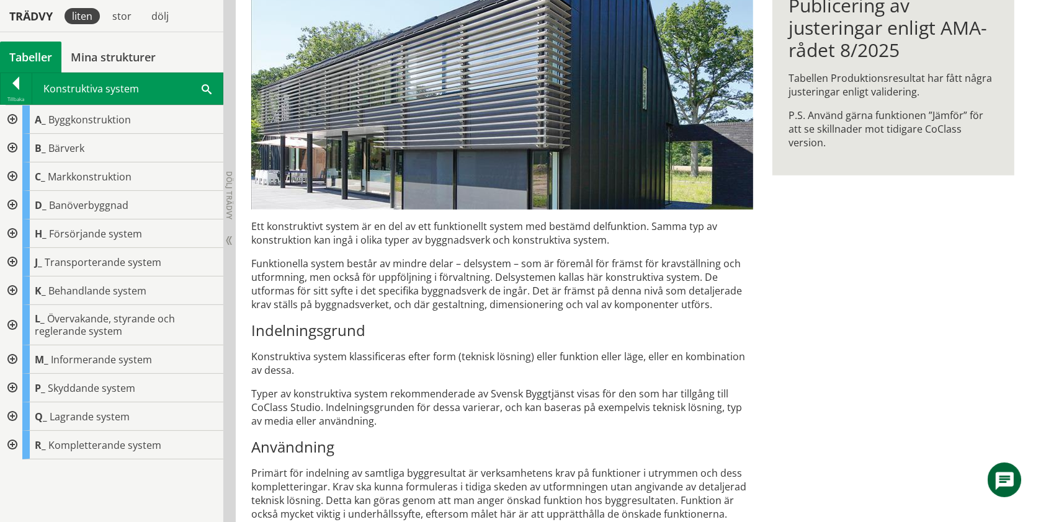
click at [21, 274] on body "AMA AMA Beskrivningsverktyg AMA Funktion BSAB Bygginfo Byggjura Byggkatalogen B…" at bounding box center [523, 13] width 1046 height 522
click at [10, 360] on div at bounding box center [11, 359] width 22 height 29
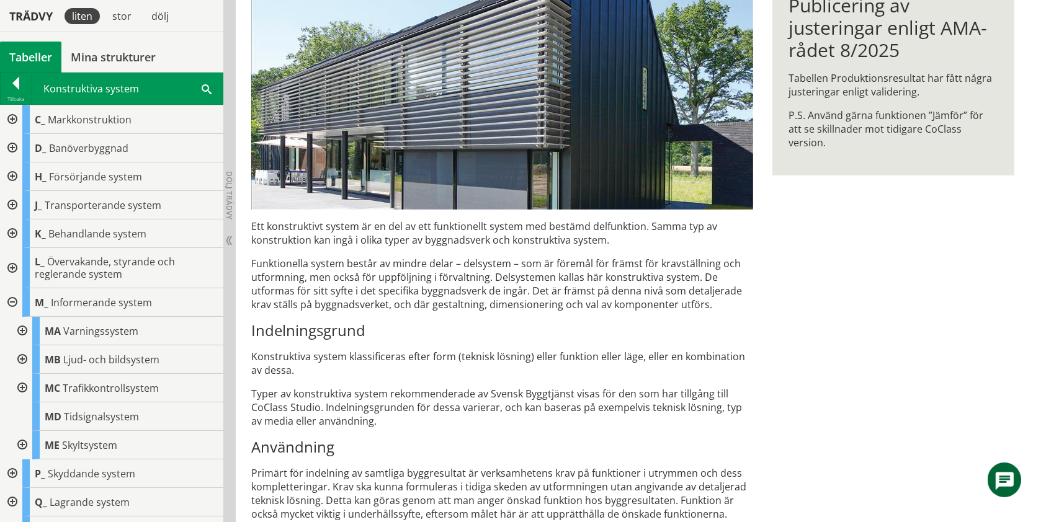
scroll to position [79, 0]
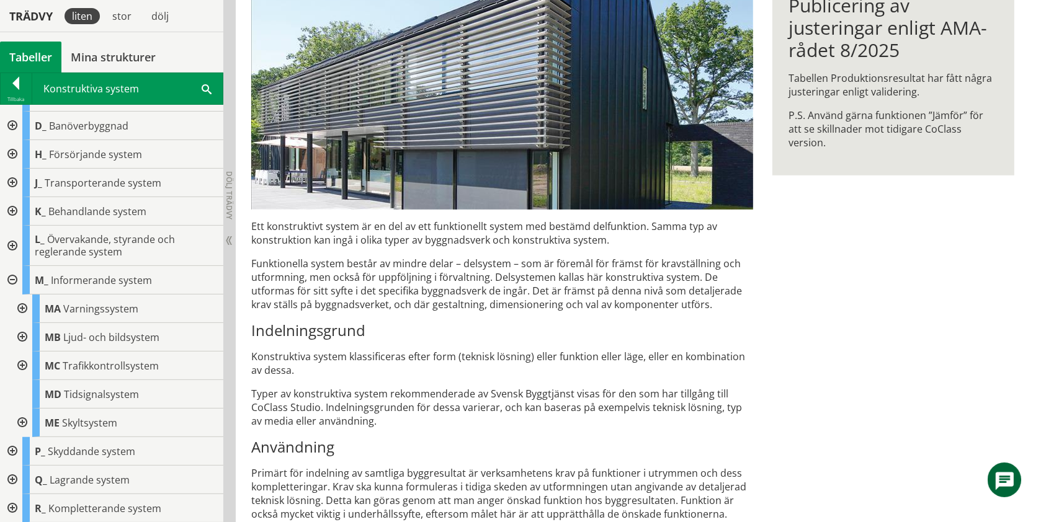
click at [12, 449] on div at bounding box center [11, 451] width 22 height 29
click at [14, 97] on div "Tillbaka" at bounding box center [16, 99] width 31 height 10
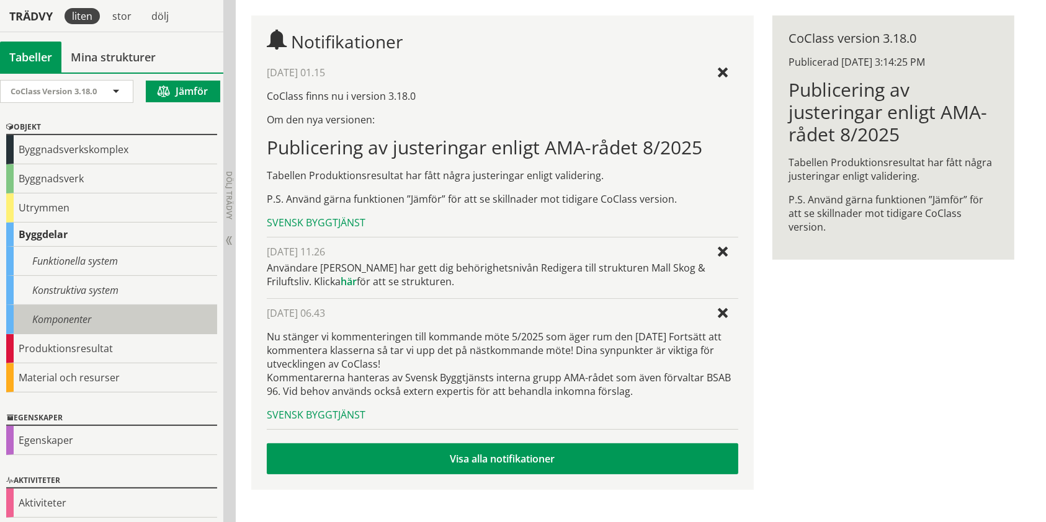
click at [50, 318] on div "Komponenter" at bounding box center [111, 319] width 211 height 29
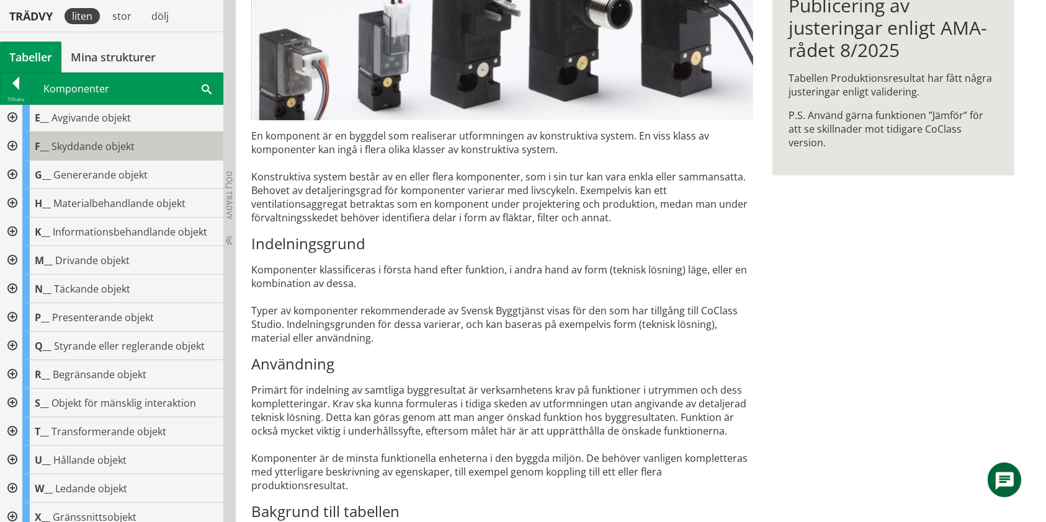
scroll to position [82, 0]
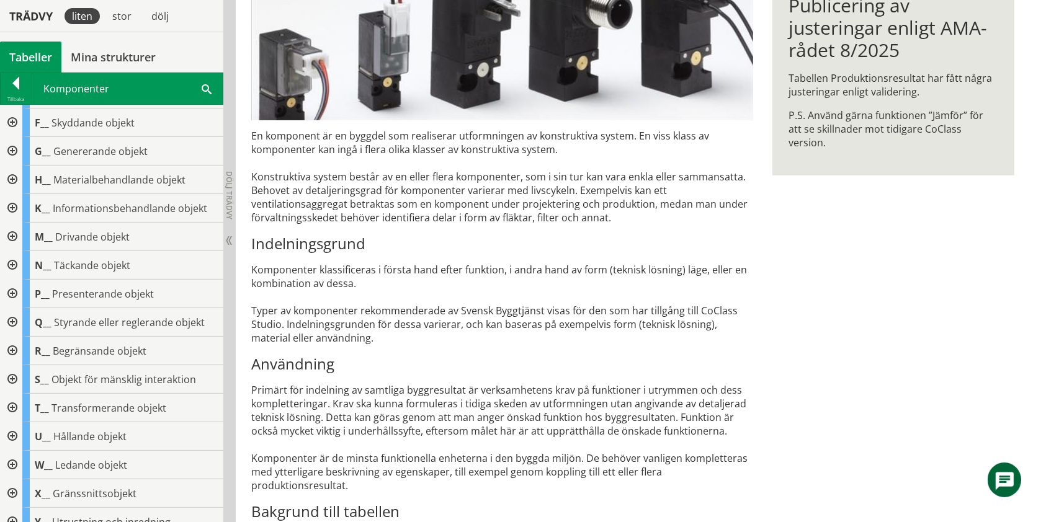
click at [4, 261] on div at bounding box center [11, 265] width 22 height 29
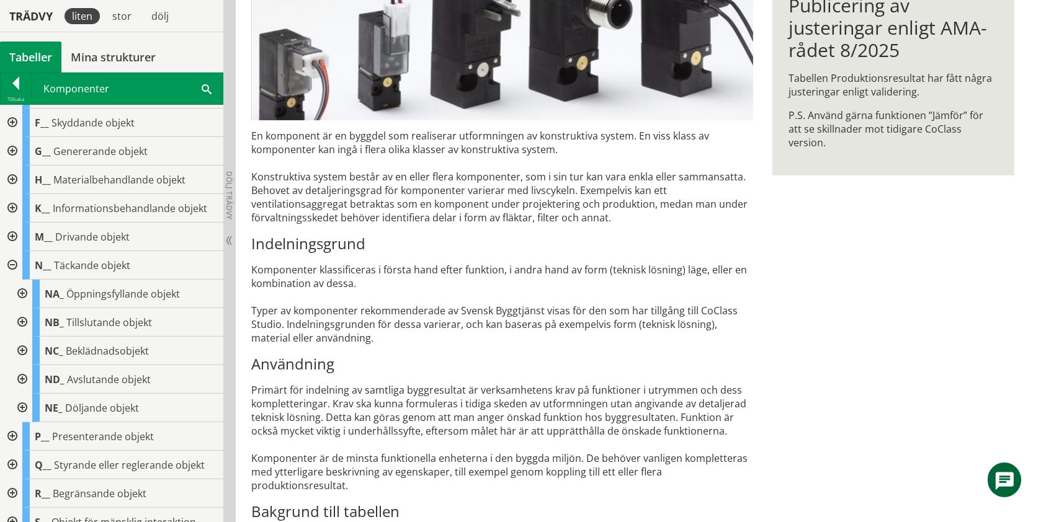
click at [25, 357] on div at bounding box center [21, 351] width 22 height 29
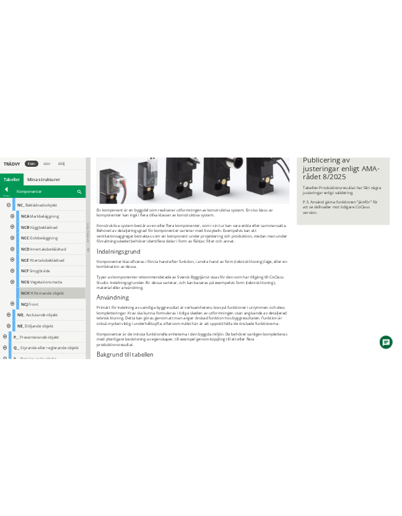
scroll to position [331, 0]
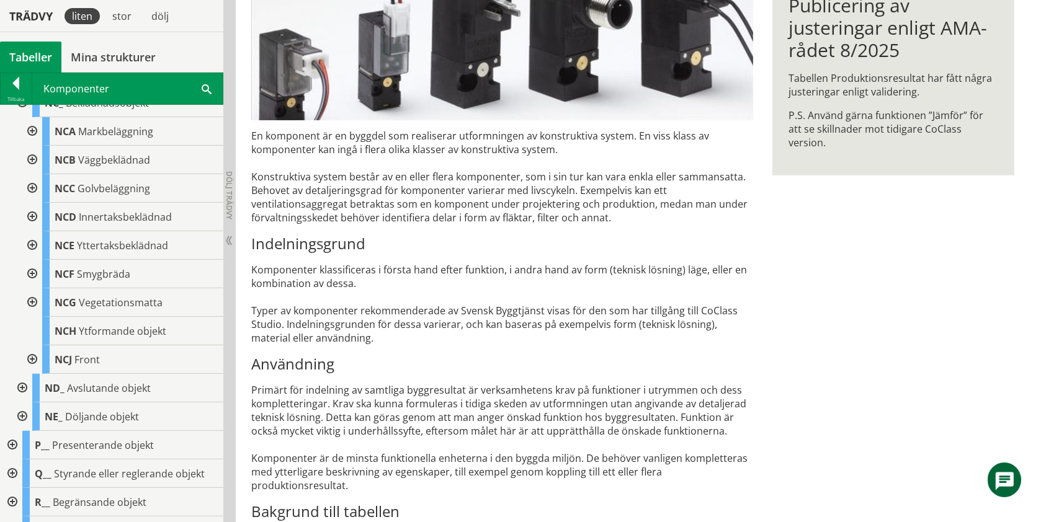
click at [24, 300] on div at bounding box center [31, 302] width 22 height 29
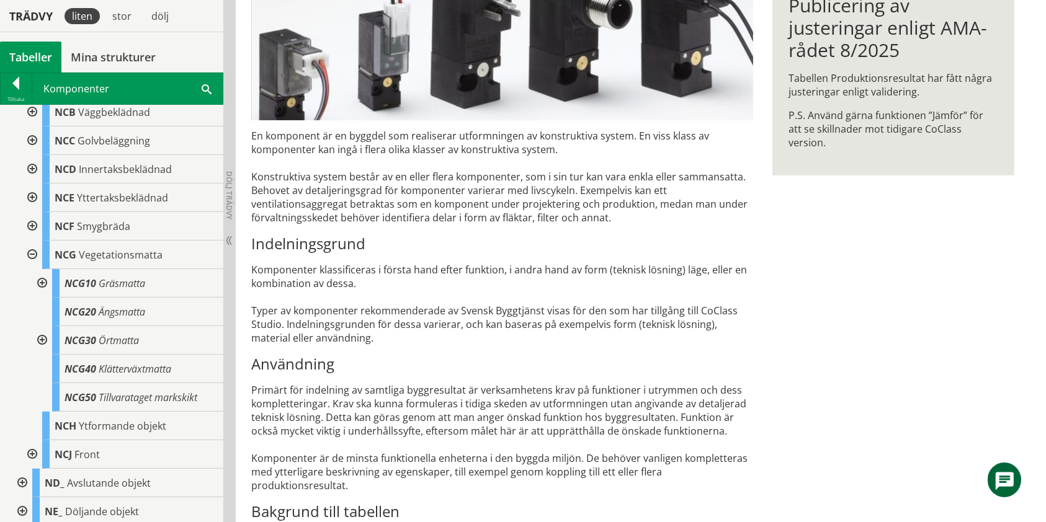
scroll to position [367, 0]
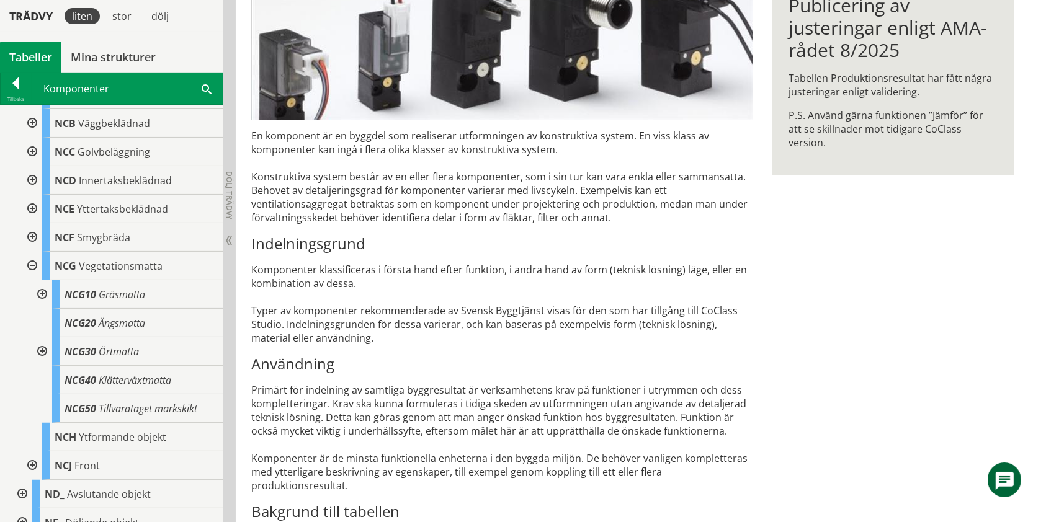
click at [34, 265] on div at bounding box center [31, 266] width 22 height 29
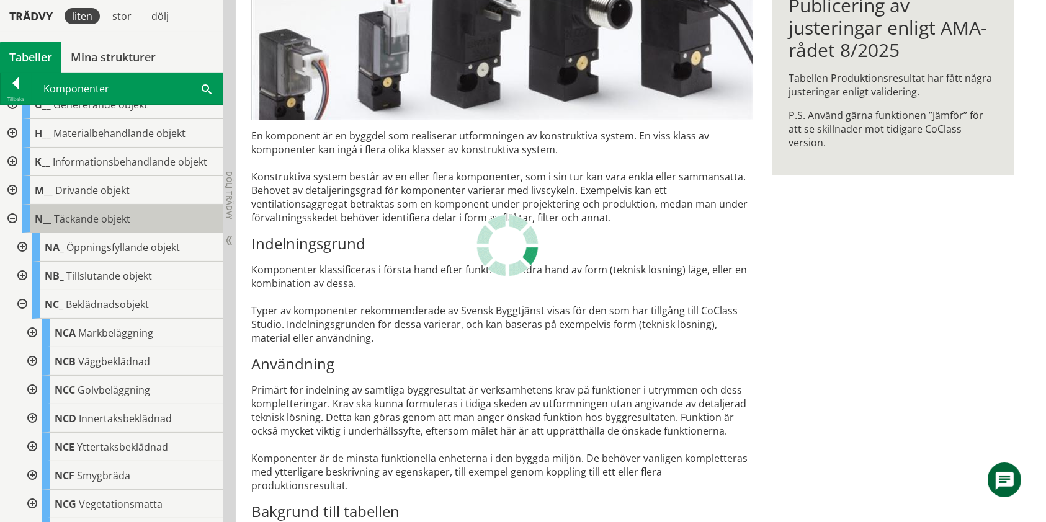
scroll to position [119, 0]
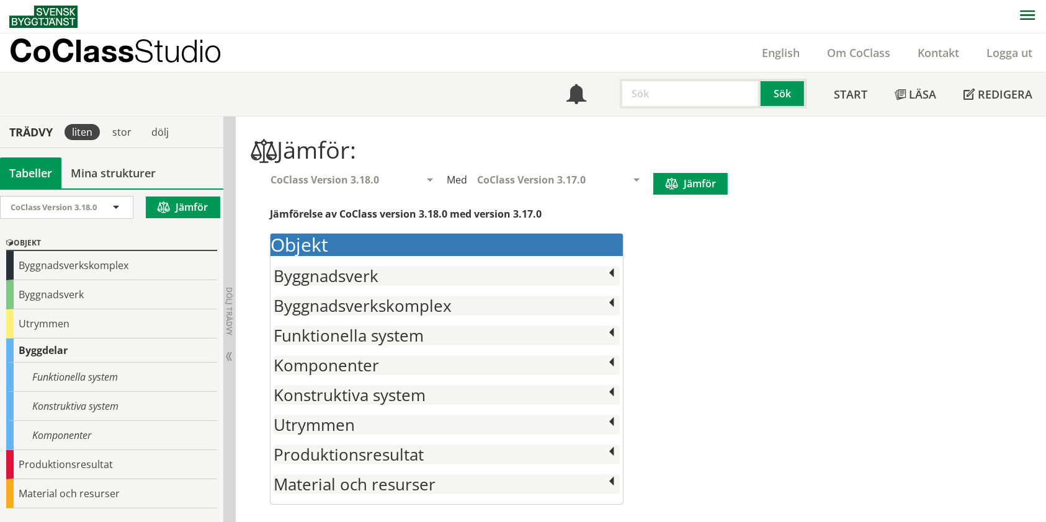
click at [607, 395] on span at bounding box center [611, 393] width 16 height 16
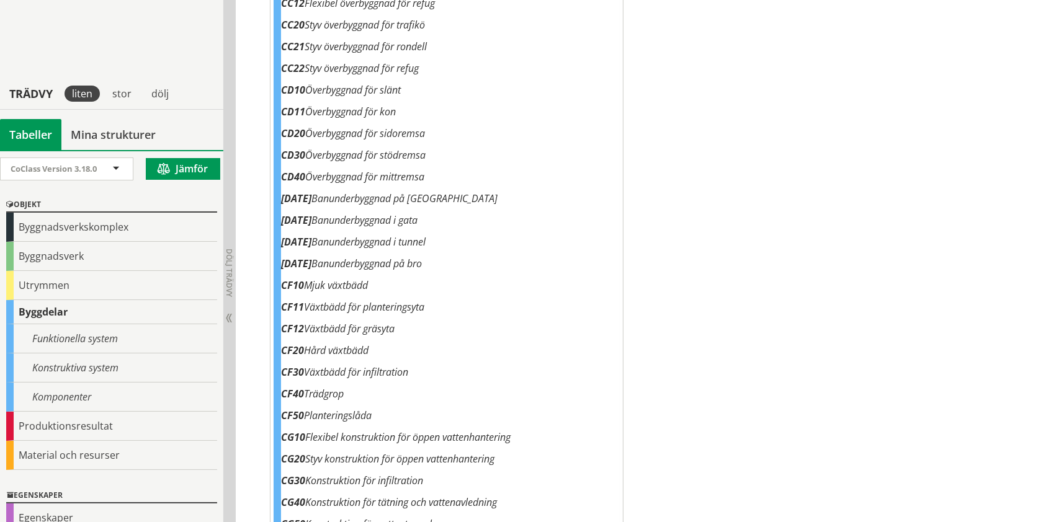
scroll to position [4796, 0]
